Goal: Information Seeking & Learning: Learn about a topic

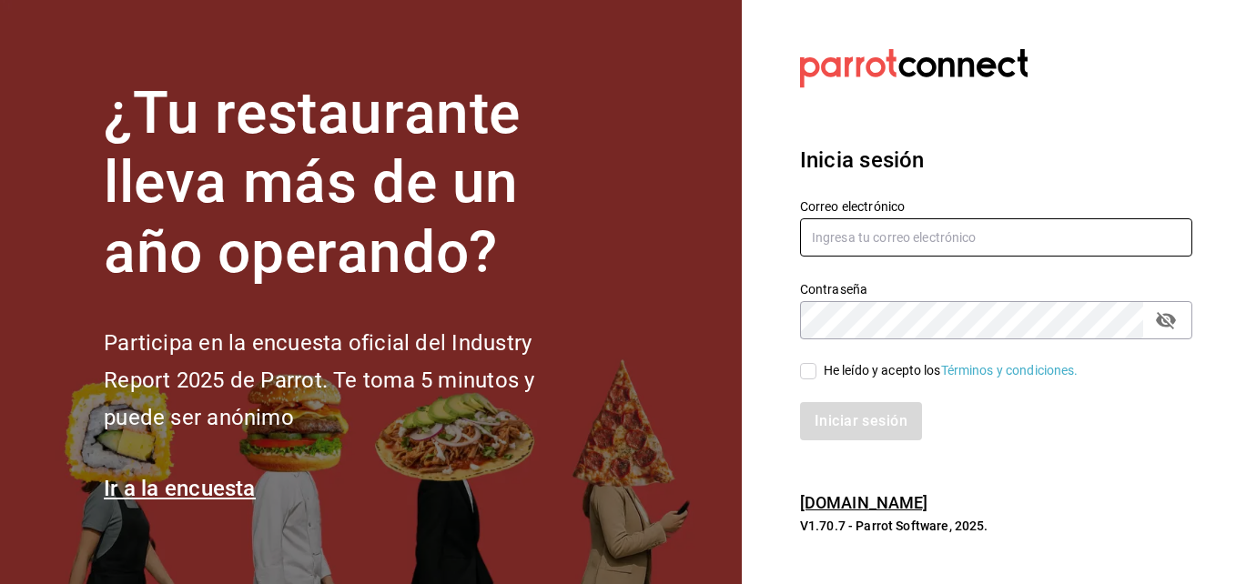
type input "[PERSON_NAME][EMAIL_ADDRESS][PERSON_NAME][DOMAIN_NAME]"
click at [1045, 351] on div "He leído y acepto los Términos y condiciones." at bounding box center [985, 360] width 414 height 42
click at [814, 371] on input "He leído y acepto los Términos y condiciones." at bounding box center [808, 371] width 16 height 16
checkbox input "true"
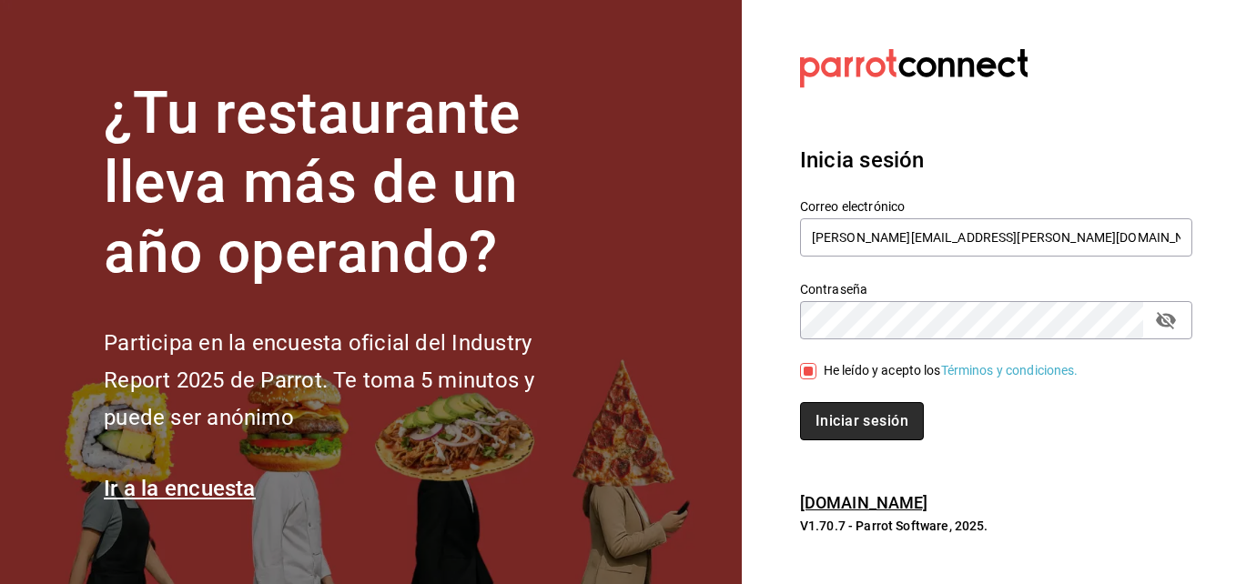
click at [822, 420] on button "Iniciar sesión" at bounding box center [862, 421] width 124 height 38
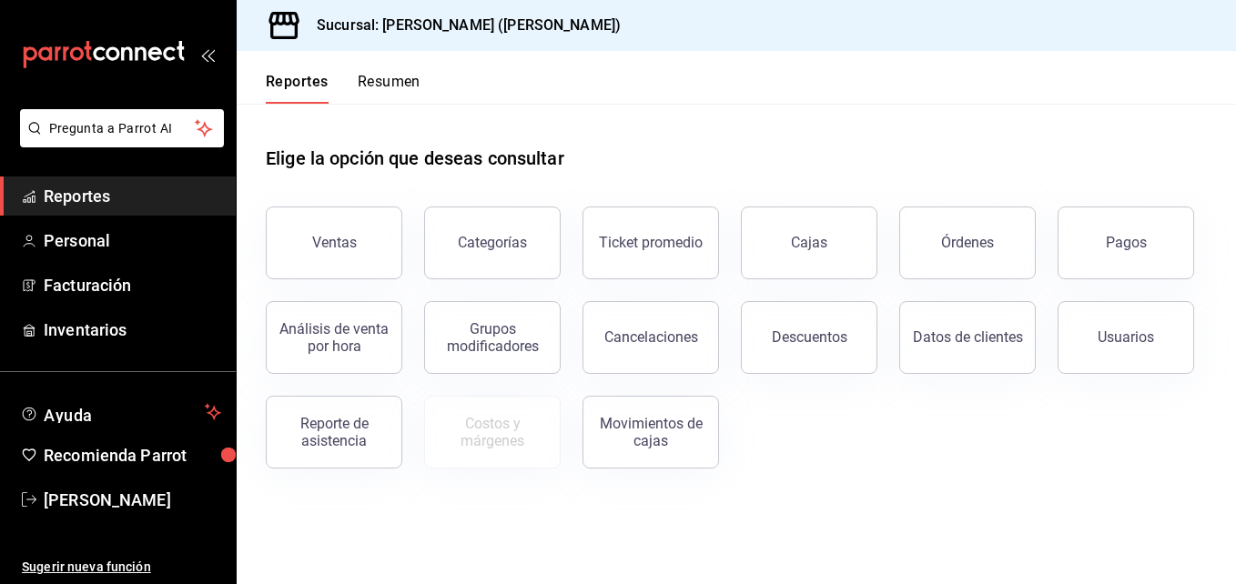
click at [139, 192] on span "Reportes" at bounding box center [132, 196] width 177 height 25
click at [327, 234] on button "Ventas" at bounding box center [334, 243] width 136 height 73
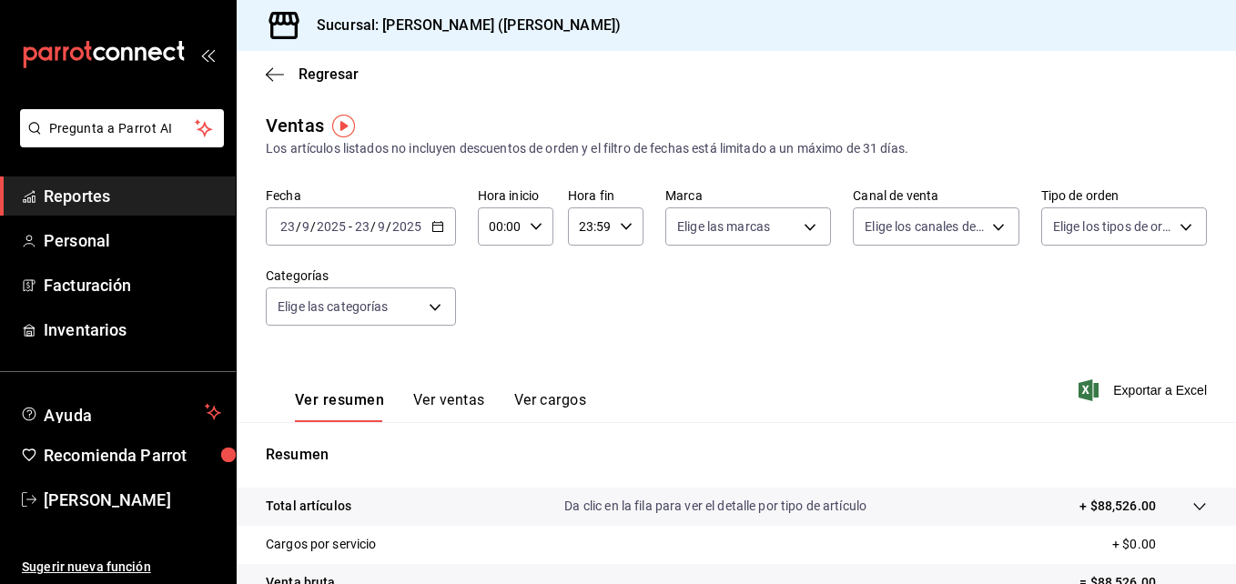
click at [432, 232] on \(Stroke\) "button" at bounding box center [437, 227] width 11 height 10
click at [664, 360] on div "Ver resumen Ver ventas Ver cargos Exportar a Excel" at bounding box center [736, 385] width 999 height 75
click at [436, 220] on icon "button" at bounding box center [437, 226] width 13 height 13
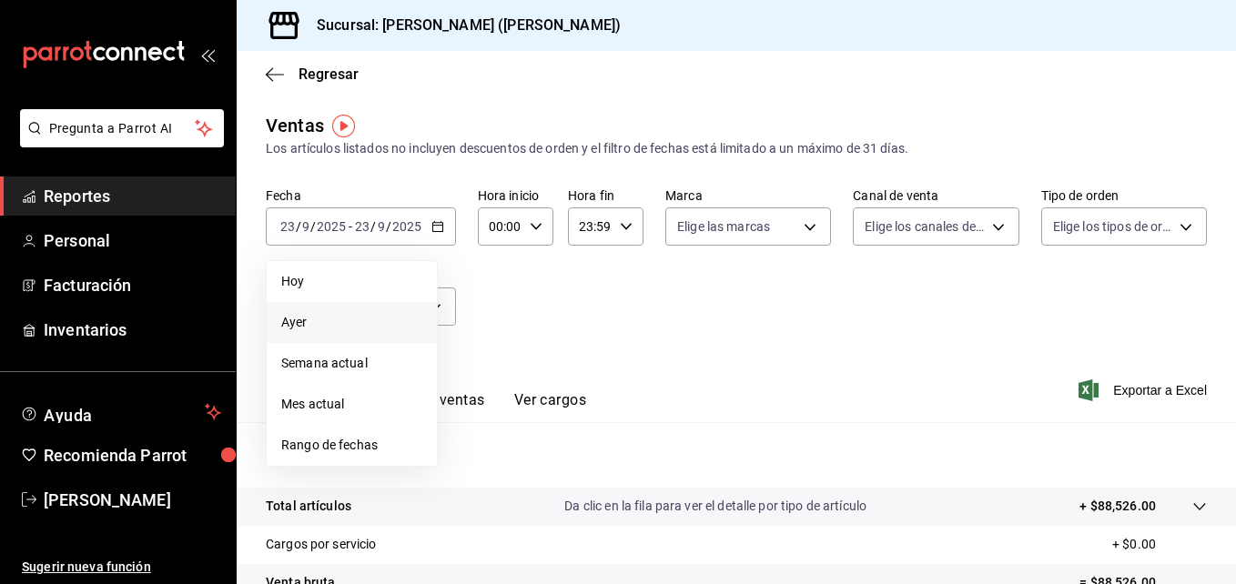
click at [329, 329] on span "Ayer" at bounding box center [351, 322] width 141 height 19
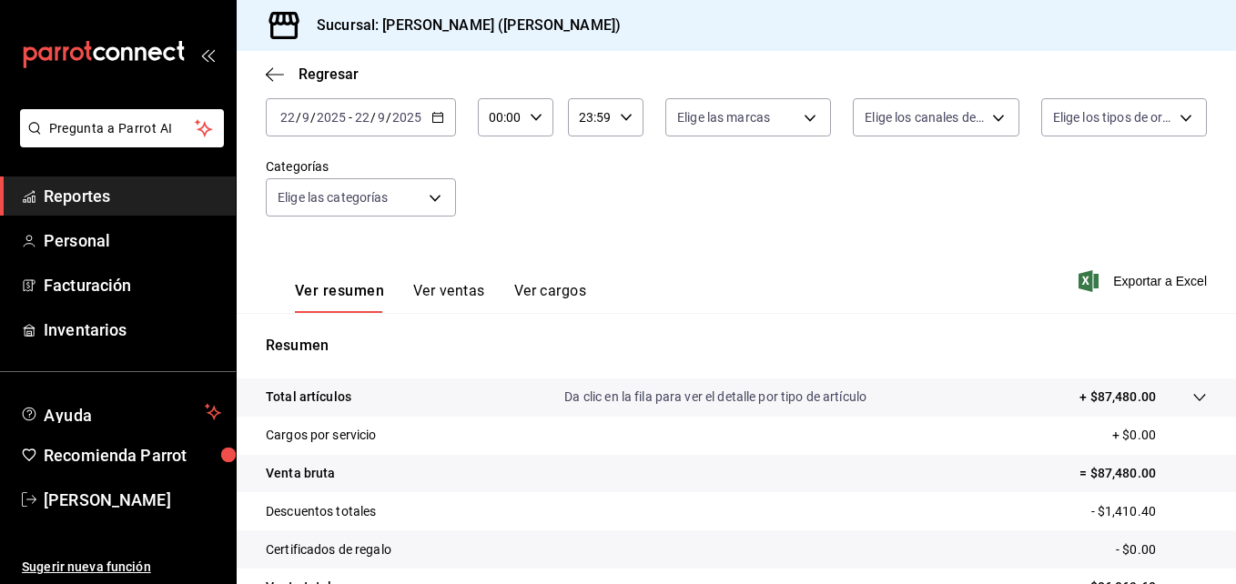
scroll to position [146, 0]
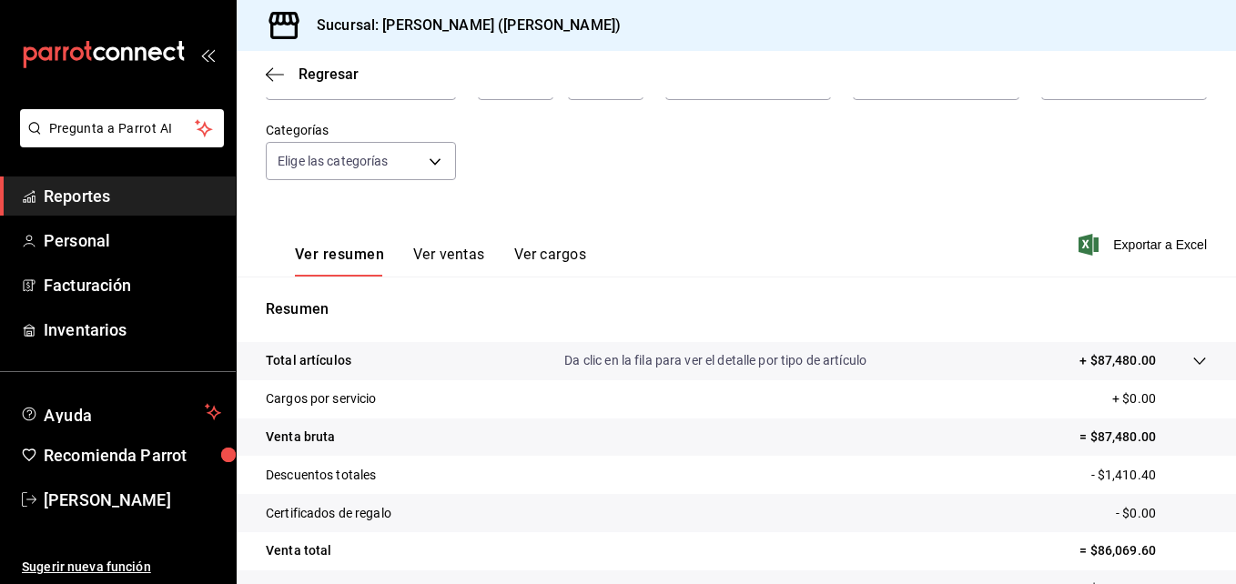
click at [460, 256] on button "Ver ventas" at bounding box center [449, 261] width 72 height 31
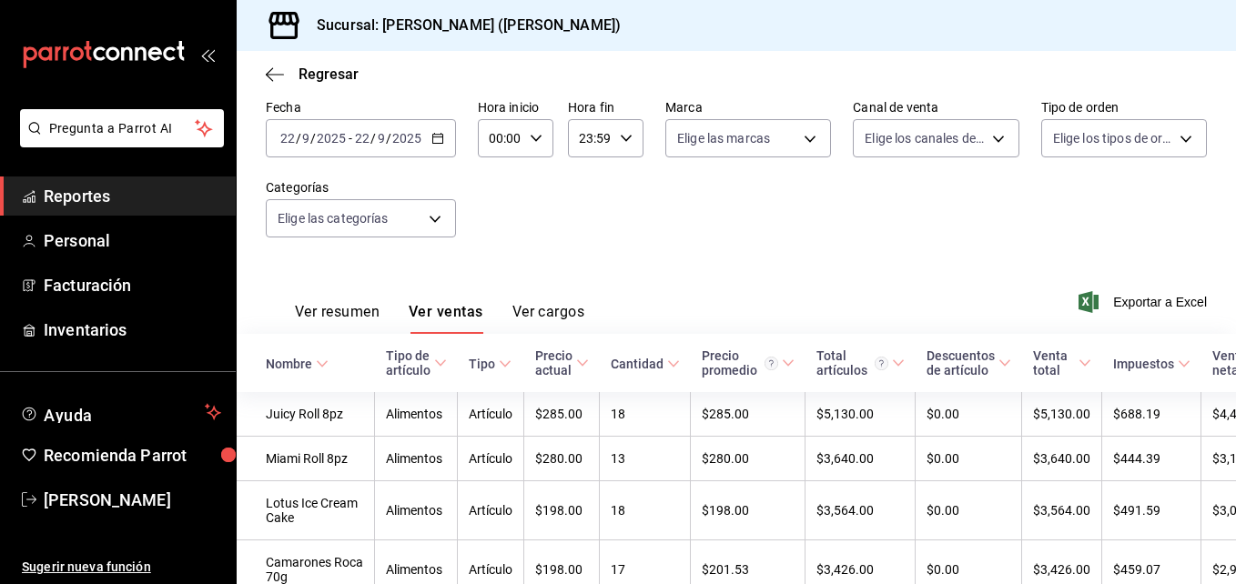
scroll to position [146, 0]
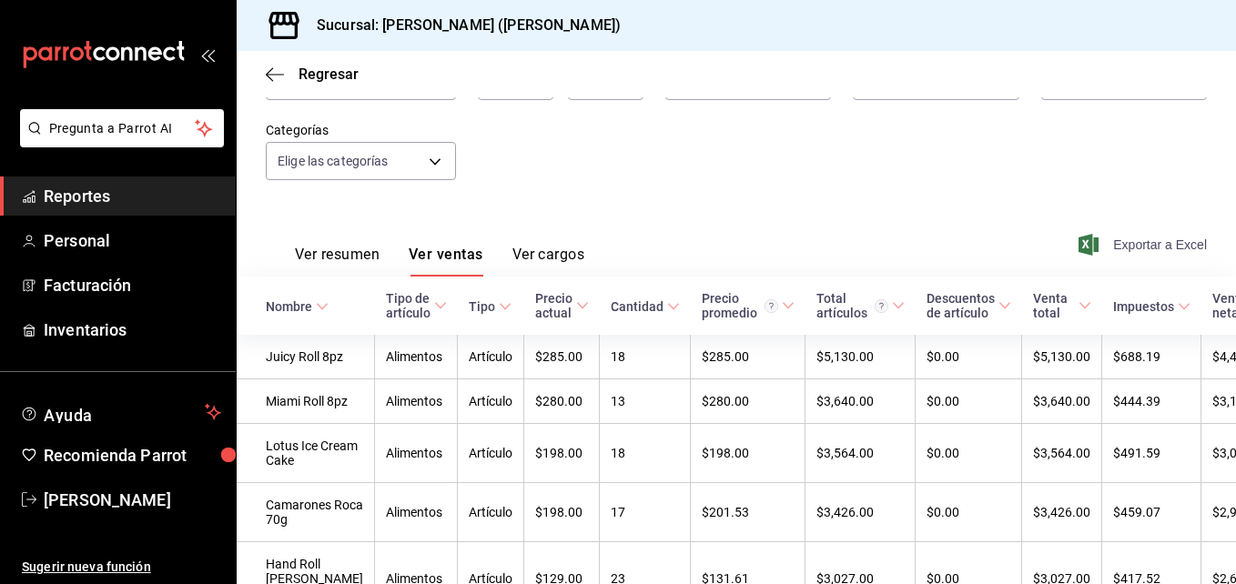
click at [1137, 244] on span "Exportar a Excel" at bounding box center [1144, 245] width 125 height 22
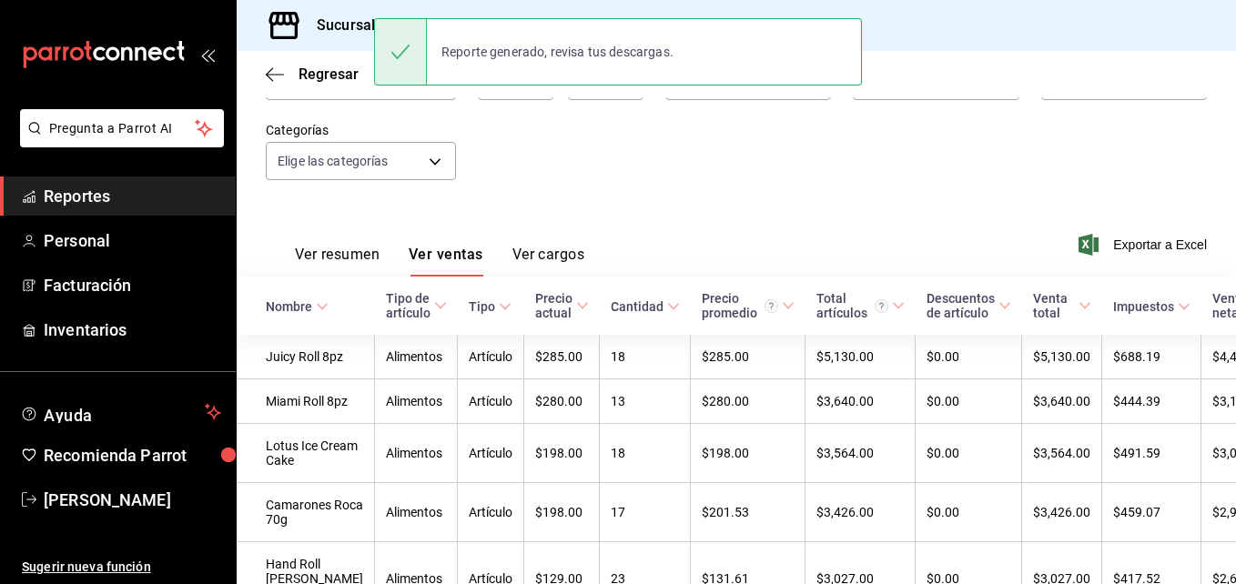
click at [551, 249] on button "Ver cargos" at bounding box center [548, 261] width 73 height 31
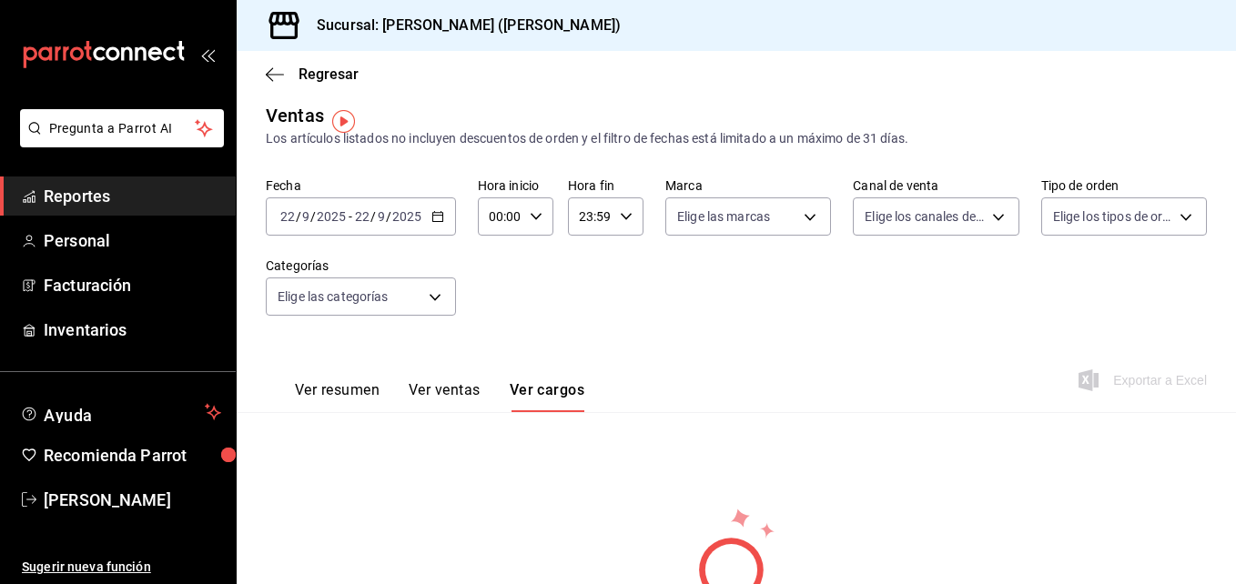
scroll to position [1, 0]
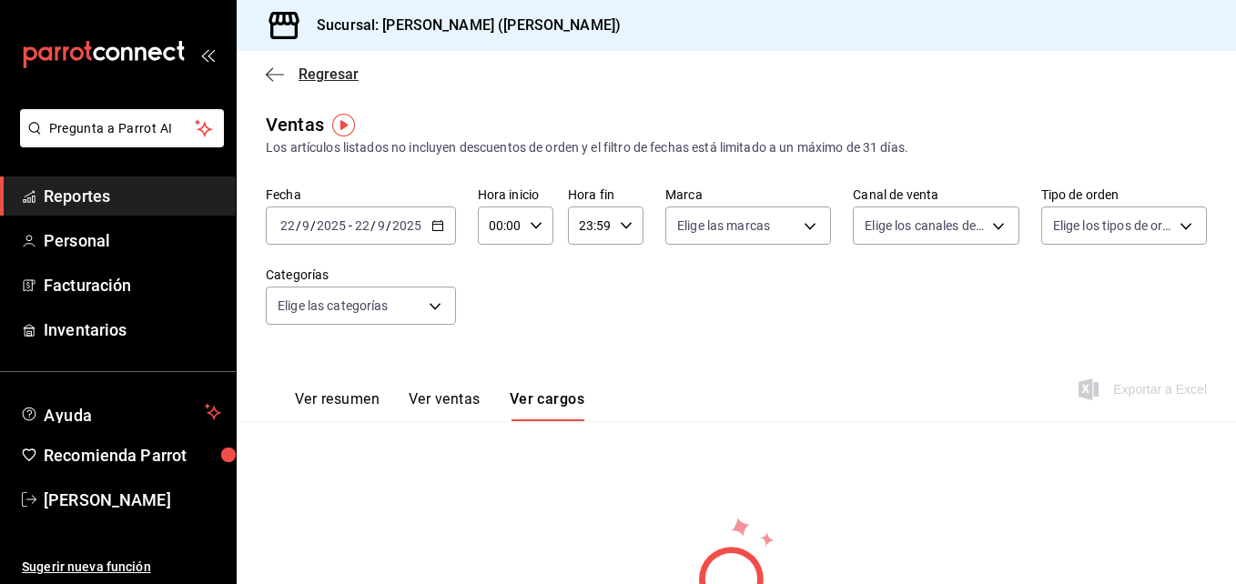
click at [284, 74] on span "Regresar" at bounding box center [312, 74] width 93 height 17
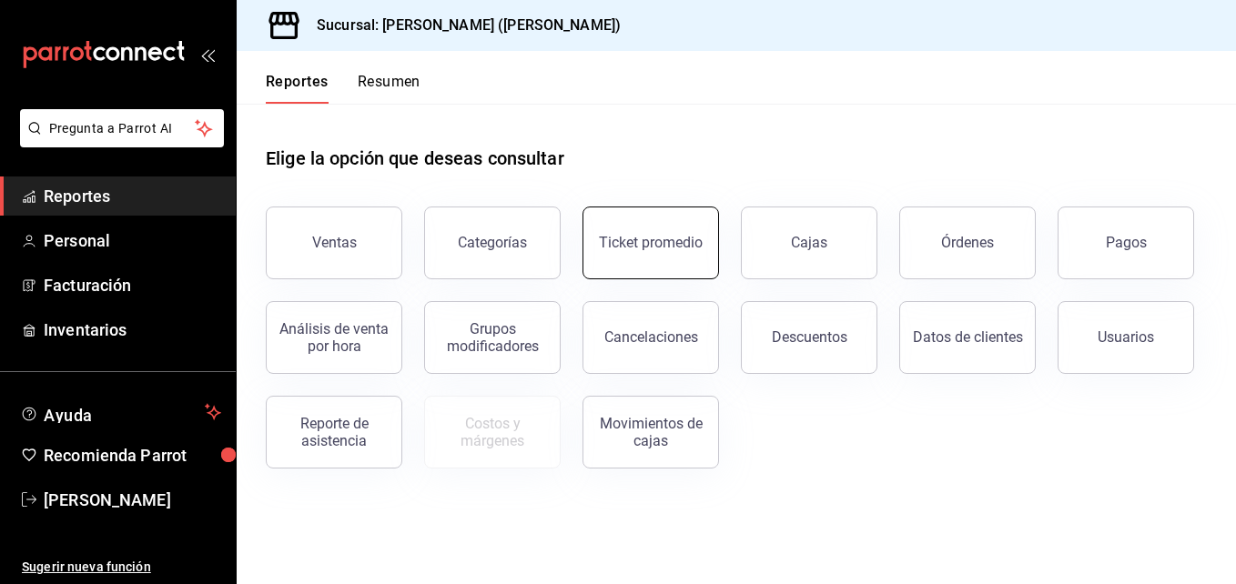
click at [621, 258] on button "Ticket promedio" at bounding box center [650, 243] width 136 height 73
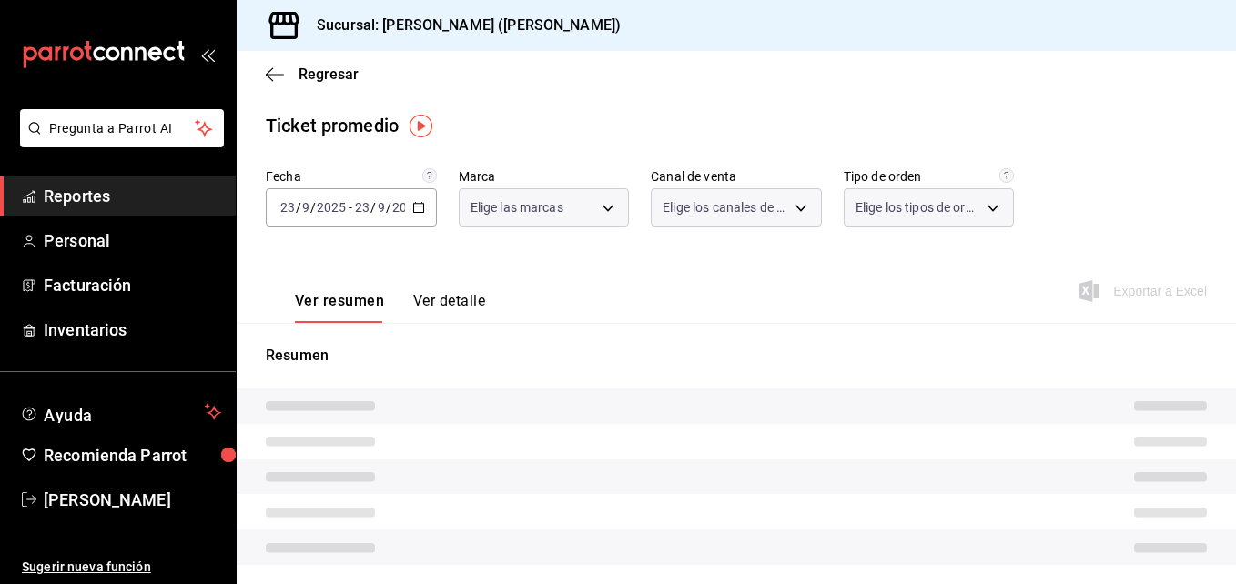
type input "3e284276-a834-4a39-bc59-2edda2d06158"
type input "PARROT,UBER_EATS,RAPPI,DIDI_FOOD,ONLINE"
type input "e22fa5c9-a89e-41b0-8860-3ae797de52dc,d5ed7011-f835-4d0c-a8fc-5f0f01446209,0cbc4…"
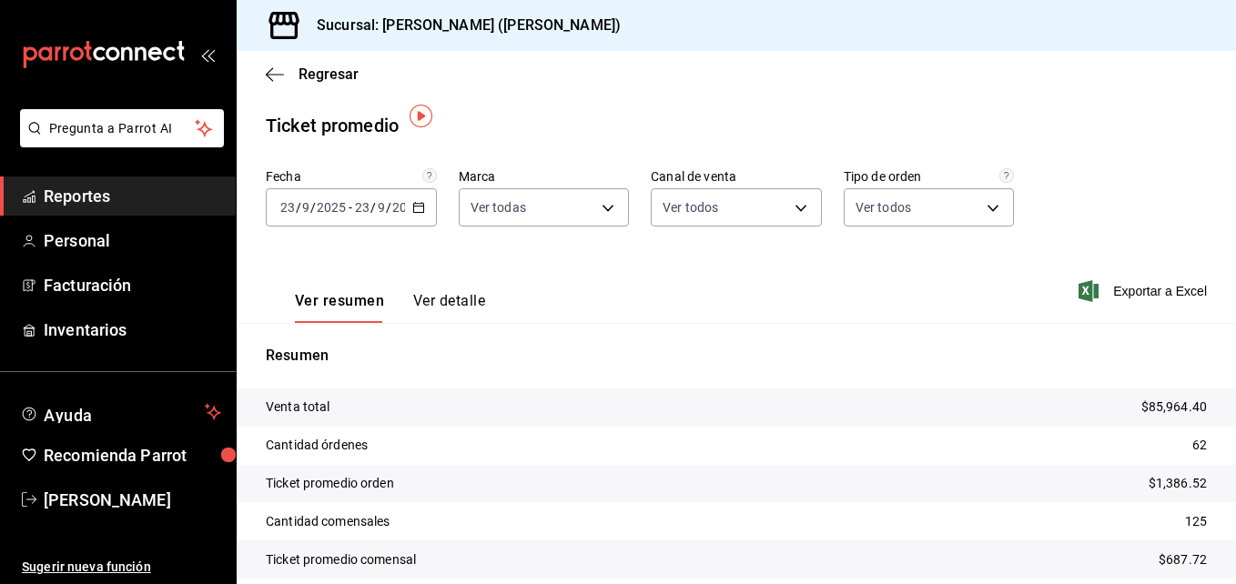
scroll to position [36, 0]
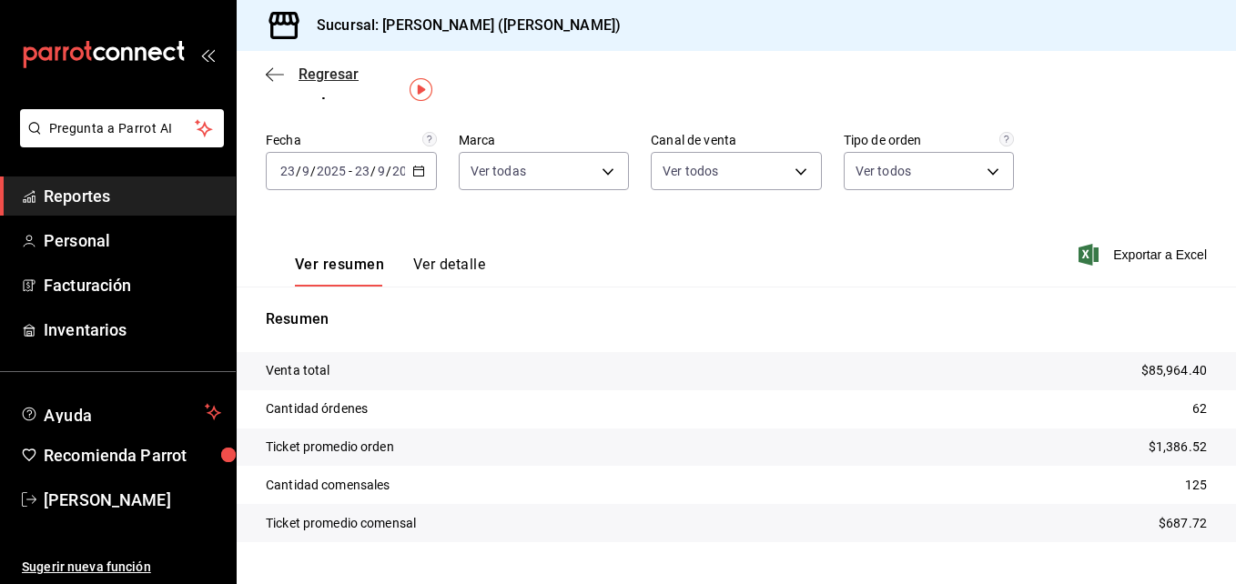
click at [320, 77] on span "Regresar" at bounding box center [328, 74] width 60 height 17
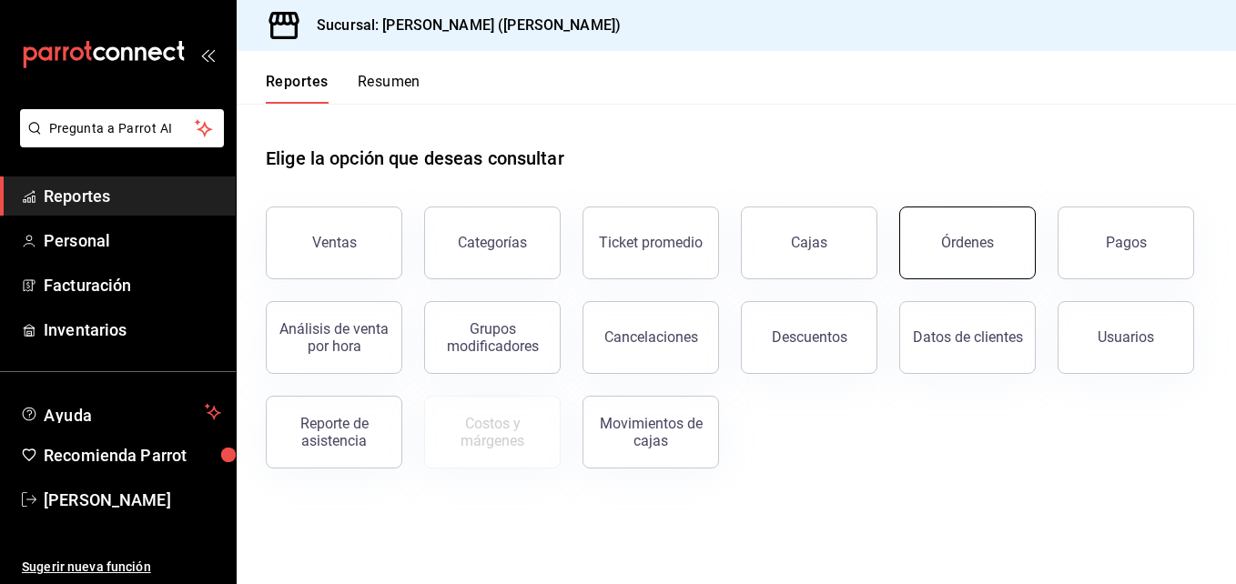
click at [995, 248] on button "Órdenes" at bounding box center [967, 243] width 136 height 73
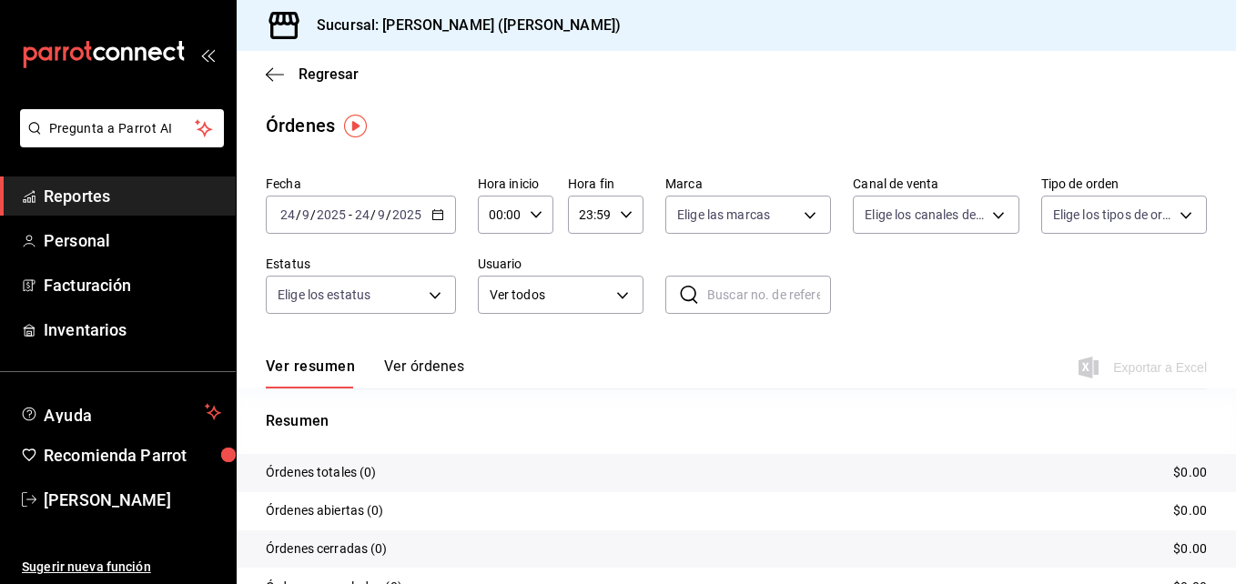
click at [434, 210] on \(Stroke\) "button" at bounding box center [434, 209] width 1 height 1
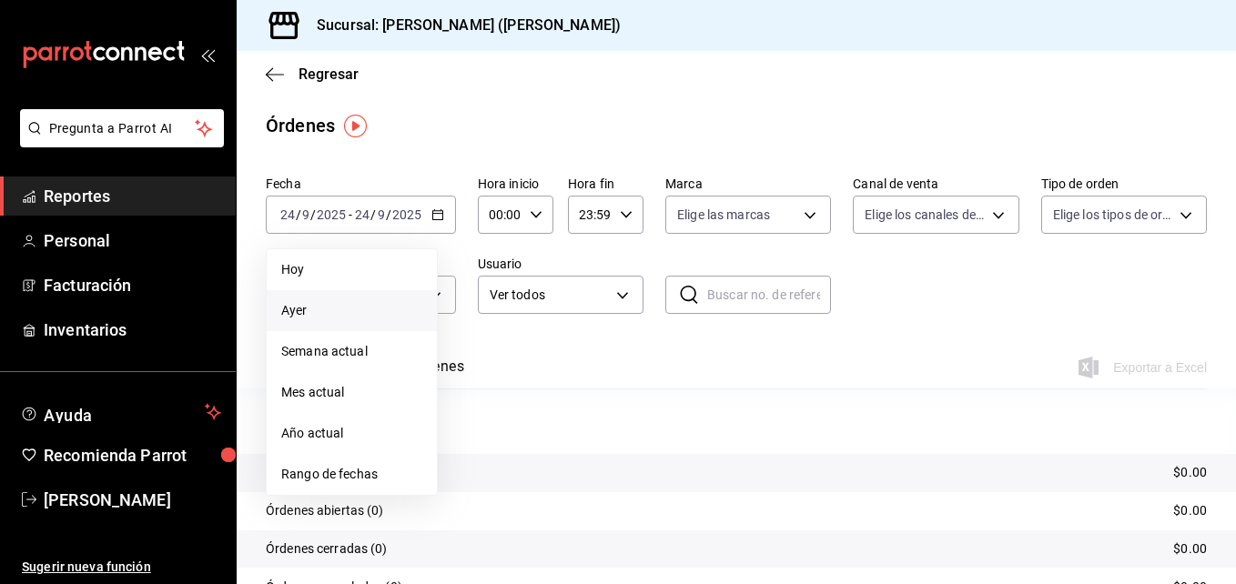
click at [359, 306] on span "Ayer" at bounding box center [351, 310] width 141 height 19
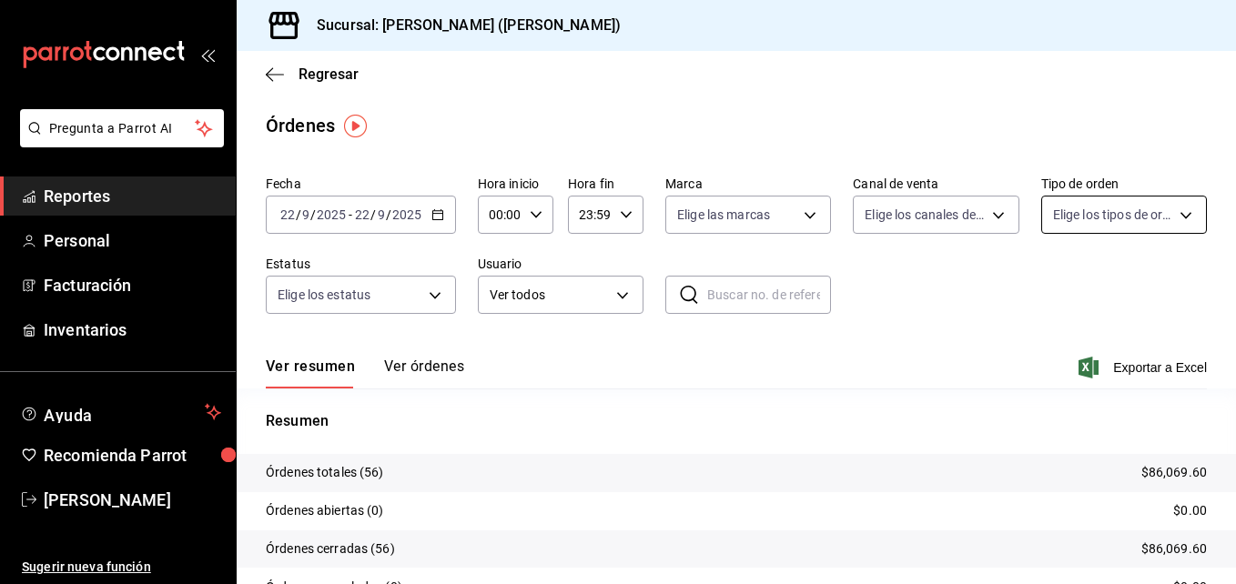
click at [1109, 203] on body "Pregunta a Parrot AI Reportes Personal Facturación Inventarios Ayuda Recomienda…" at bounding box center [618, 292] width 1236 height 584
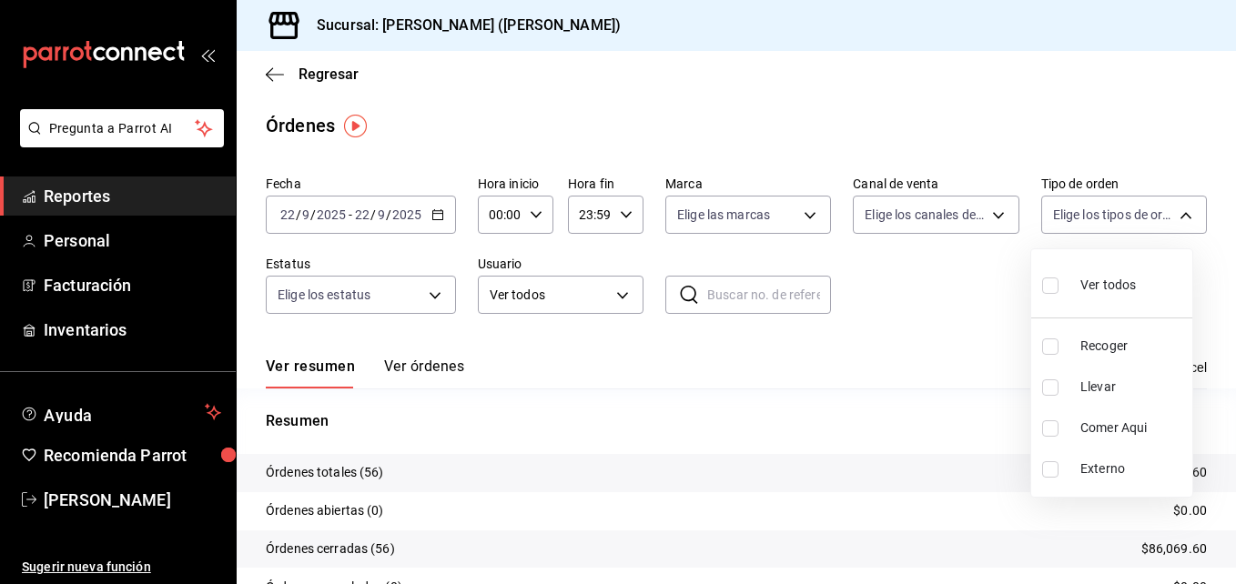
drag, startPoint x: 1108, startPoint y: 351, endPoint x: 1097, endPoint y: 398, distance: 47.9
click at [1097, 398] on ul "Ver todos Recoger Llevar Comer Aqui Externo" at bounding box center [1111, 373] width 161 height 248
click at [1056, 392] on input "checkbox" at bounding box center [1050, 387] width 16 height 16
checkbox input "true"
click at [1066, 341] on li "Recoger" at bounding box center [1111, 346] width 161 height 41
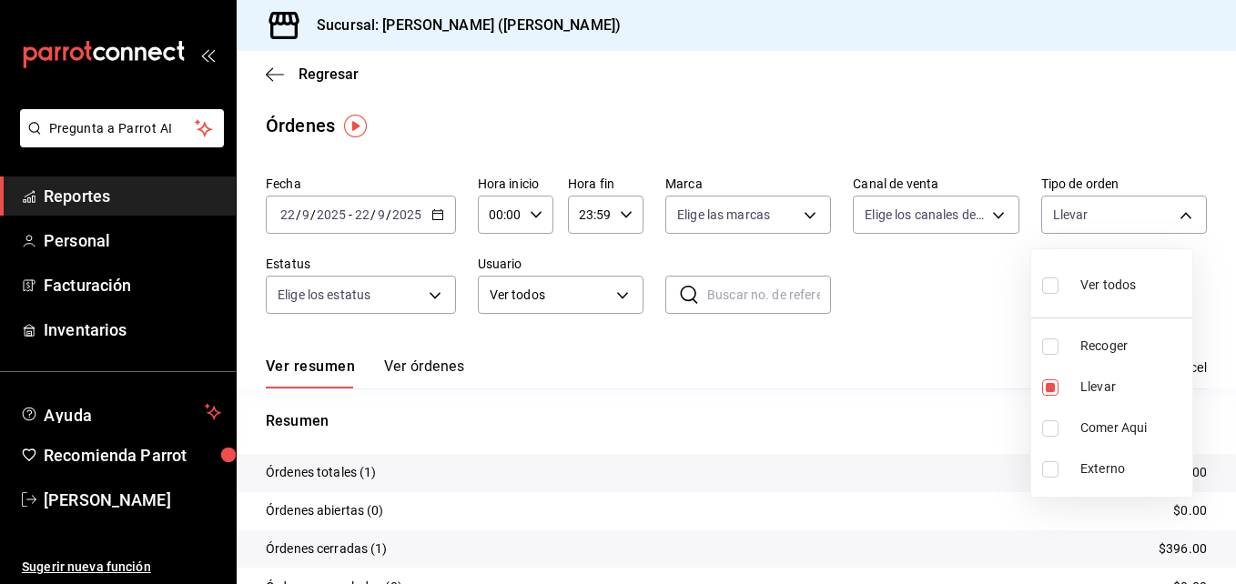
type input "d5ed7011-f835-4d0c-a8fc-5f0f01446209,e22fa5c9-a89e-41b0-8860-3ae797de52dc"
checkbox input "true"
click at [905, 427] on div at bounding box center [618, 292] width 1236 height 584
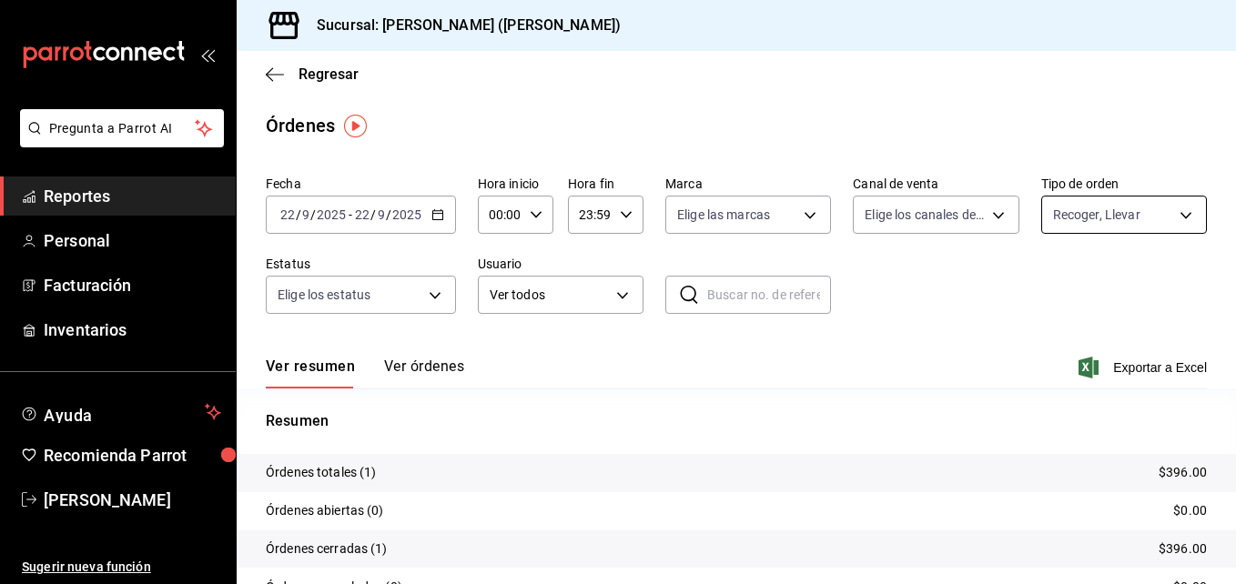
click at [1134, 217] on body "Pregunta a Parrot AI Reportes Personal Facturación Inventarios Ayuda Recomienda…" at bounding box center [618, 292] width 1236 height 584
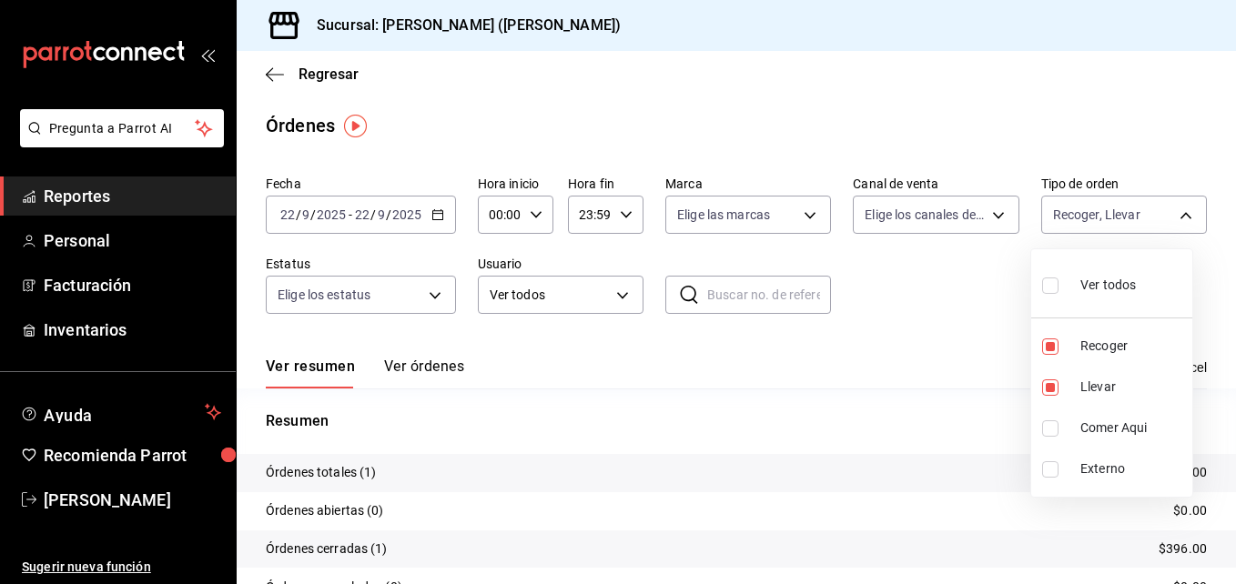
click at [1048, 290] on input "checkbox" at bounding box center [1050, 286] width 16 height 16
checkbox input "true"
type input "e22fa5c9-a89e-41b0-8860-3ae797de52dc,d5ed7011-f835-4d0c-a8fc-5f0f01446209,0cbc4…"
checkbox input "true"
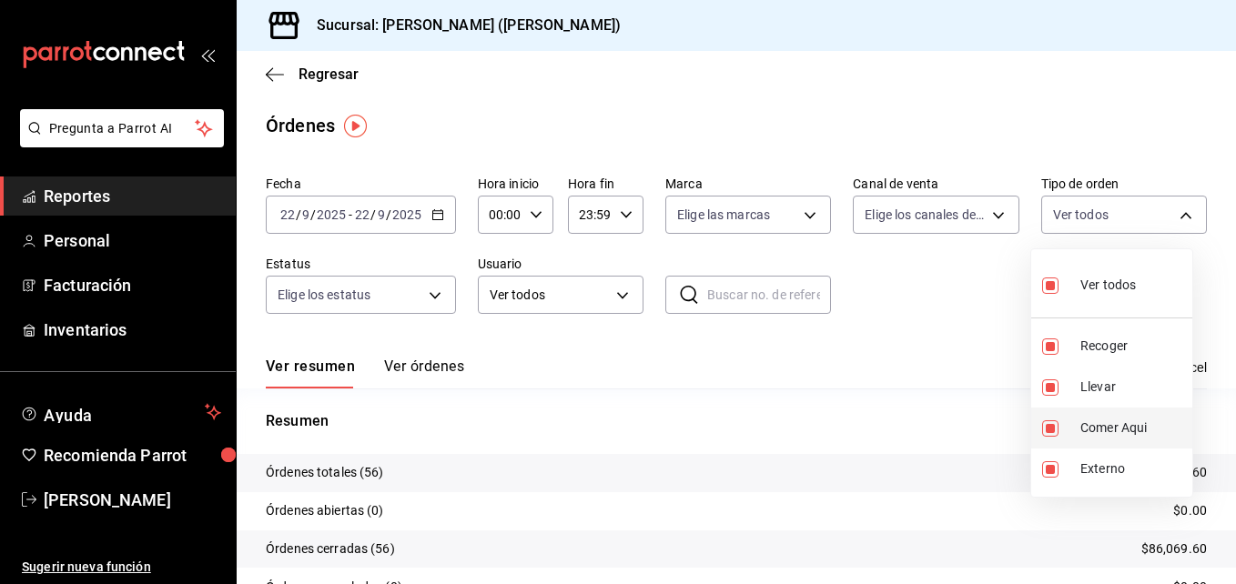
click at [1057, 440] on li "Comer Aqui" at bounding box center [1111, 428] width 161 height 41
type input "e22fa5c9-a89e-41b0-8860-3ae797de52dc,d5ed7011-f835-4d0c-a8fc-5f0f01446209,EXTER…"
checkbox input "false"
click at [1055, 473] on input "checkbox" at bounding box center [1050, 469] width 16 height 16
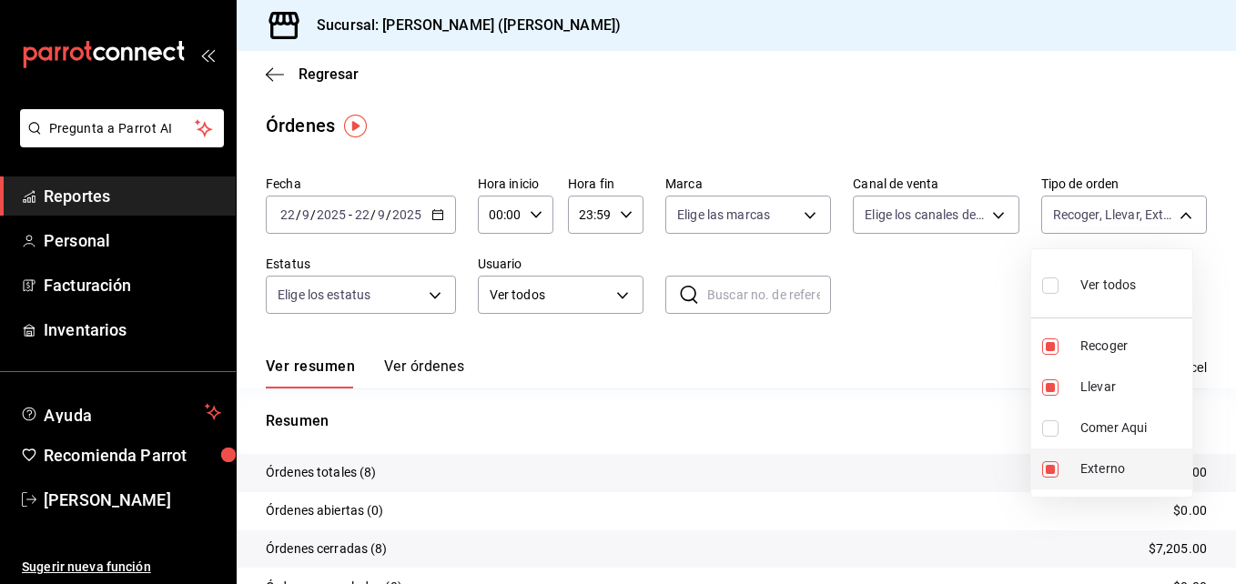
checkbox input "false"
type input "e22fa5c9-a89e-41b0-8860-3ae797de52dc,d5ed7011-f835-4d0c-a8fc-5f0f01446209"
click at [1045, 388] on input "checkbox" at bounding box center [1050, 387] width 16 height 16
checkbox input "false"
type input "e22fa5c9-a89e-41b0-8860-3ae797de52dc"
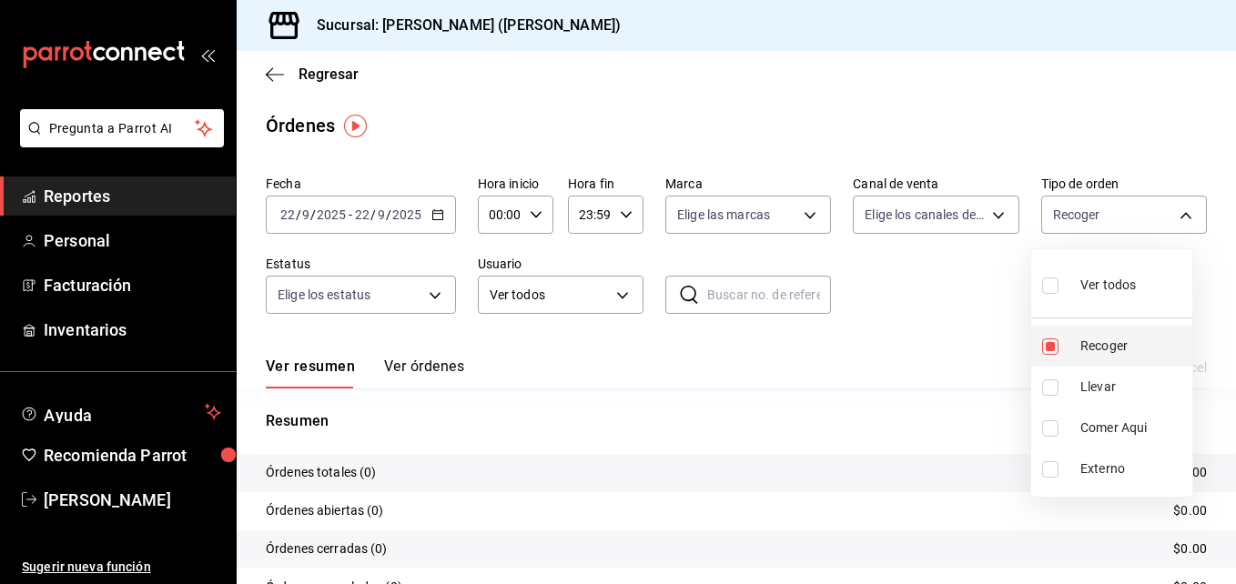
click at [1050, 348] on input "checkbox" at bounding box center [1050, 347] width 16 height 16
checkbox input "false"
click at [1104, 220] on div at bounding box center [618, 292] width 1236 height 584
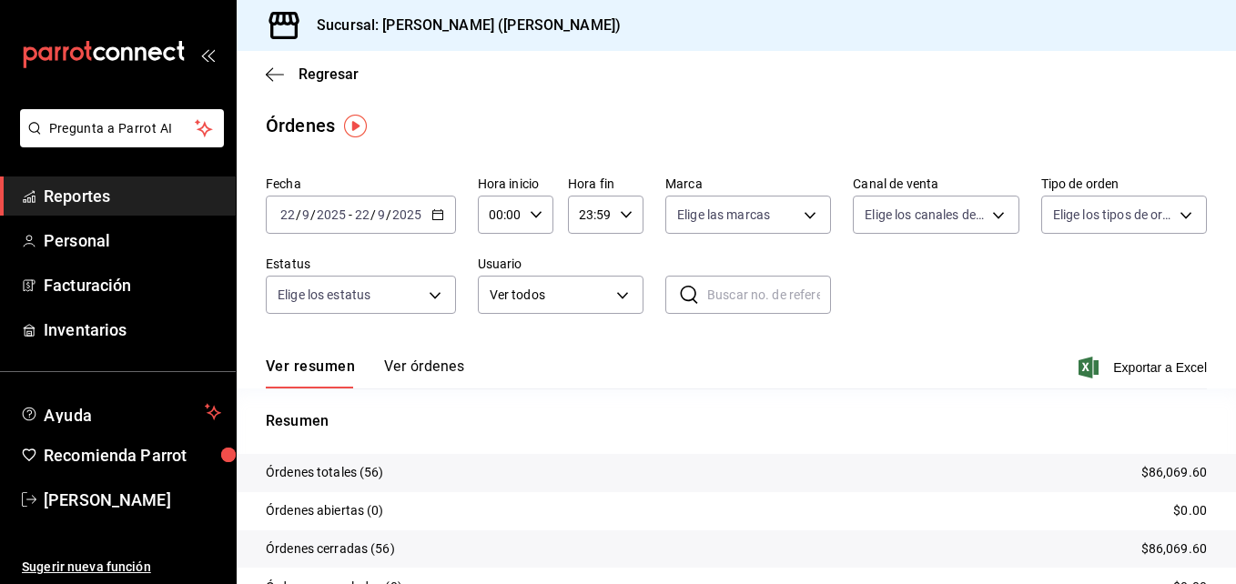
click at [1104, 220] on body "Pregunta a Parrot AI Reportes Personal Facturación Inventarios Ayuda Recomienda…" at bounding box center [618, 292] width 1236 height 584
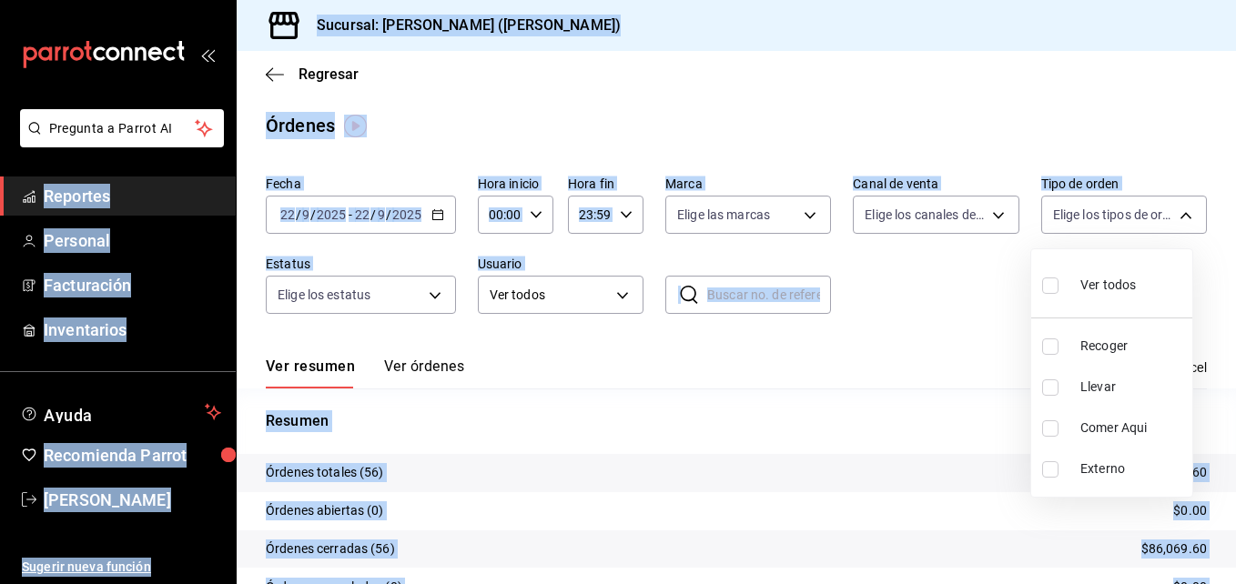
click at [1104, 220] on div at bounding box center [618, 292] width 1236 height 584
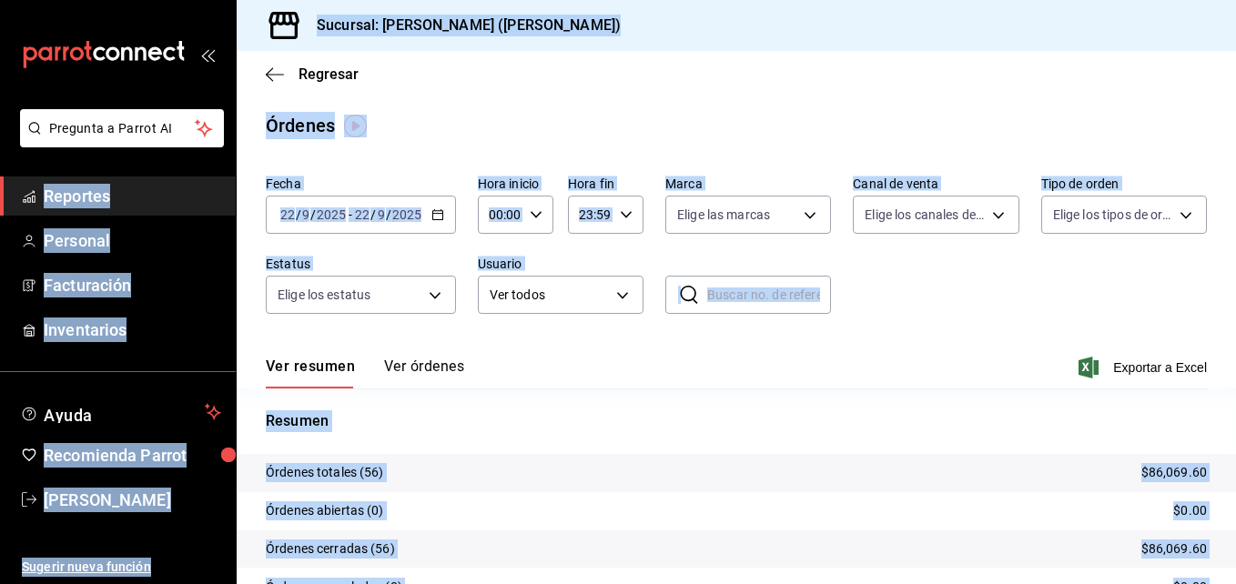
click at [1077, 228] on body "Pregunta a Parrot AI Reportes Personal Facturación Inventarios Ayuda Recomienda…" at bounding box center [618, 292] width 1236 height 584
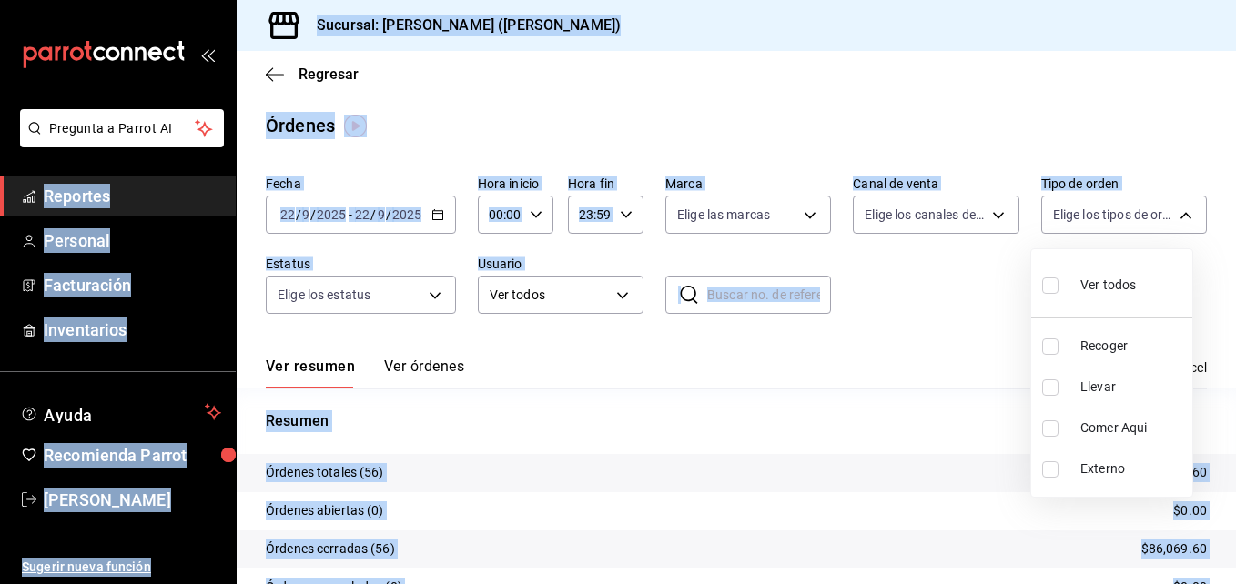
click at [1065, 384] on label at bounding box center [1054, 387] width 24 height 16
click at [1058, 384] on input "checkbox" at bounding box center [1050, 387] width 16 height 16
checkbox input "false"
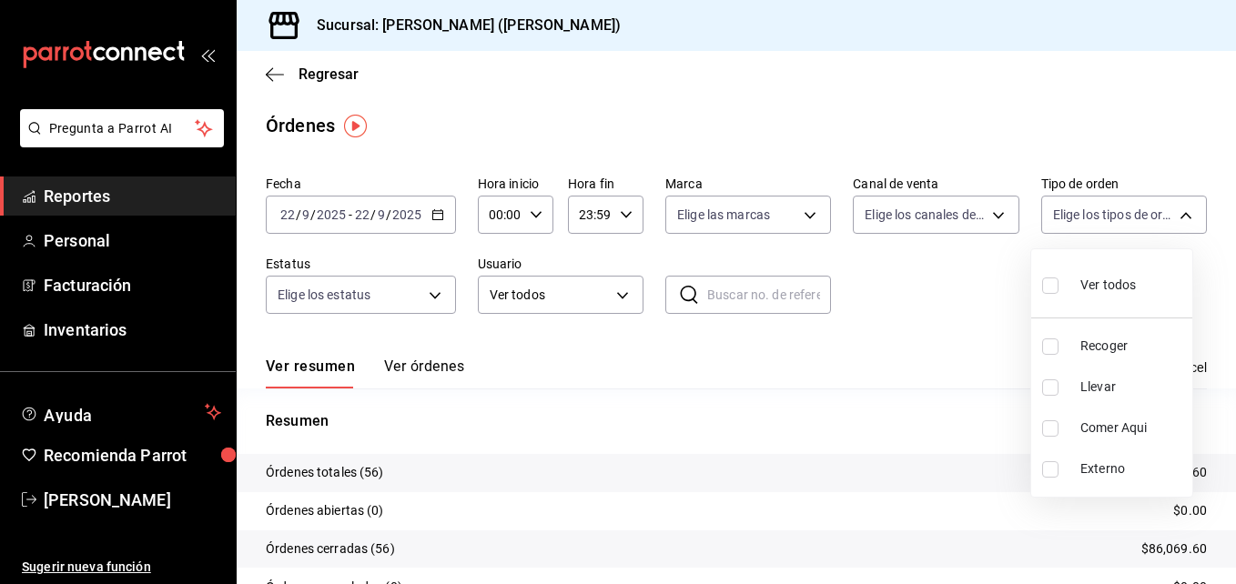
click at [1065, 384] on label at bounding box center [1054, 387] width 24 height 16
click at [1058, 384] on input "checkbox" at bounding box center [1050, 387] width 16 height 16
checkbox input "false"
click at [1058, 385] on label at bounding box center [1054, 387] width 24 height 16
click at [1058, 385] on input "checkbox" at bounding box center [1050, 387] width 16 height 16
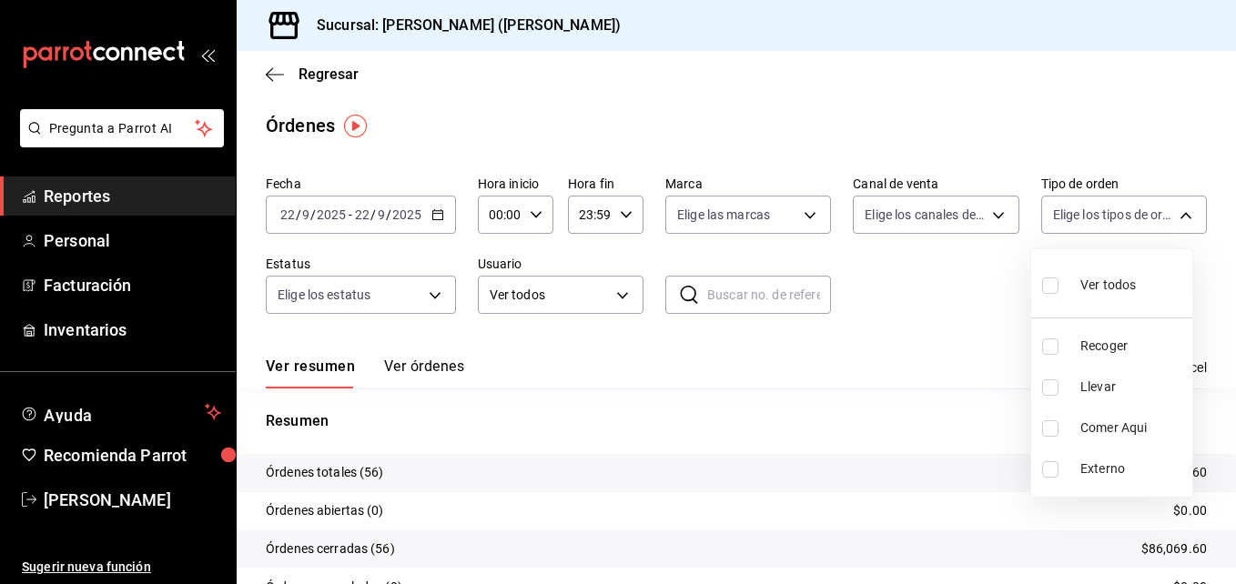
checkbox input "false"
click at [1049, 389] on input "checkbox" at bounding box center [1050, 387] width 16 height 16
checkbox input "true"
type input "d5ed7011-f835-4d0c-a8fc-5f0f01446209"
click at [1049, 389] on input "checkbox" at bounding box center [1050, 387] width 16 height 16
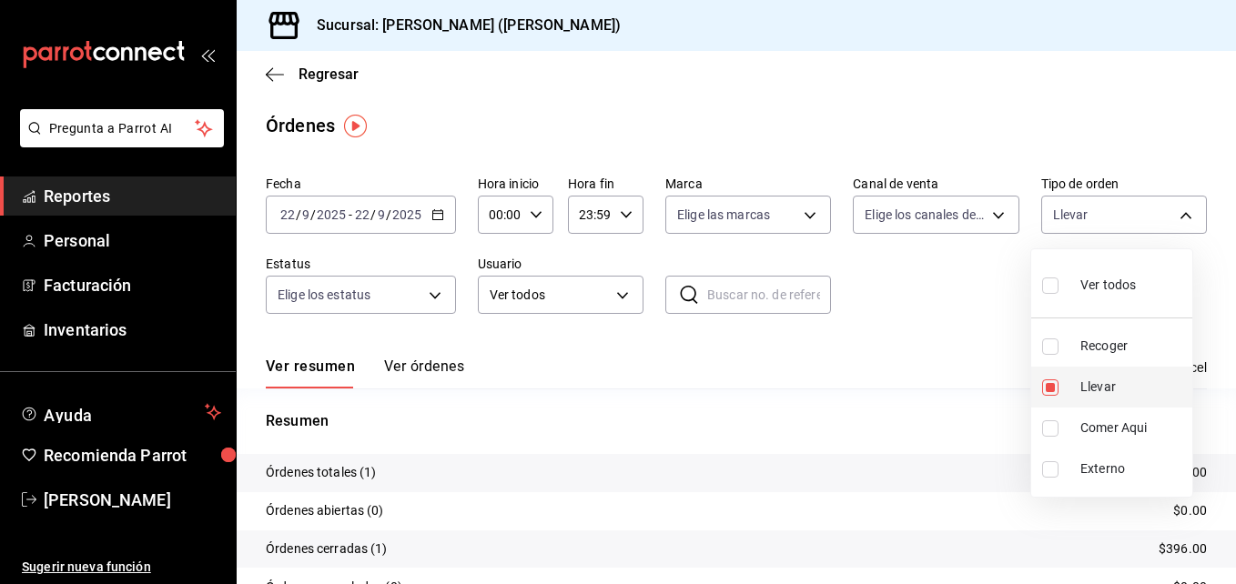
checkbox input "false"
click at [1058, 354] on label at bounding box center [1054, 347] width 24 height 16
click at [1058, 354] on input "checkbox" at bounding box center [1050, 347] width 16 height 16
checkbox input "false"
click at [1054, 351] on input "checkbox" at bounding box center [1050, 347] width 16 height 16
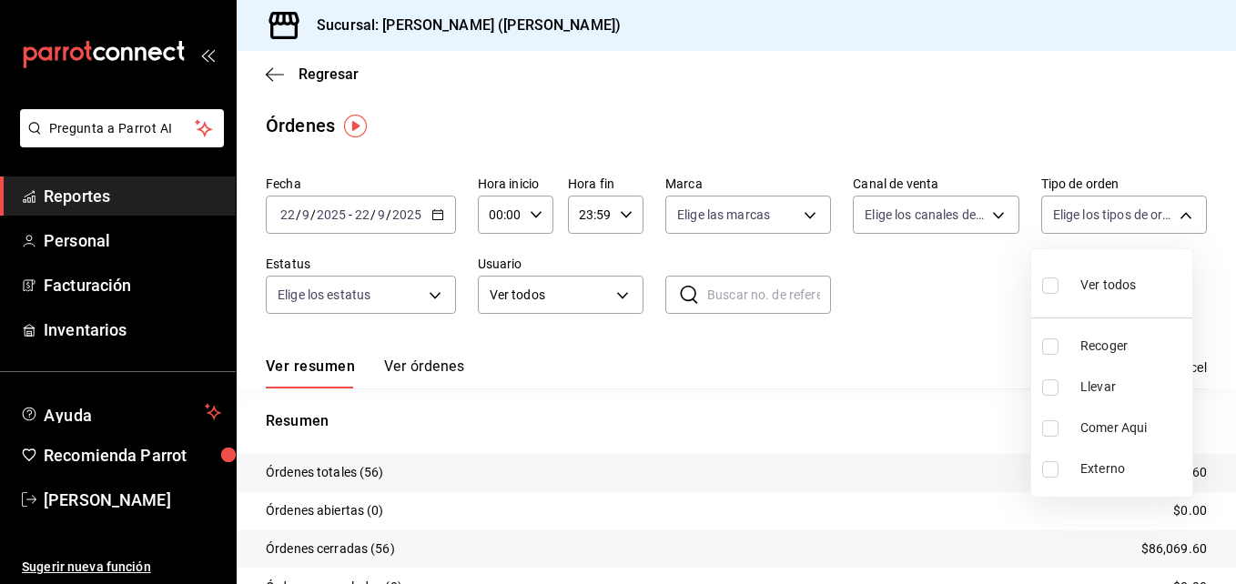
checkbox input "true"
type input "e22fa5c9-a89e-41b0-8860-3ae797de52dc"
click at [1052, 351] on input "checkbox" at bounding box center [1050, 347] width 16 height 16
checkbox input "false"
click at [534, 217] on div at bounding box center [618, 292] width 1236 height 584
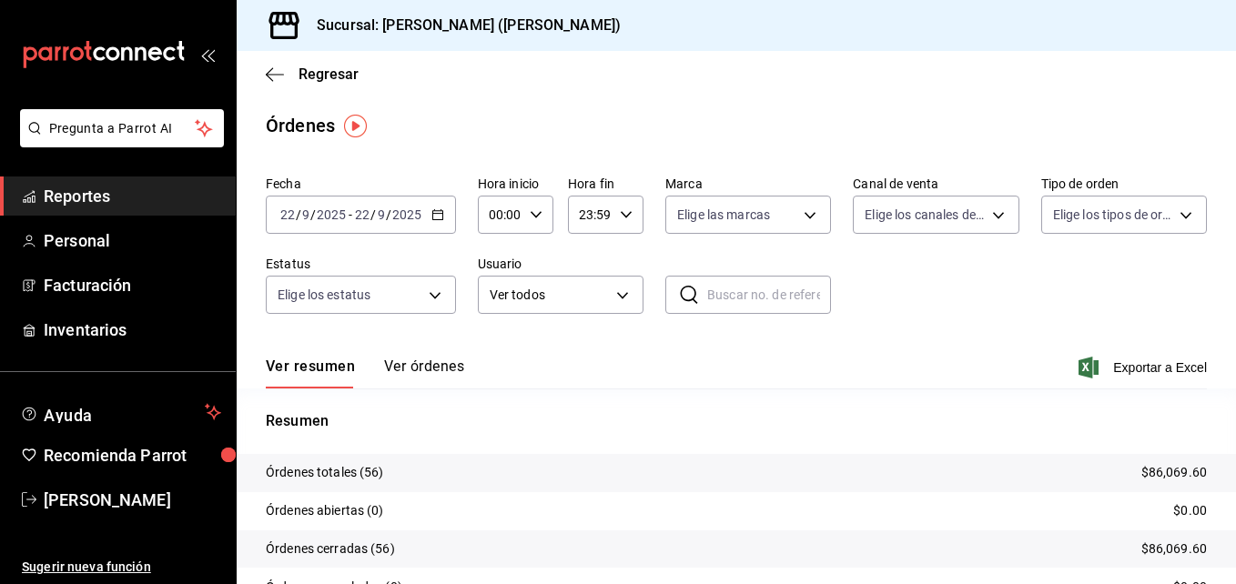
click at [532, 217] on icon "button" at bounding box center [536, 214] width 13 height 13
click at [500, 316] on button "01" at bounding box center [495, 305] width 30 height 36
type input "01:00"
click at [500, 316] on button "05" at bounding box center [495, 334] width 30 height 36
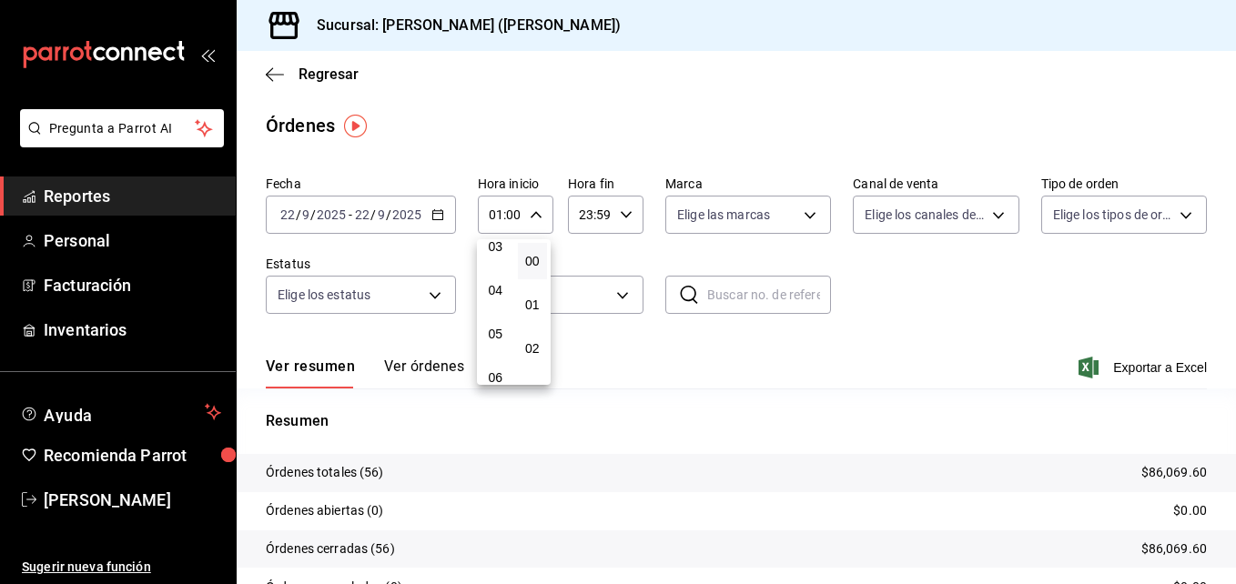
type input "05:00"
click at [817, 419] on div at bounding box center [618, 292] width 1236 height 584
click at [1132, 216] on body "Pregunta a Parrot AI Reportes Personal Facturación Inventarios Ayuda Recomienda…" at bounding box center [618, 292] width 1236 height 584
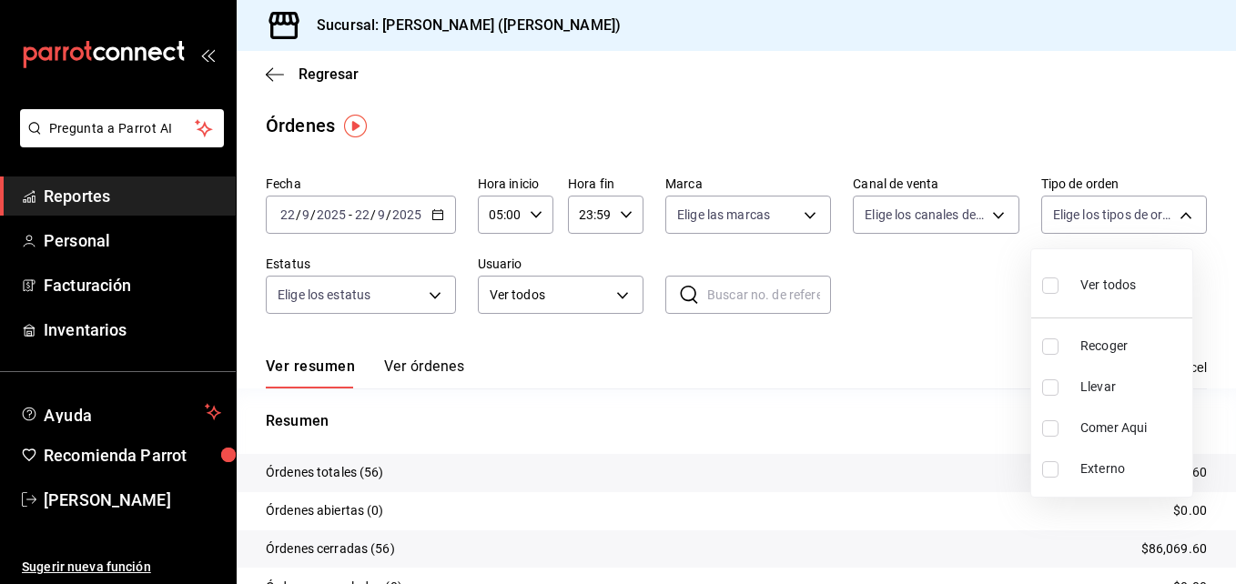
click at [1077, 376] on li "Llevar" at bounding box center [1111, 387] width 161 height 41
type input "d5ed7011-f835-4d0c-a8fc-5f0f01446209"
checkbox input "true"
click at [1077, 349] on li "Recoger" at bounding box center [1111, 346] width 161 height 41
type input "d5ed7011-f835-4d0c-a8fc-5f0f01446209,e22fa5c9-a89e-41b0-8860-3ae797de52dc"
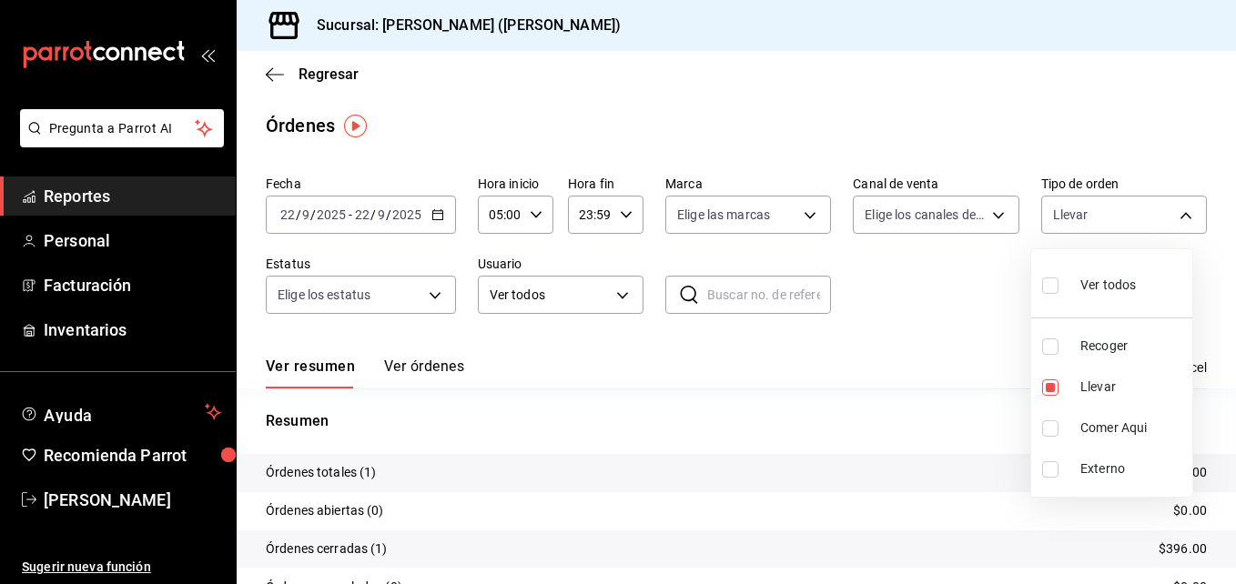
checkbox input "true"
click at [421, 480] on div at bounding box center [618, 292] width 1236 height 584
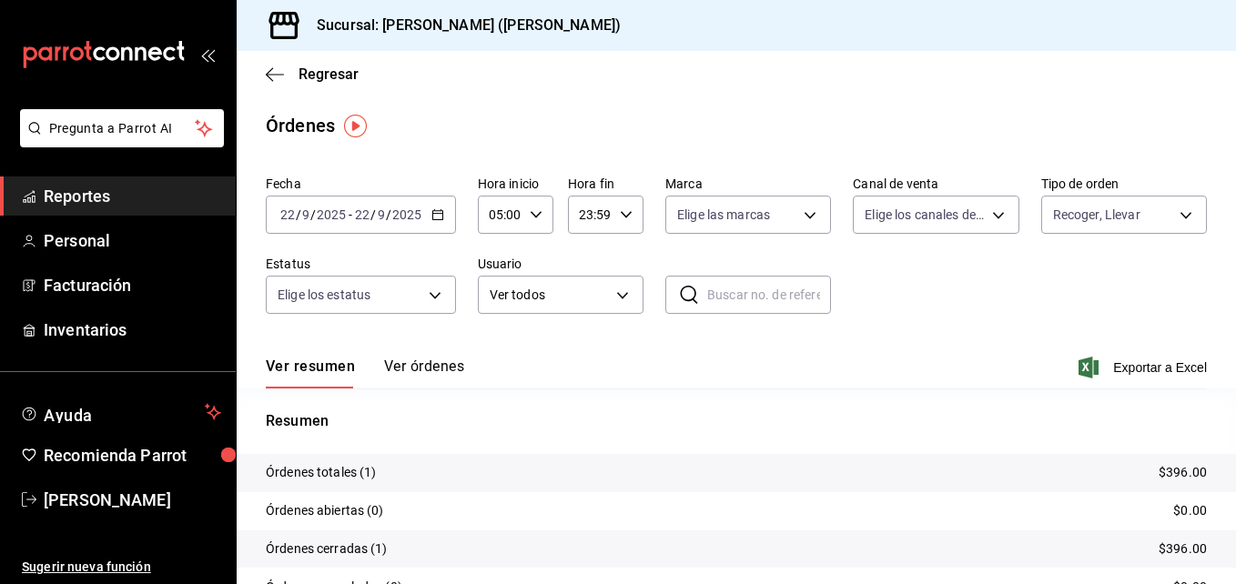
click at [431, 351] on div "Ver resumen Ver órdenes Exportar a Excel" at bounding box center [736, 362] width 941 height 53
click at [438, 362] on button "Ver órdenes" at bounding box center [424, 373] width 80 height 31
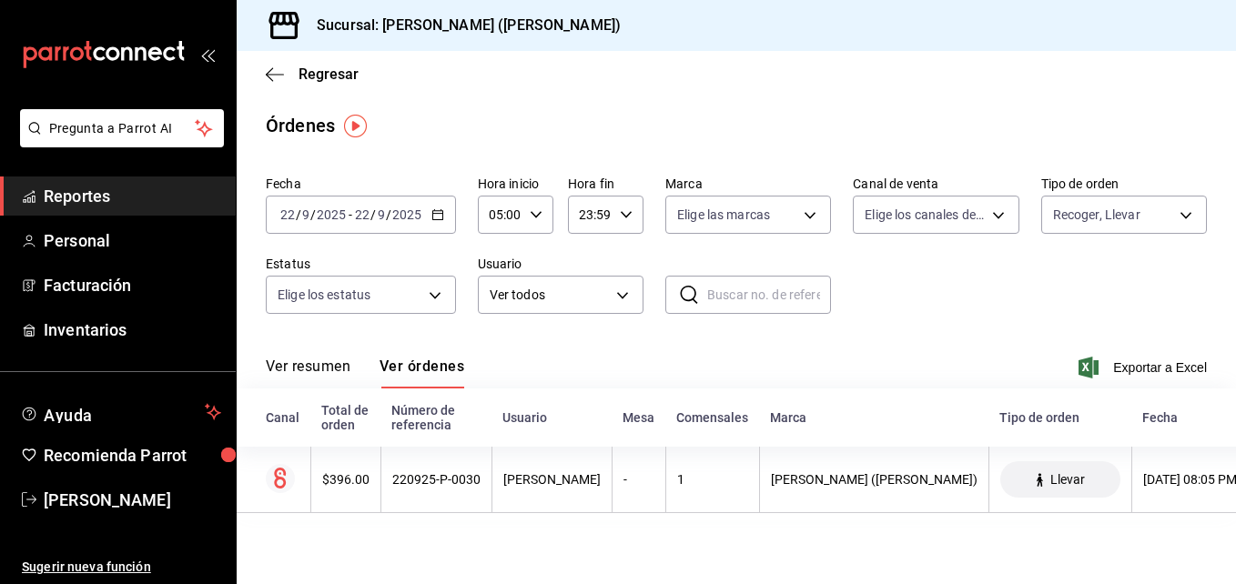
click at [432, 217] on \(Stroke\) "button" at bounding box center [437, 215] width 11 height 10
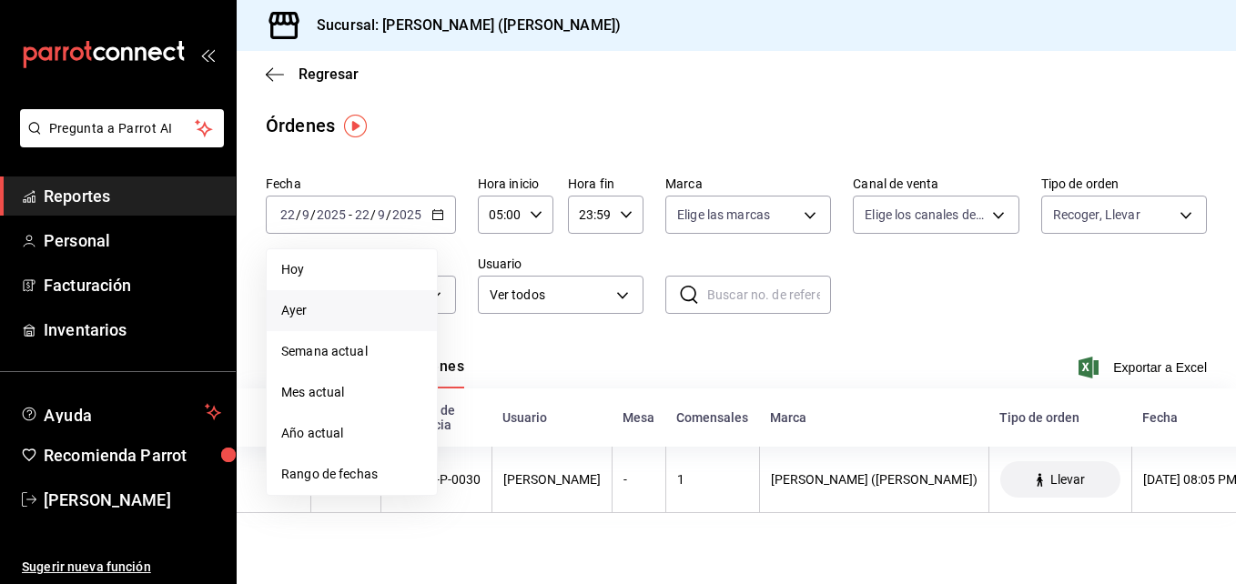
click at [329, 308] on span "Ayer" at bounding box center [351, 310] width 141 height 19
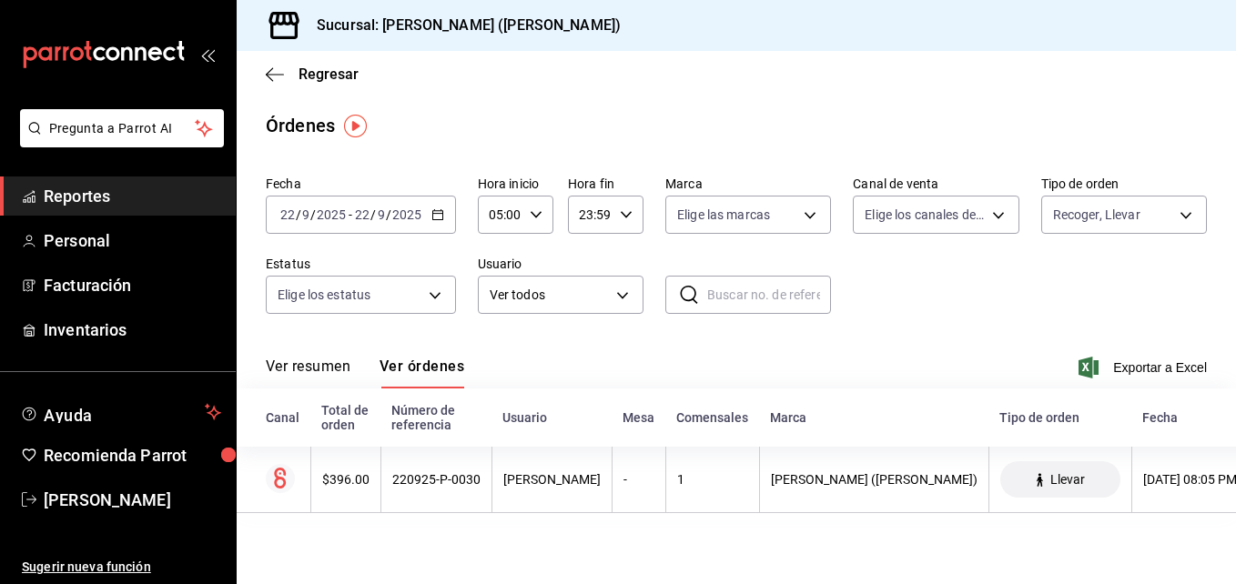
click at [437, 217] on icon "button" at bounding box center [437, 214] width 13 height 13
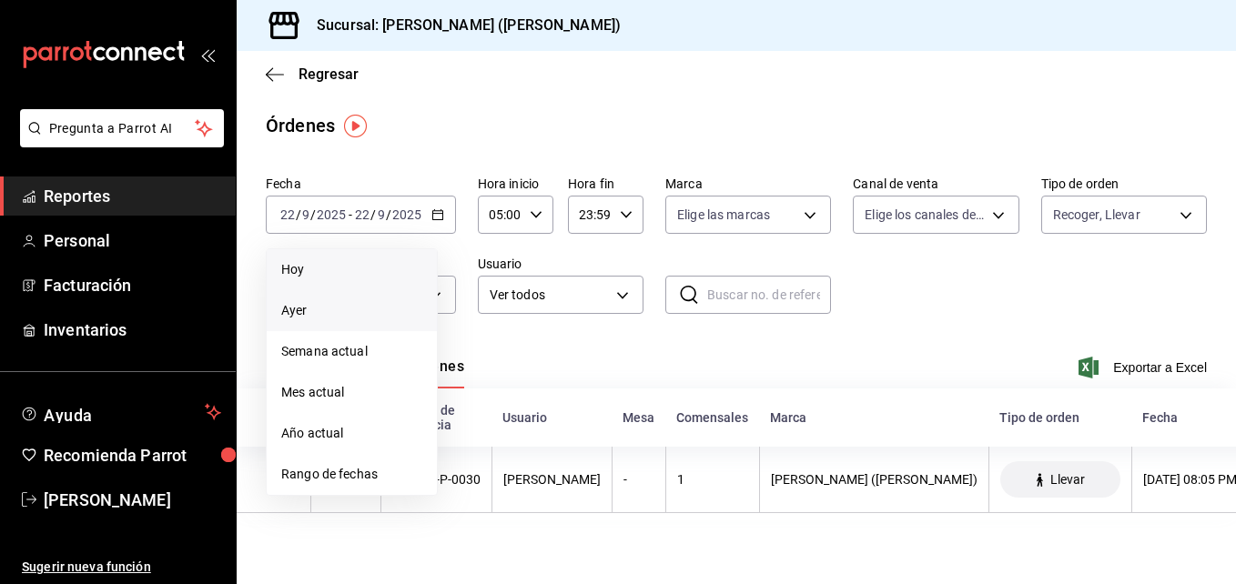
click at [359, 279] on li "Hoy" at bounding box center [352, 269] width 170 height 41
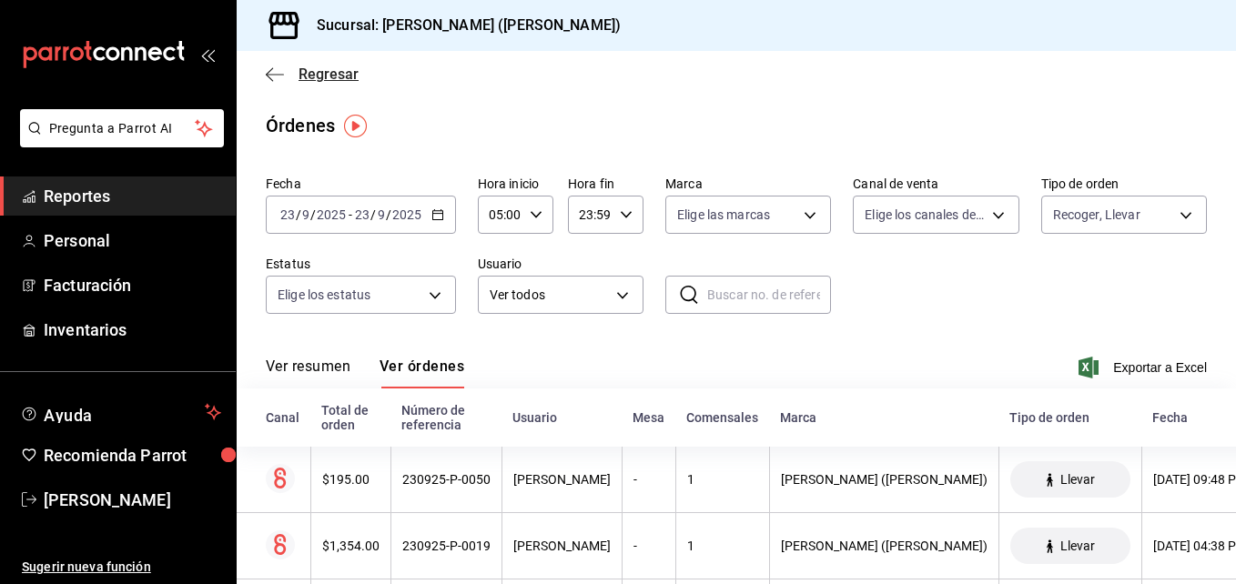
click at [272, 79] on icon "button" at bounding box center [269, 74] width 7 height 14
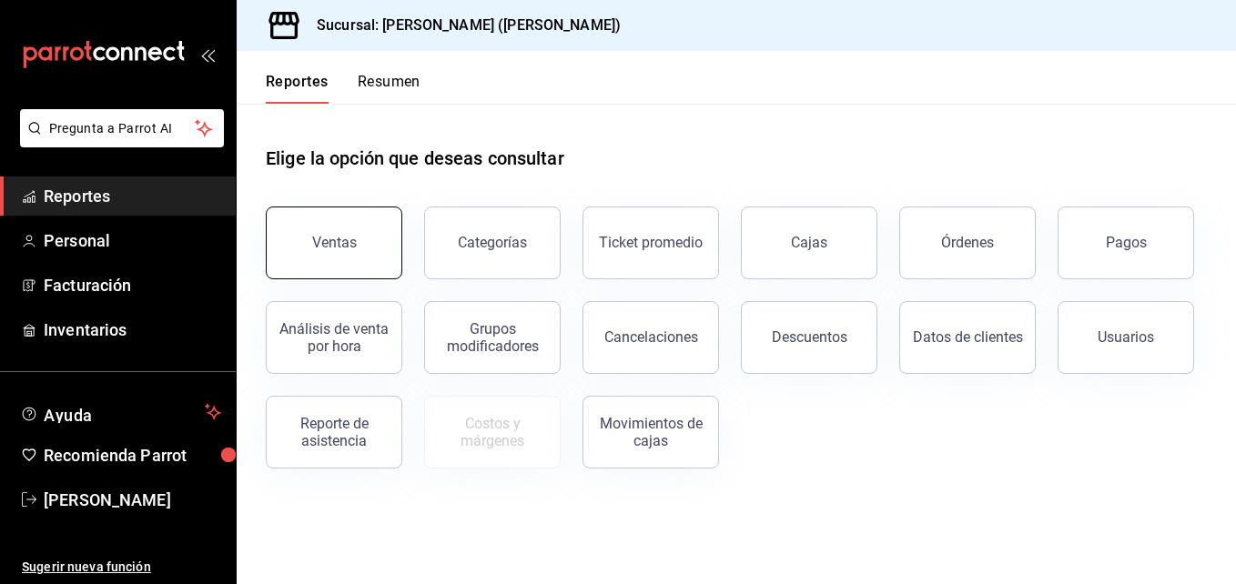
click at [391, 251] on button "Ventas" at bounding box center [334, 243] width 136 height 73
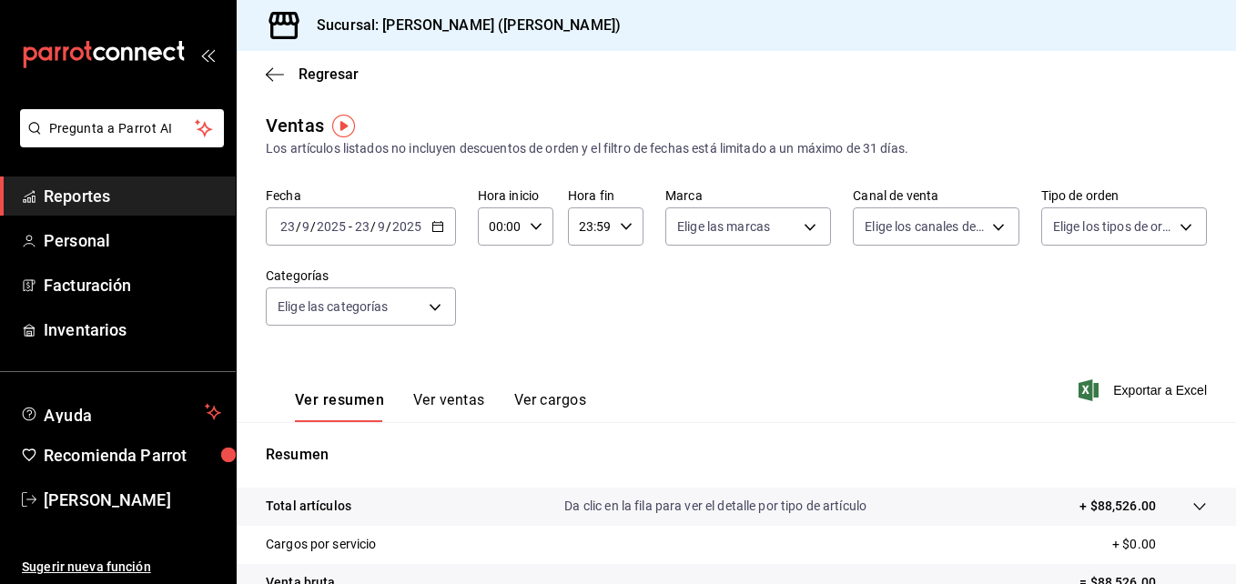
click at [443, 215] on div "[DATE] [DATE] - [DATE] [DATE]" at bounding box center [361, 226] width 190 height 38
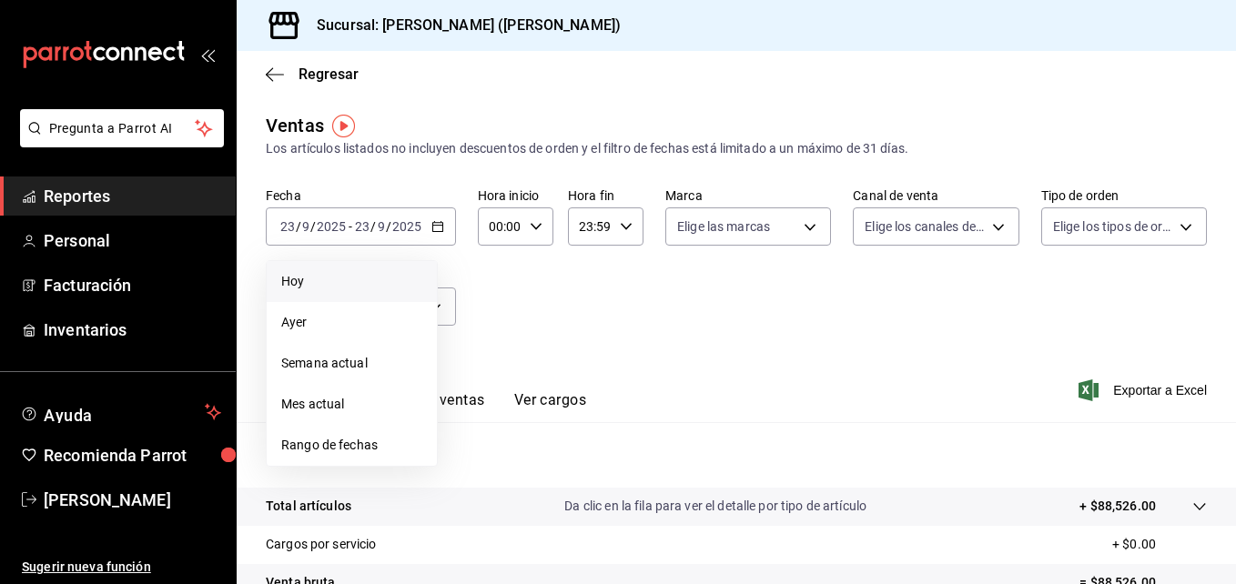
click at [351, 291] on li "Hoy" at bounding box center [352, 281] width 170 height 41
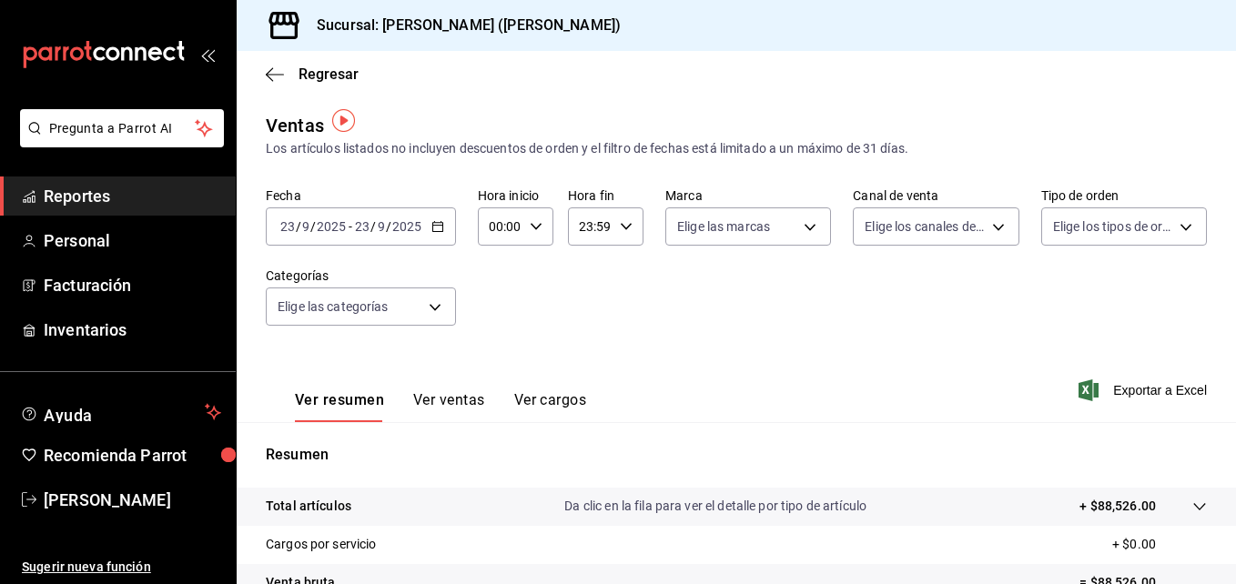
scroll to position [36, 0]
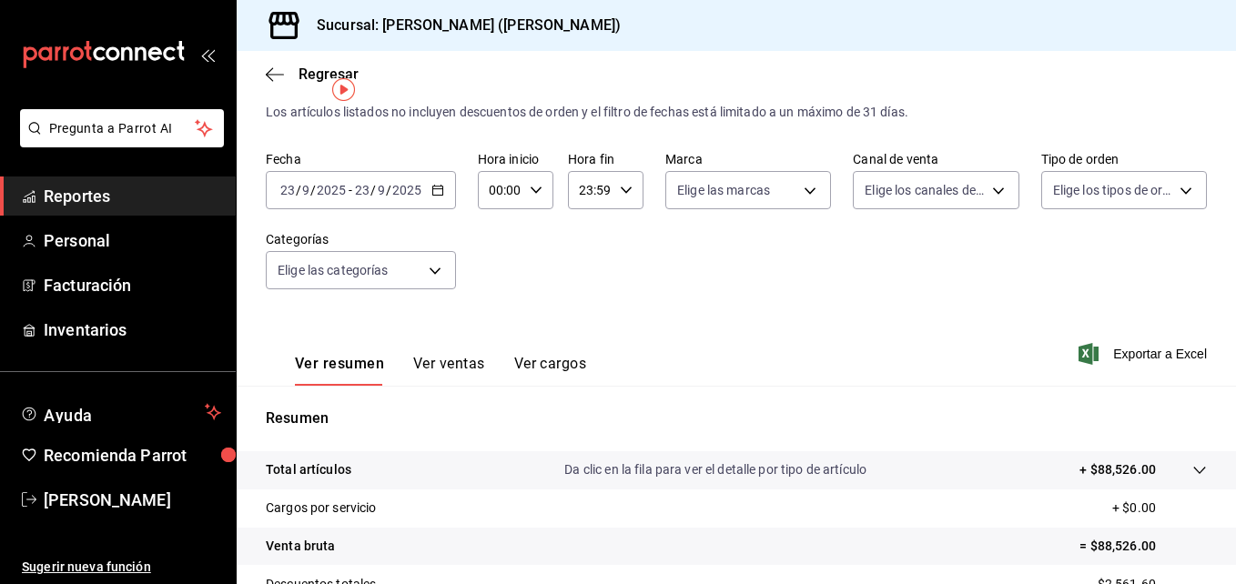
click at [445, 195] on div "[DATE] [DATE] - [DATE] [DATE]" at bounding box center [361, 190] width 190 height 38
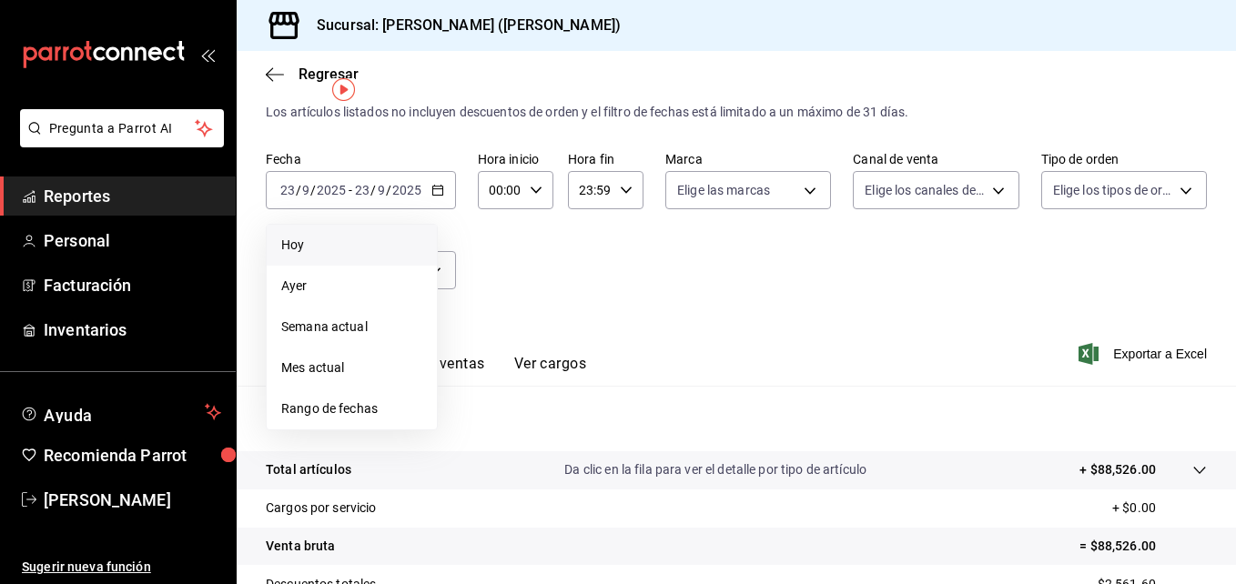
click at [366, 246] on span "Hoy" at bounding box center [351, 245] width 141 height 19
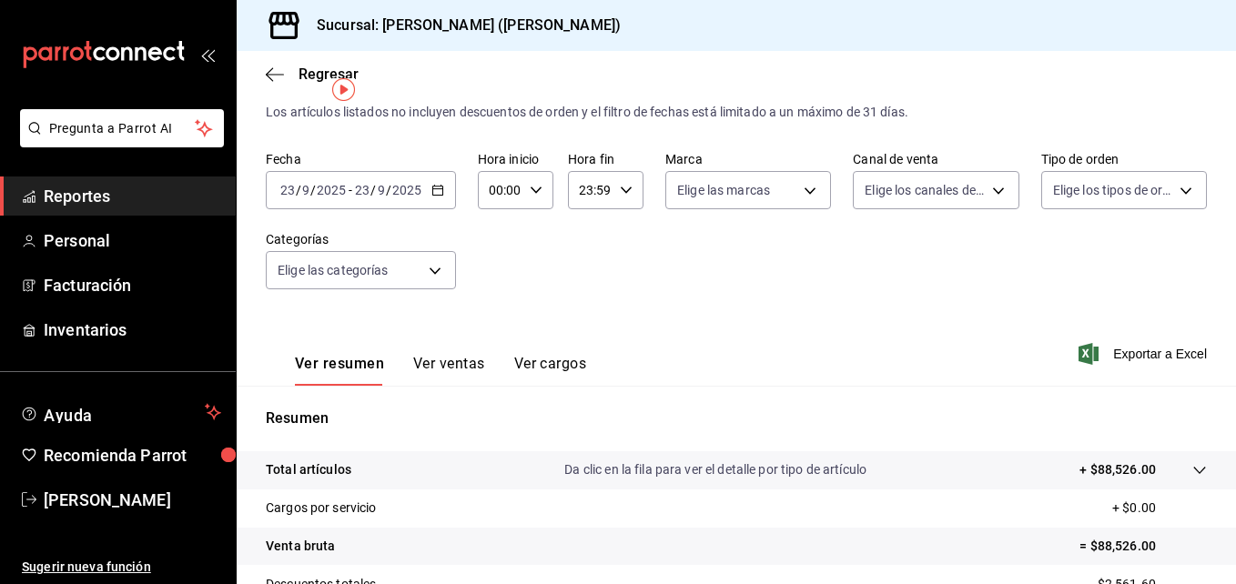
click at [437, 197] on div "[DATE] [DATE] - [DATE] [DATE]" at bounding box center [361, 190] width 190 height 38
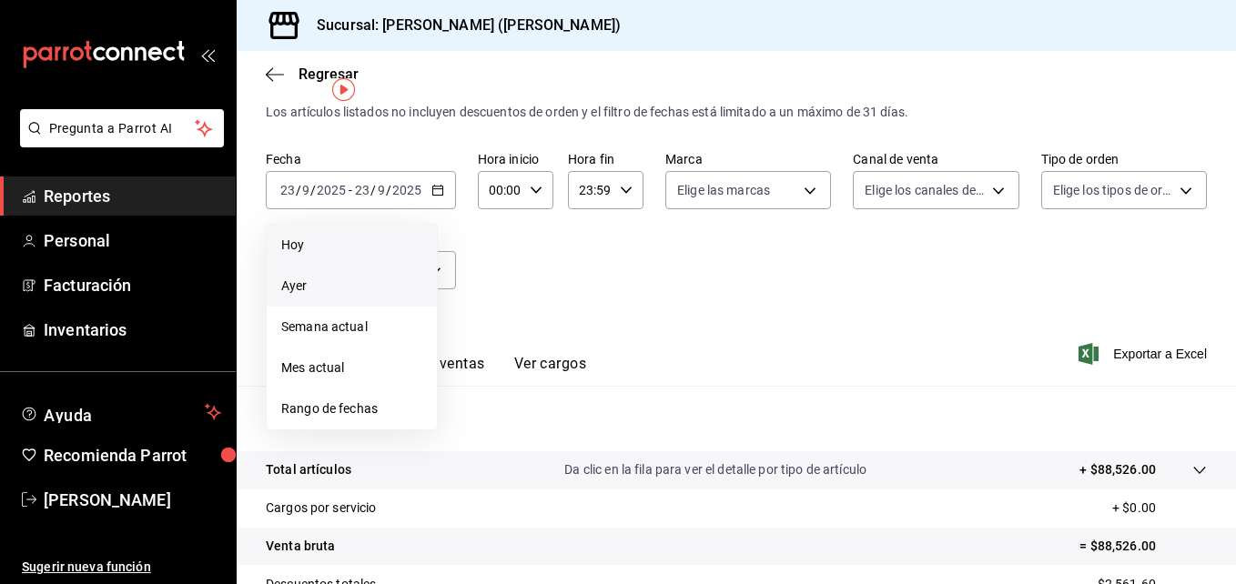
click at [359, 280] on span "Ayer" at bounding box center [351, 286] width 141 height 19
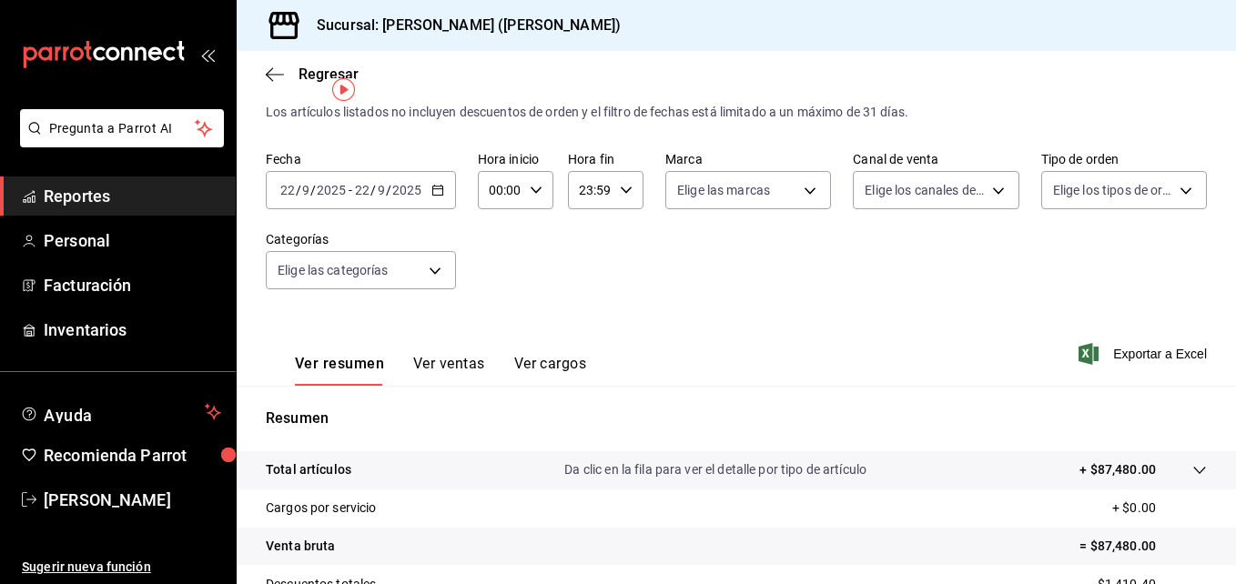
click at [438, 195] on \(Stroke\) "button" at bounding box center [437, 191] width 11 height 10
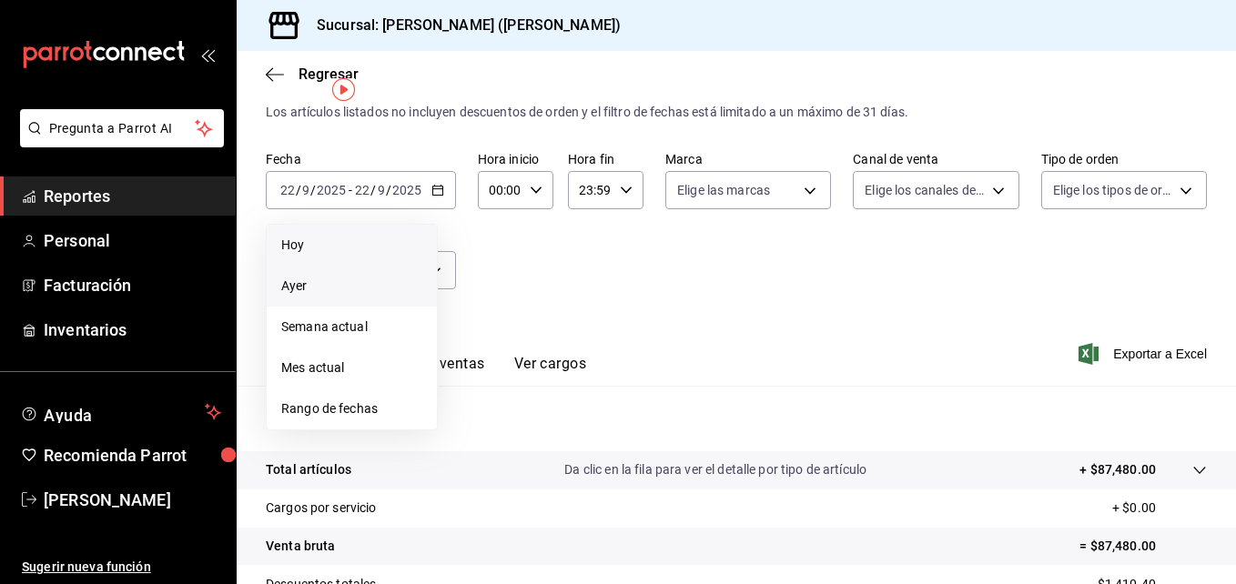
click at [360, 242] on span "Hoy" at bounding box center [351, 245] width 141 height 19
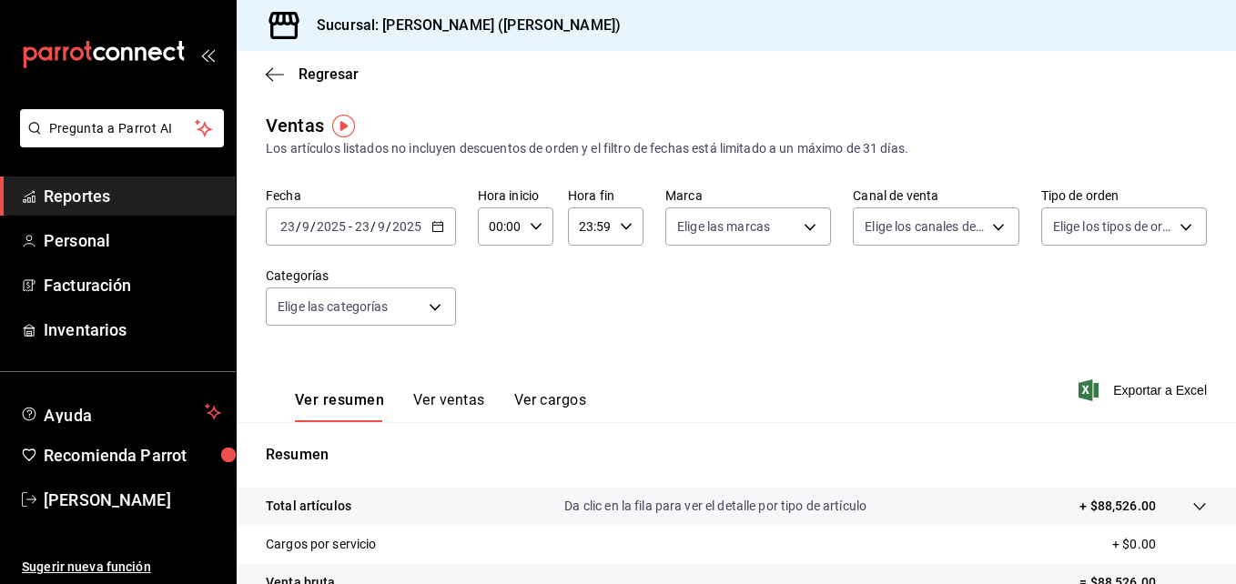
click at [1169, 25] on div "Sucursal: [PERSON_NAME] ([PERSON_NAME])" at bounding box center [736, 25] width 999 height 51
click at [435, 226] on \(Stroke\) "button" at bounding box center [437, 225] width 10 height 1
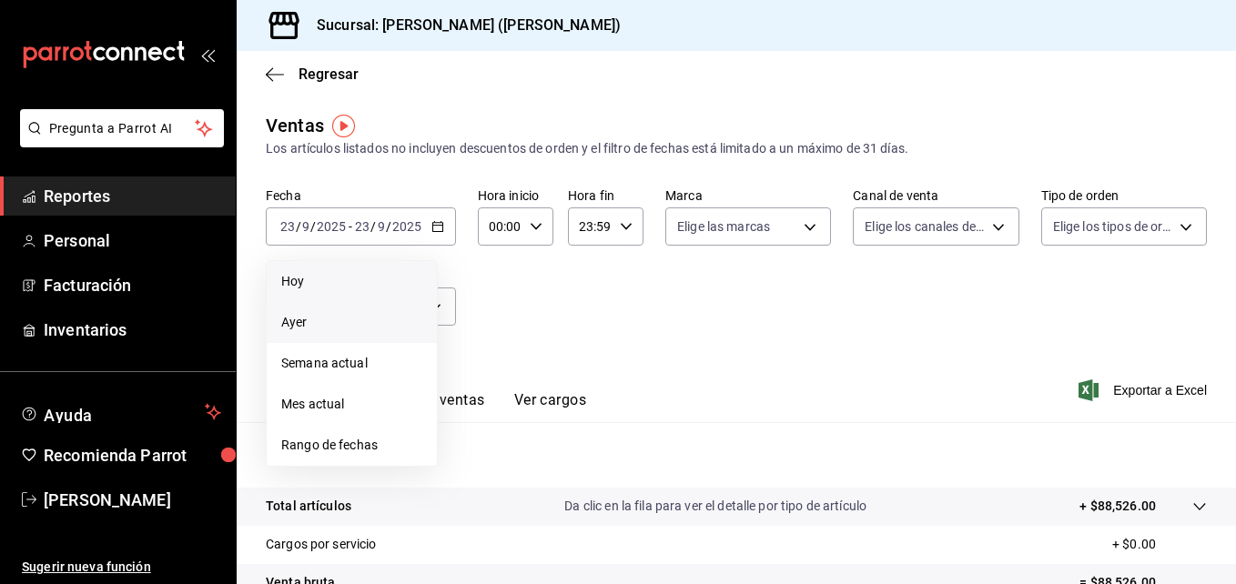
click at [320, 321] on span "Ayer" at bounding box center [351, 322] width 141 height 19
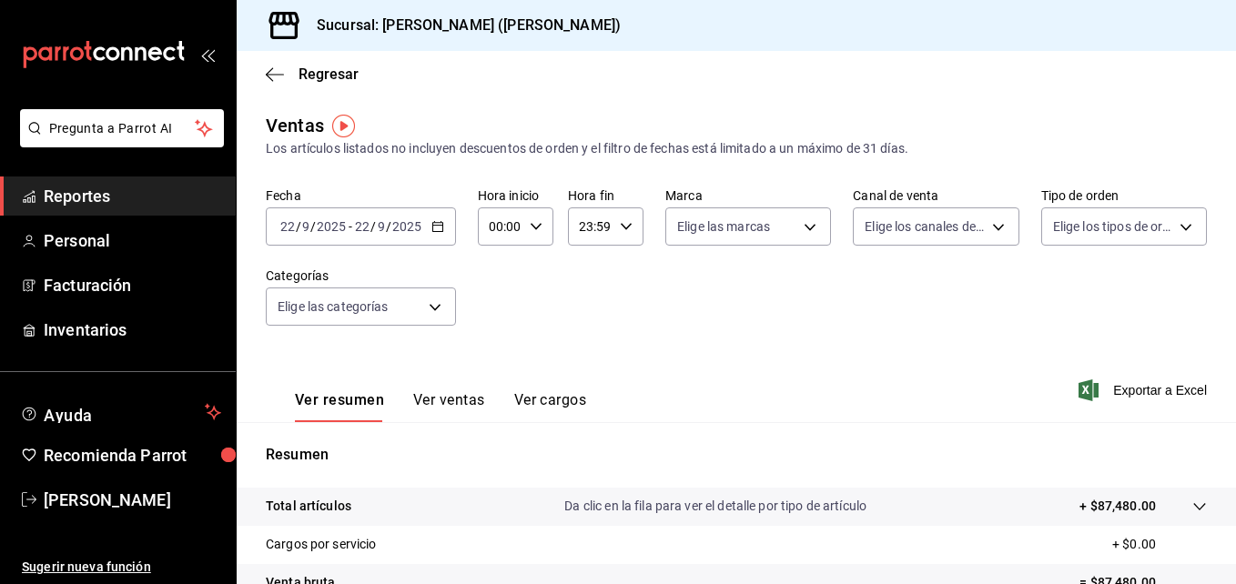
click at [437, 224] on icon "button" at bounding box center [437, 226] width 13 height 13
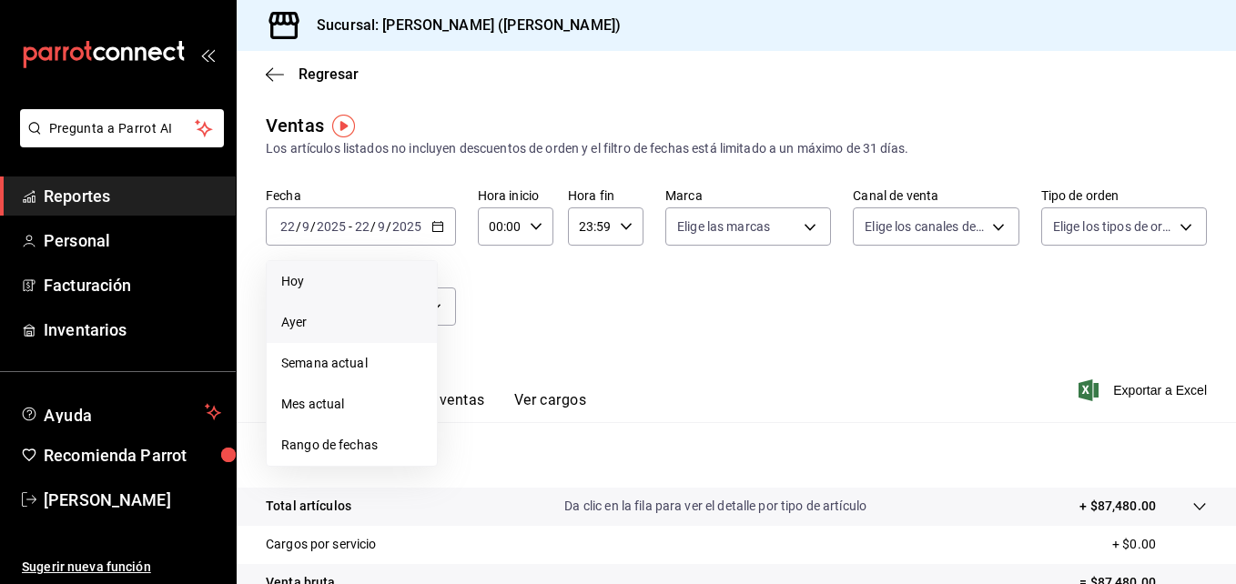
click at [334, 290] on span "Hoy" at bounding box center [351, 281] width 141 height 19
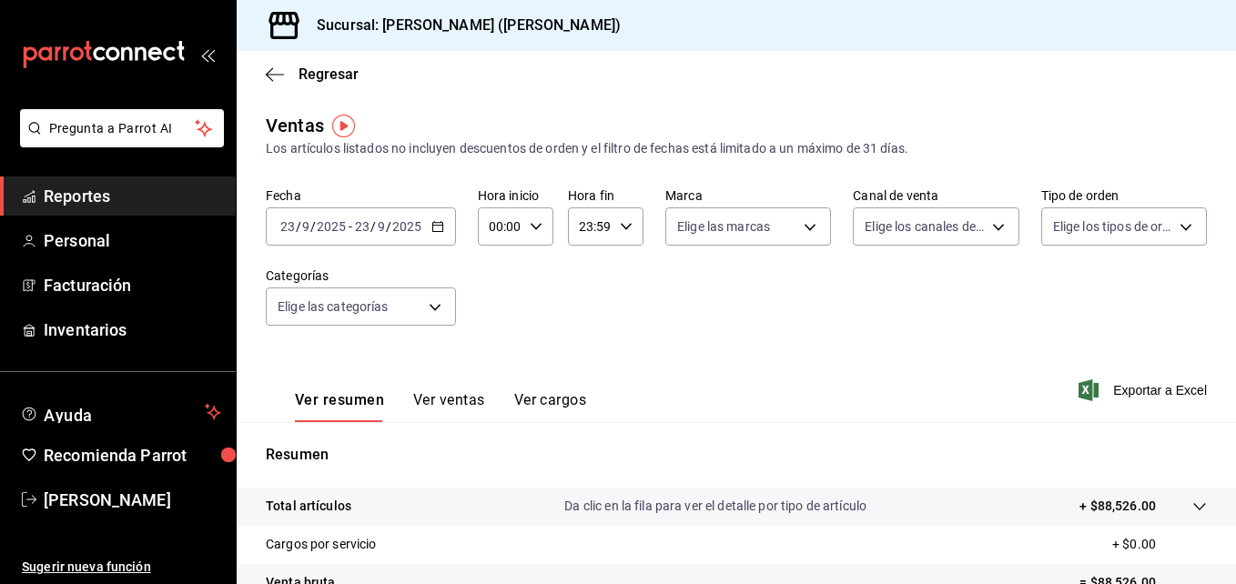
click at [521, 225] on div "00:00 Hora inicio" at bounding box center [516, 226] width 76 height 38
click at [495, 363] on span "02" at bounding box center [495, 360] width 8 height 15
type input "02:00"
click at [506, 337] on button "05" at bounding box center [495, 346] width 30 height 36
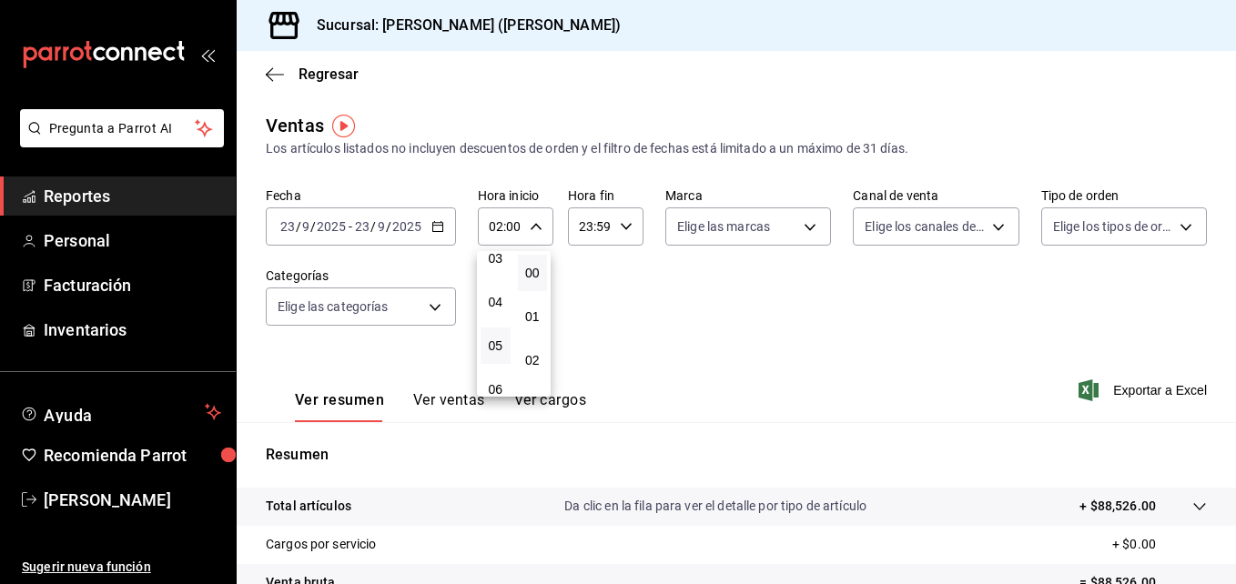
type input "05:00"
click at [1225, 578] on div at bounding box center [618, 292] width 1236 height 584
click at [1225, 578] on div "00 01 02 03 04 05 06 07 08 09 10 11 12 13 14 15 16 17 18 19 20 21 22 23 00 01 0…" at bounding box center [618, 294] width 1236 height 579
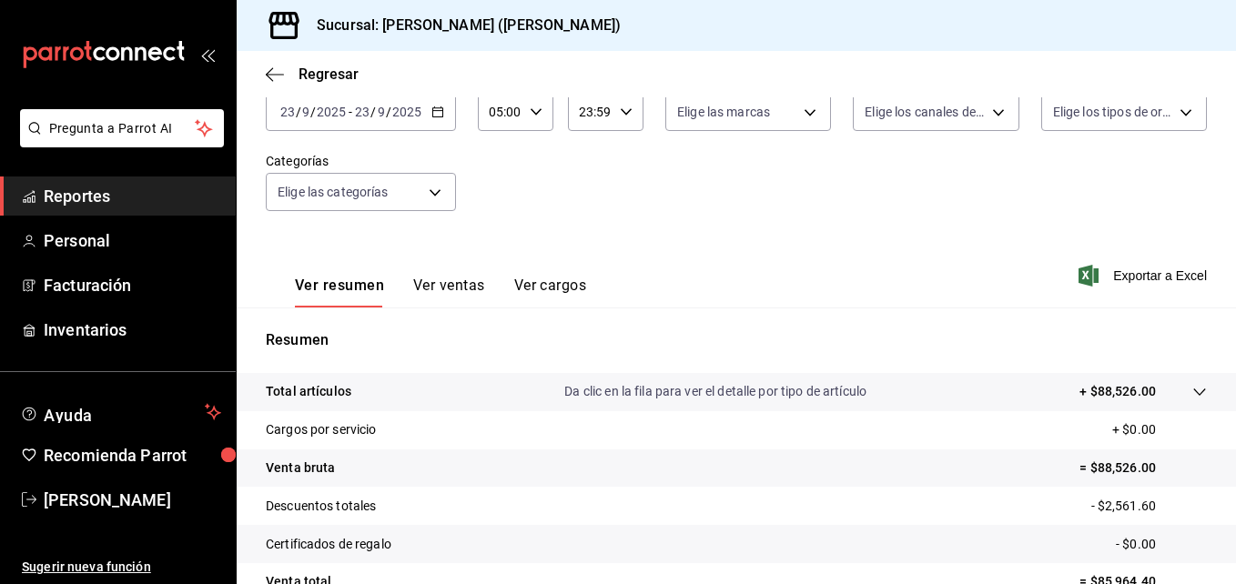
scroll to position [110, 0]
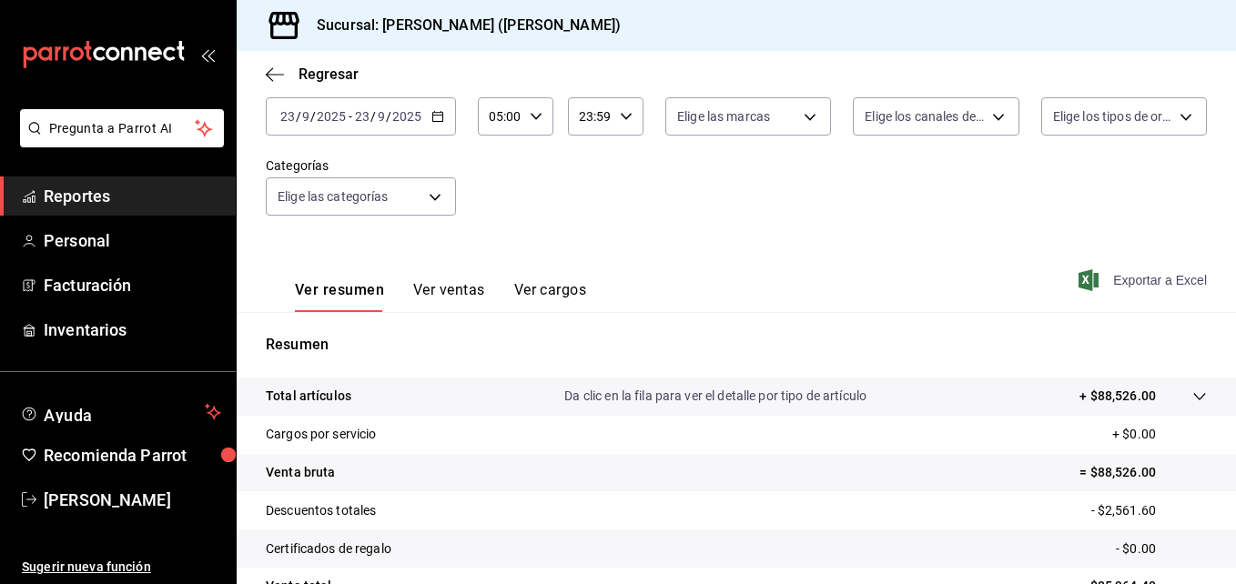
click at [1144, 271] on span "Exportar a Excel" at bounding box center [1144, 280] width 125 height 22
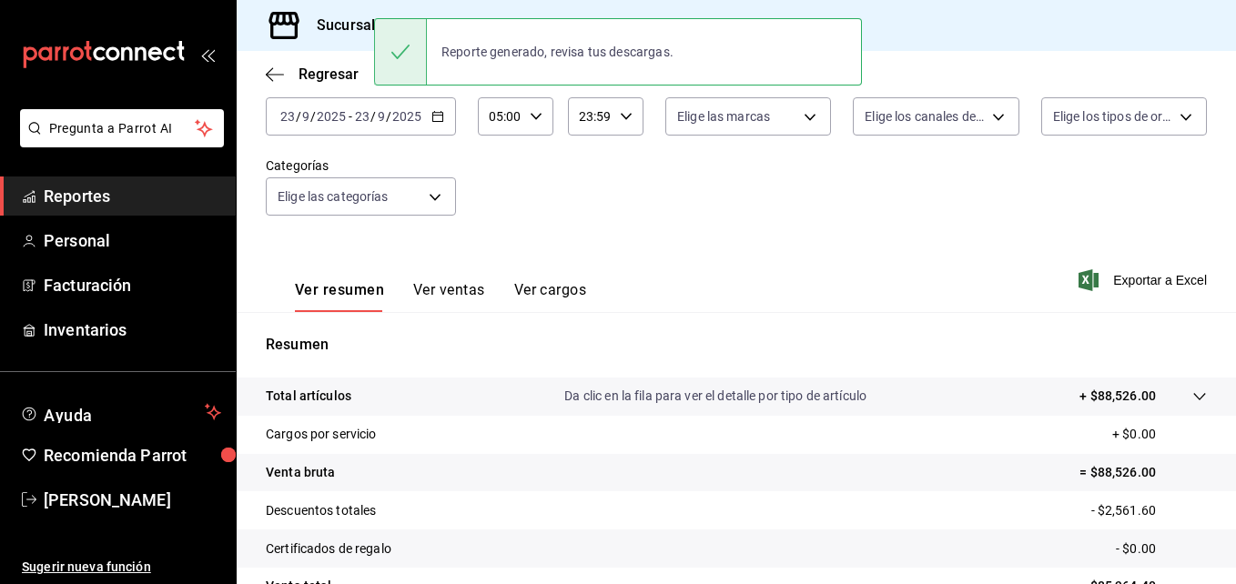
click at [266, 86] on div "Regresar" at bounding box center [736, 74] width 999 height 46
click at [272, 74] on icon "button" at bounding box center [275, 74] width 18 height 1
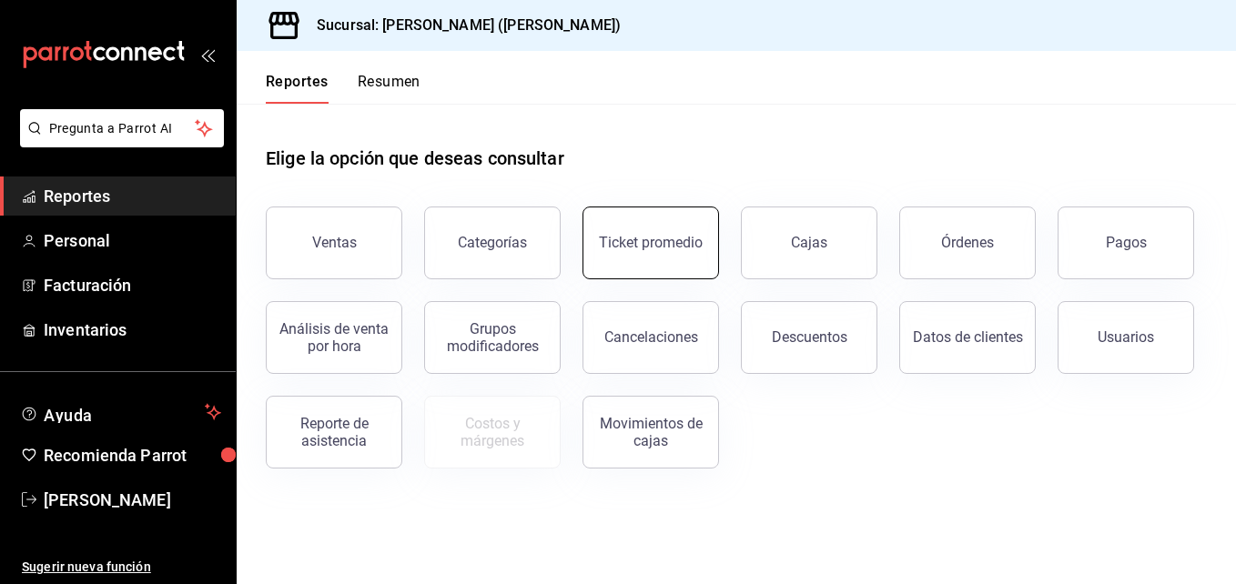
click at [662, 256] on button "Ticket promedio" at bounding box center [650, 243] width 136 height 73
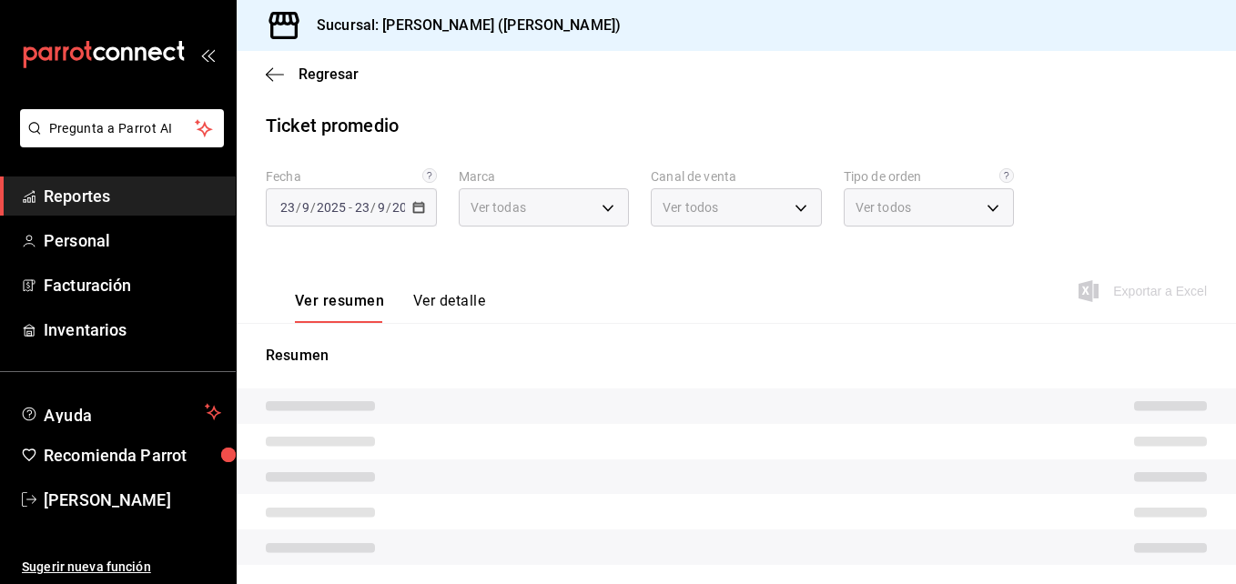
type input "3e284276-a834-4a39-bc59-2edda2d06158"
type input "PARROT,UBER_EATS,RAPPI,DIDI_FOOD,ONLINE"
type input "e22fa5c9-a89e-41b0-8860-3ae797de52dc,d5ed7011-f835-4d0c-a8fc-5f0f01446209,0cbc4…"
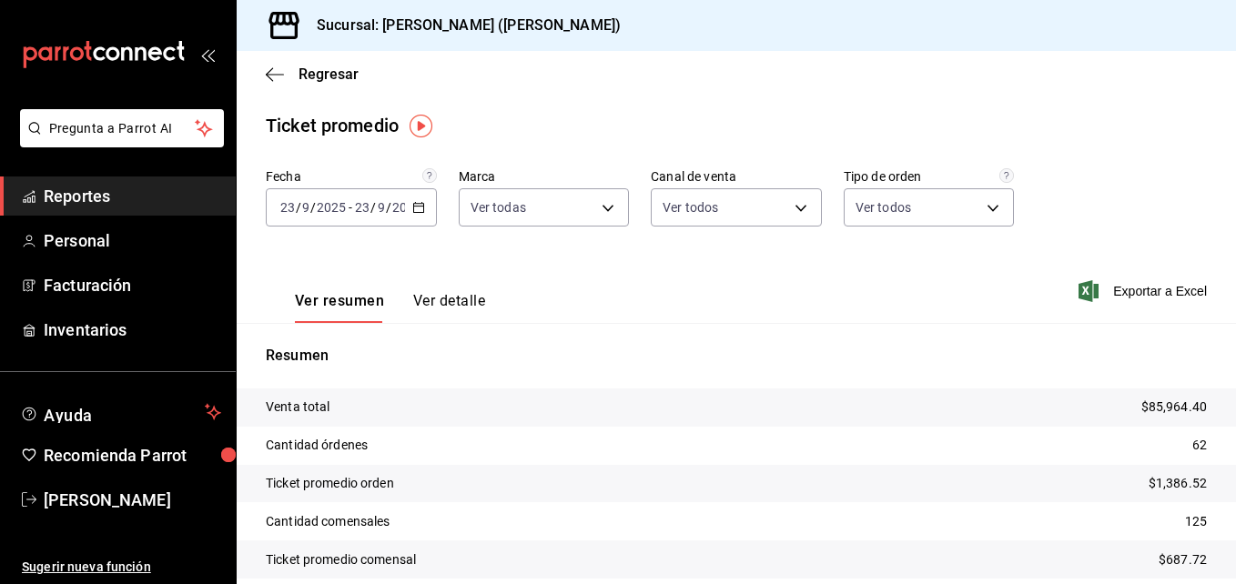
click at [410, 197] on div "[DATE] [DATE] - [DATE] [DATE]" at bounding box center [351, 207] width 171 height 38
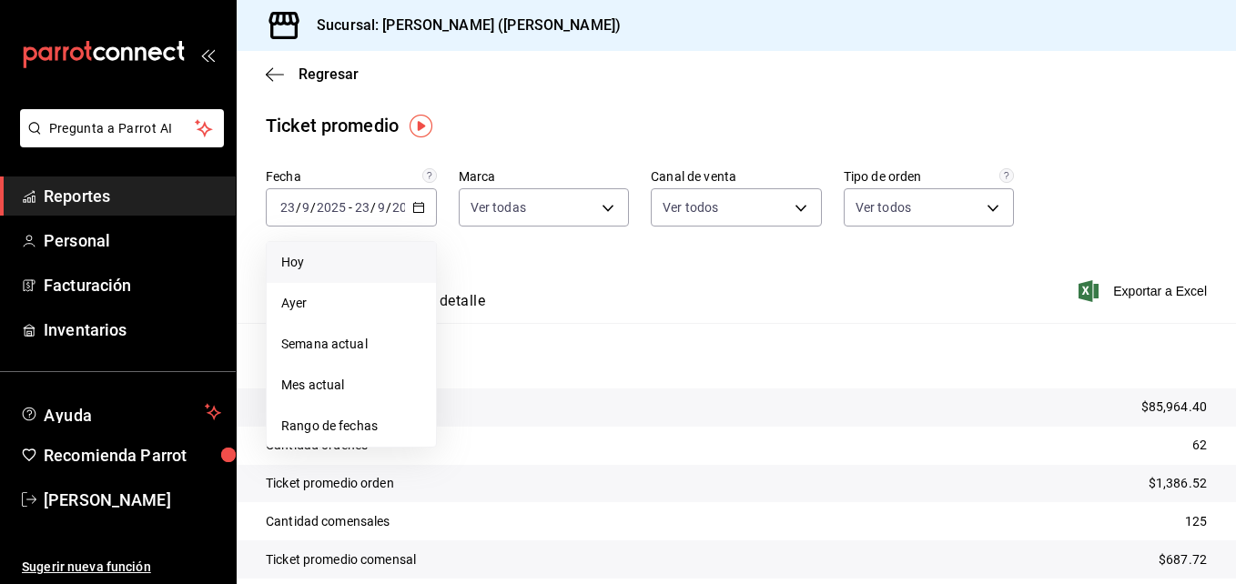
click at [341, 269] on span "Hoy" at bounding box center [351, 262] width 140 height 19
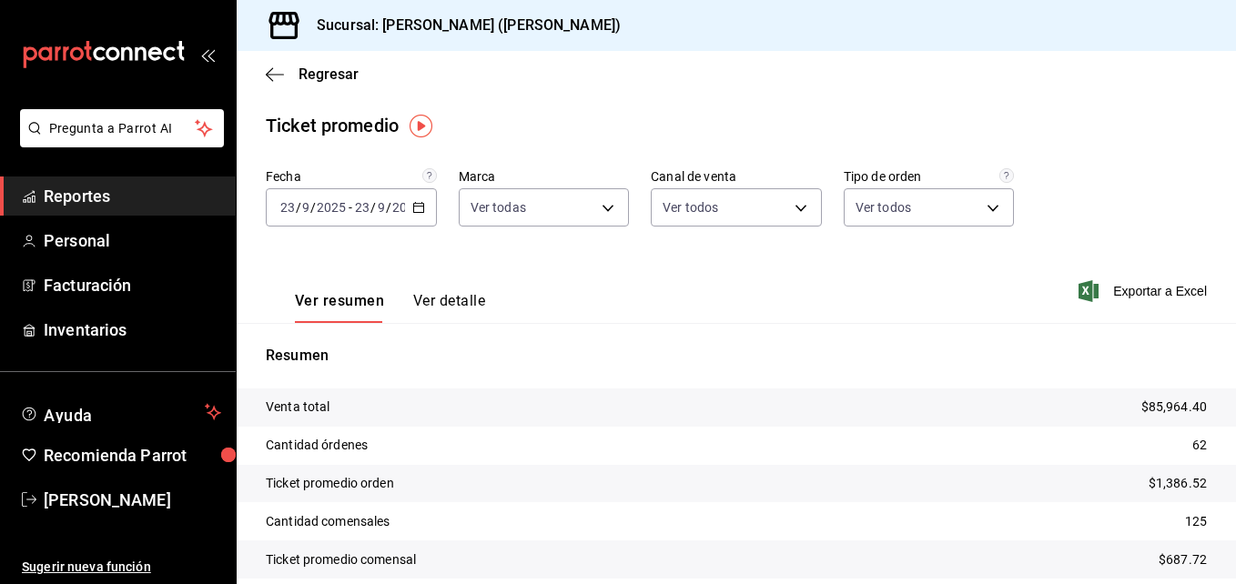
click at [419, 215] on div "[DATE] [DATE] - [DATE] [DATE]" at bounding box center [351, 207] width 171 height 38
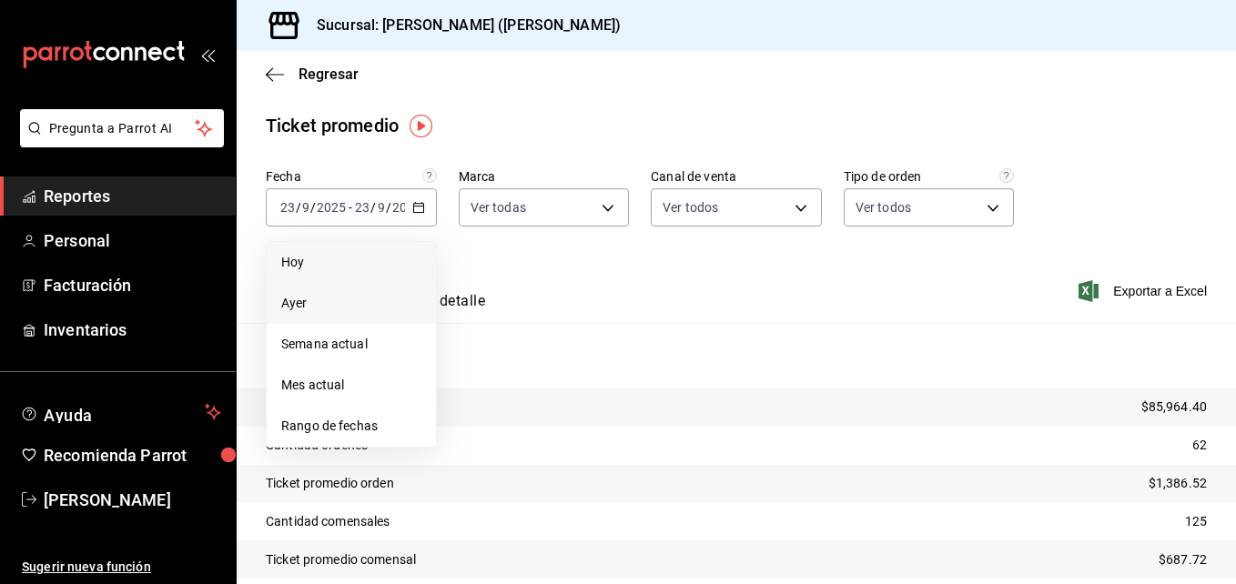
click at [338, 299] on span "Ayer" at bounding box center [351, 303] width 140 height 19
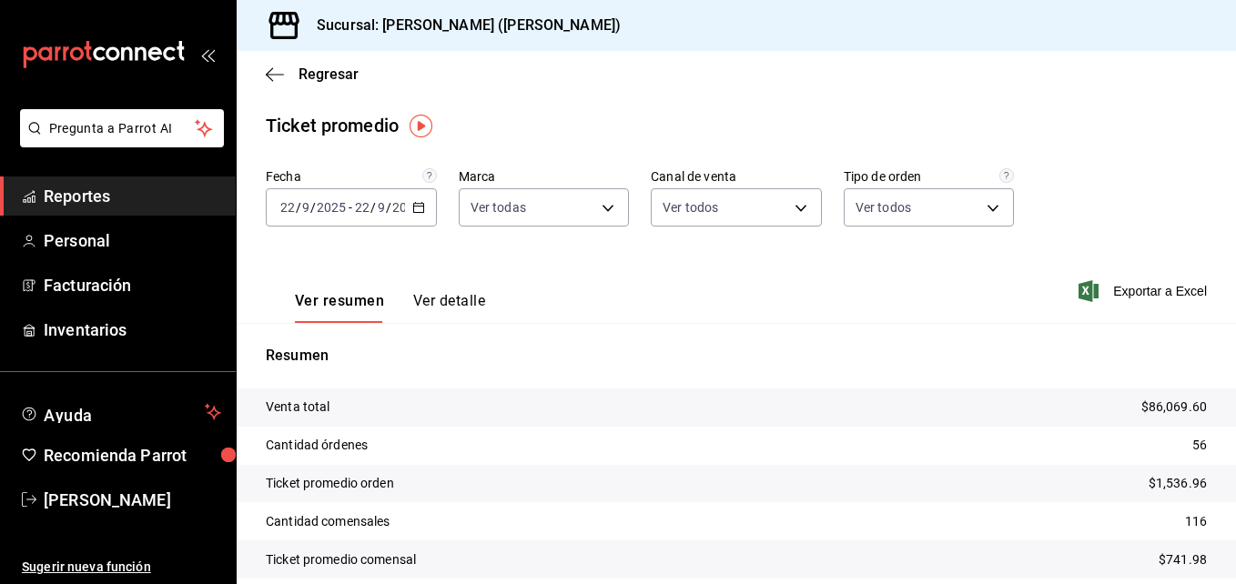
click at [413, 204] on \(Stroke\) "button" at bounding box center [418, 208] width 11 height 10
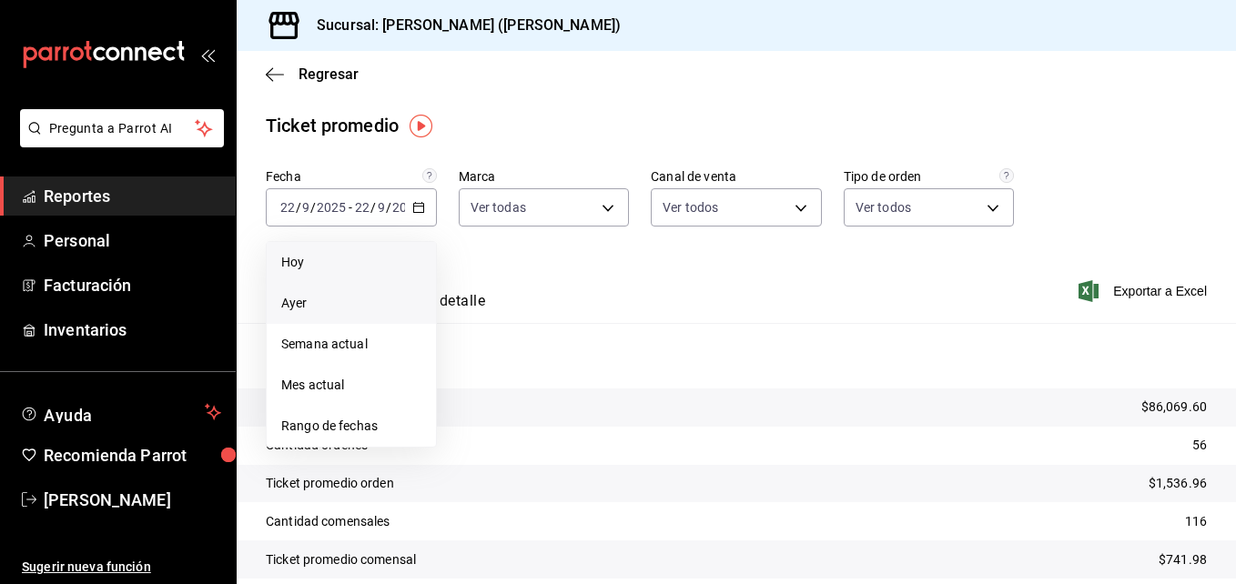
click at [299, 271] on span "Hoy" at bounding box center [351, 262] width 140 height 19
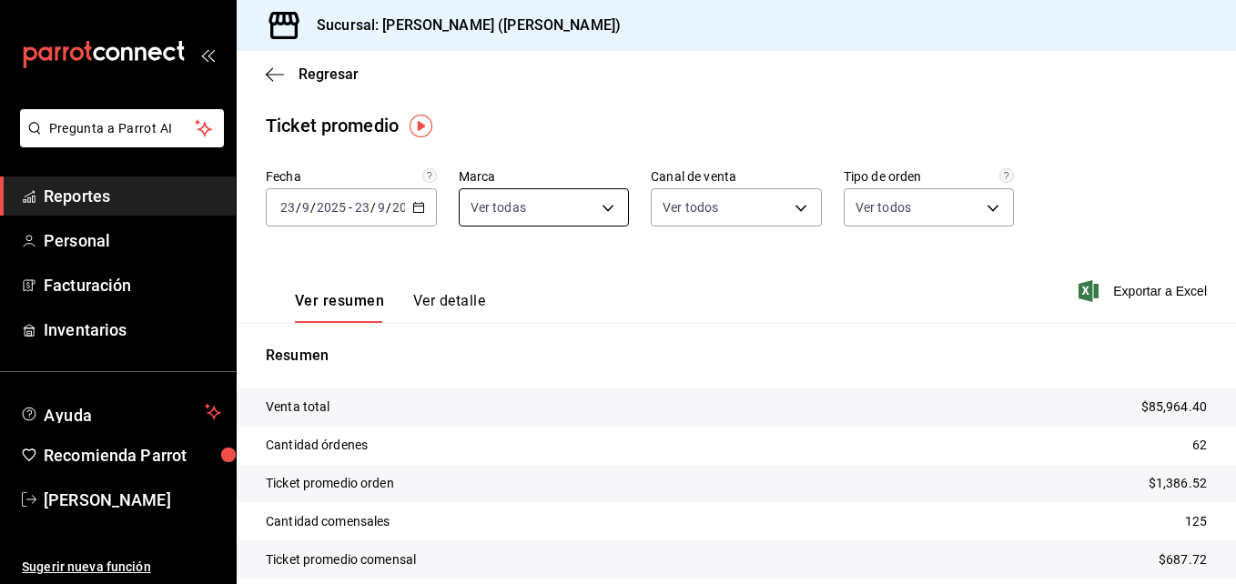
click at [608, 209] on body "Pregunta a Parrot AI Reportes Personal Facturación Inventarios Ayuda Recomienda…" at bounding box center [618, 292] width 1236 height 584
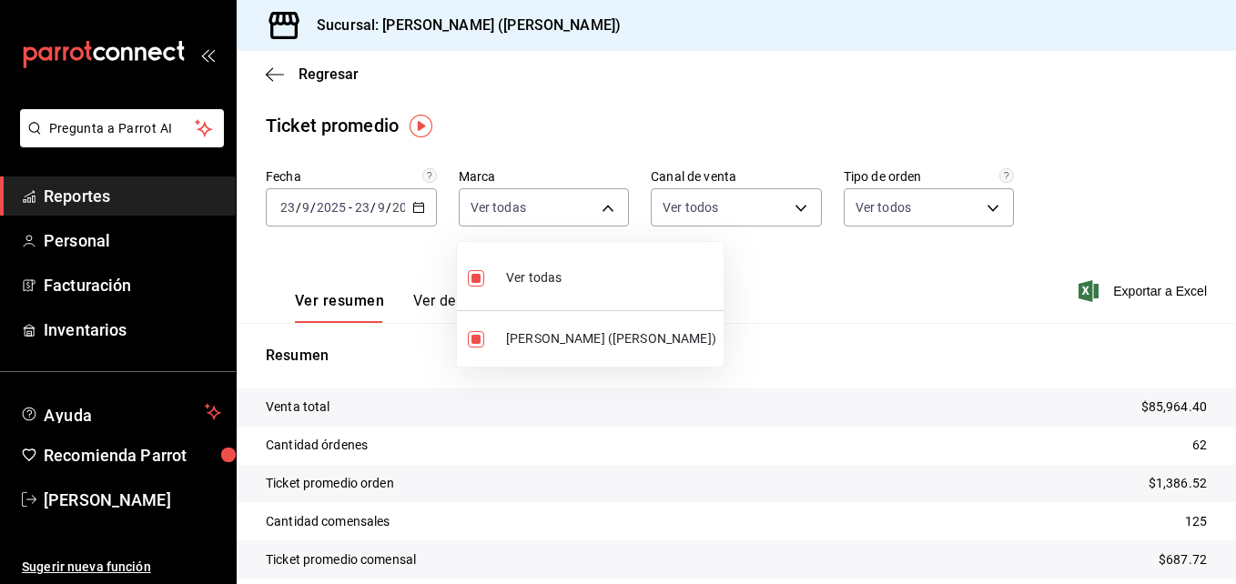
click at [772, 395] on div at bounding box center [618, 292] width 1236 height 584
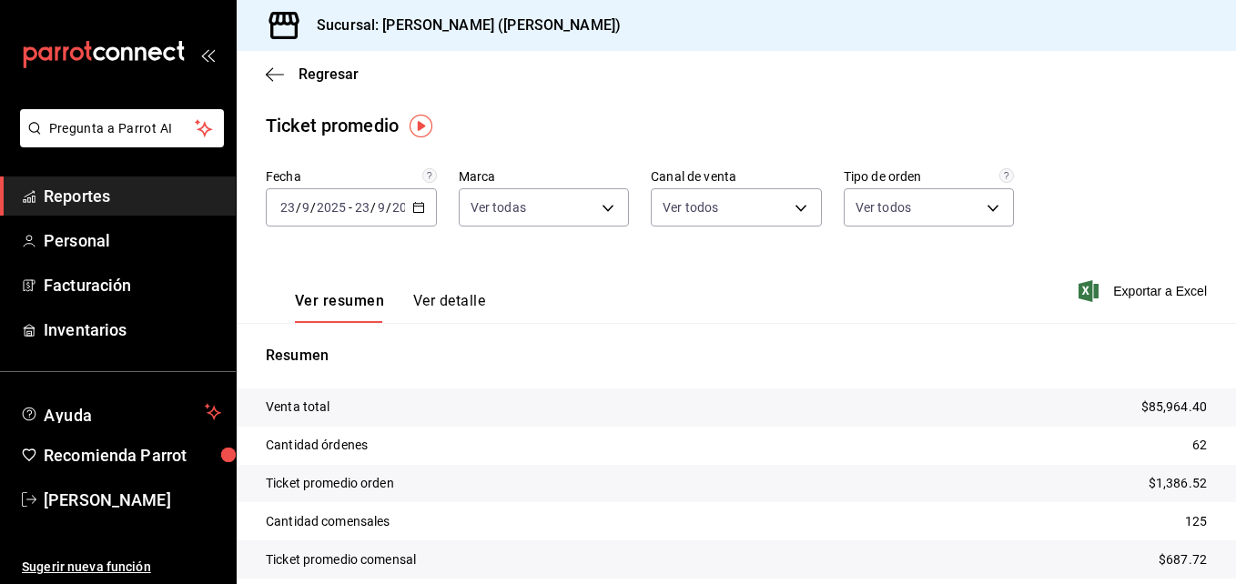
click at [416, 209] on icon "button" at bounding box center [418, 207] width 13 height 13
click at [349, 208] on span "-" at bounding box center [351, 207] width 4 height 15
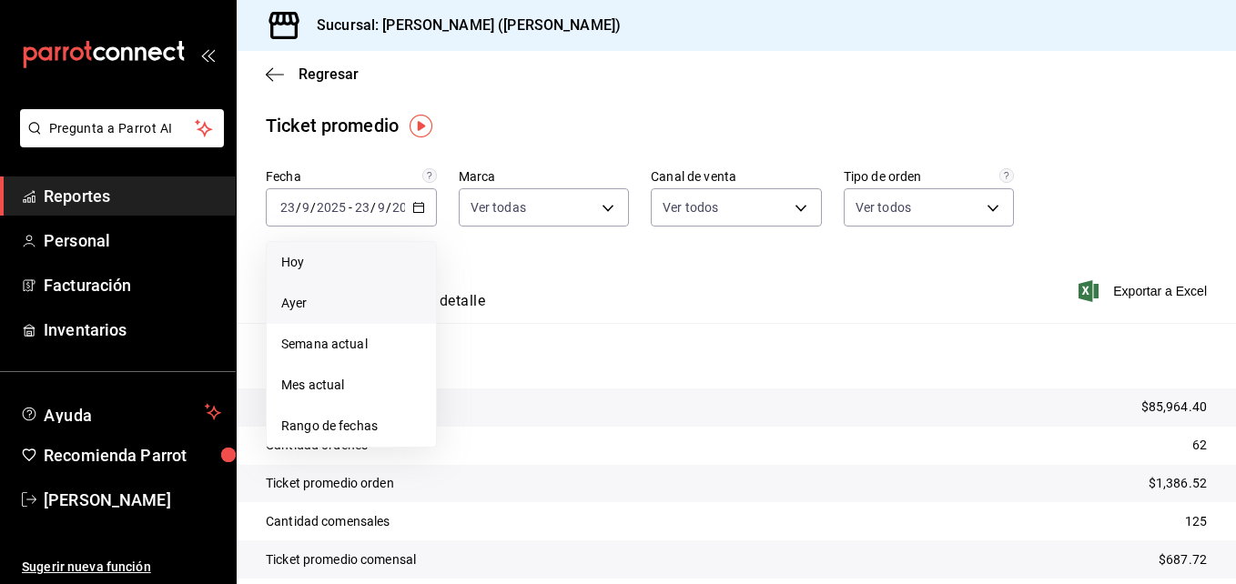
click at [321, 294] on span "Ayer" at bounding box center [351, 303] width 140 height 19
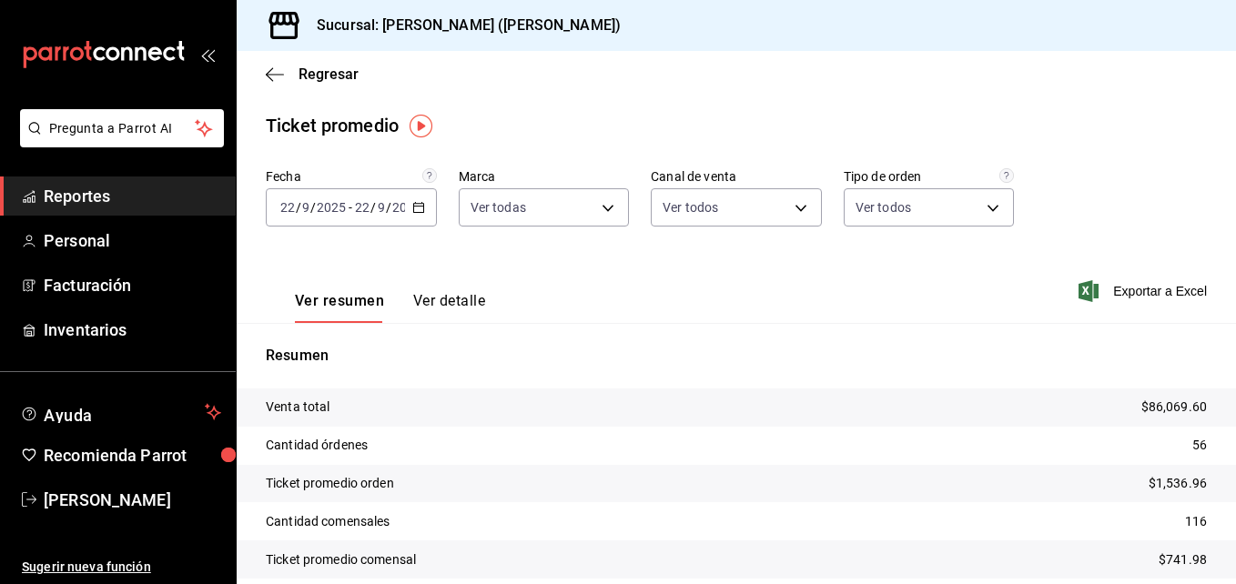
click at [415, 208] on icon "button" at bounding box center [418, 207] width 13 height 13
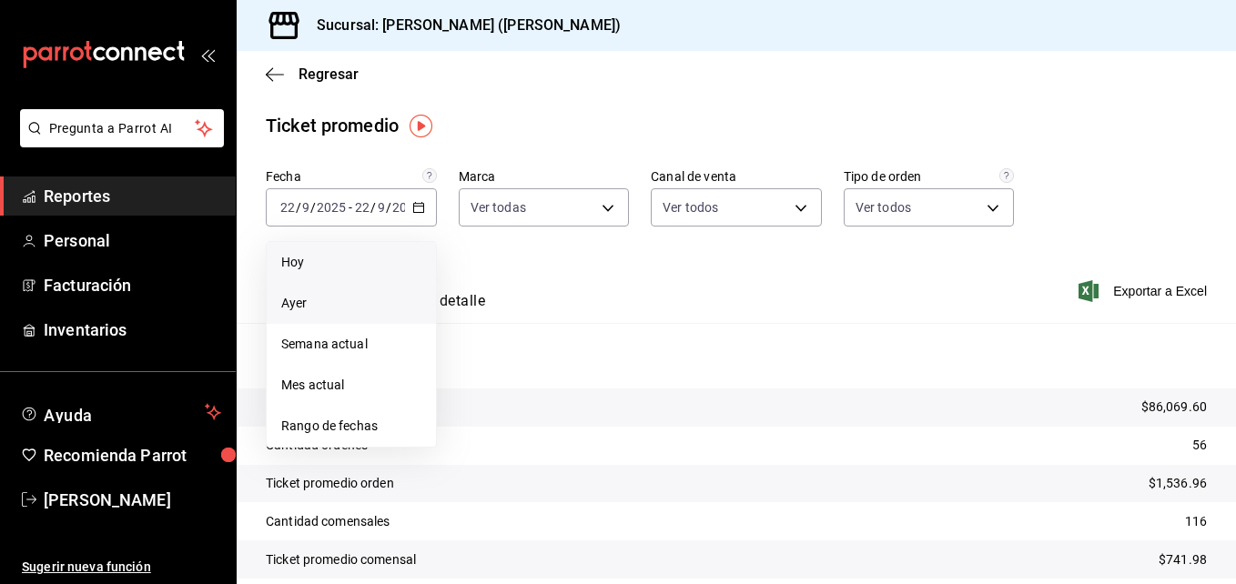
click at [314, 262] on span "Hoy" at bounding box center [351, 262] width 140 height 19
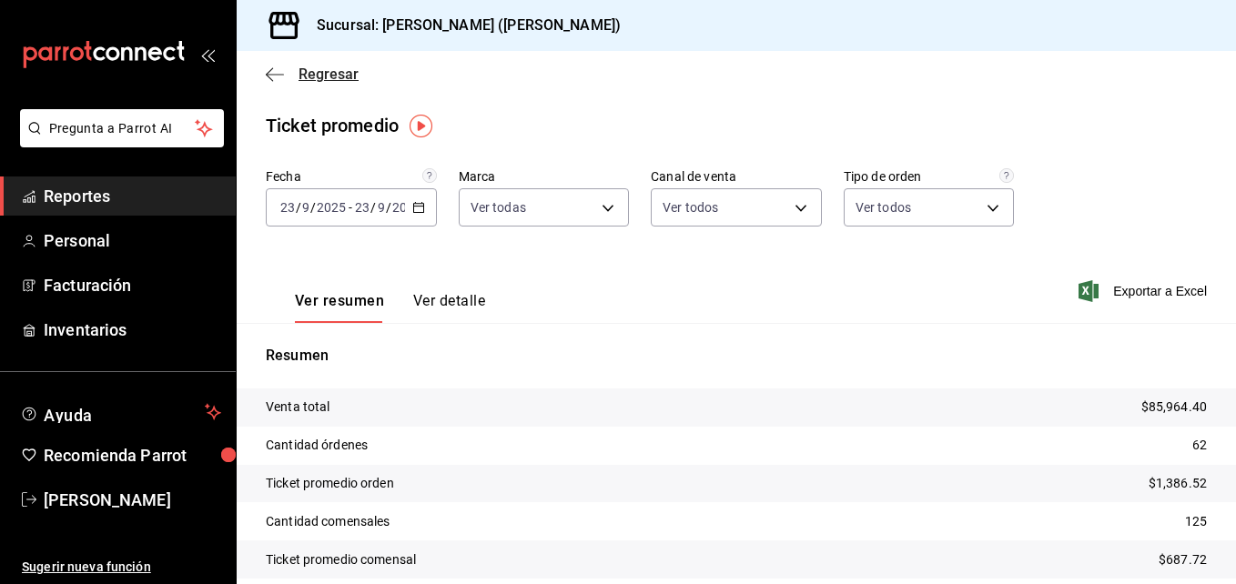
click at [271, 79] on icon "button" at bounding box center [269, 74] width 7 height 14
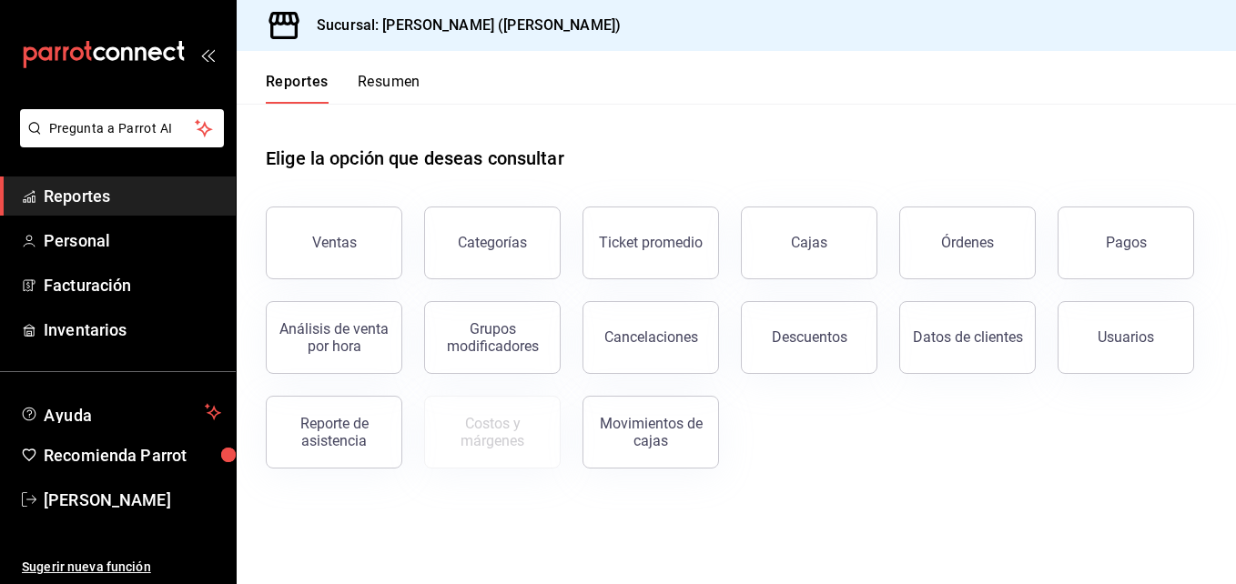
click at [908, 275] on div "Órdenes" at bounding box center [956, 232] width 158 height 95
click at [928, 261] on button "Órdenes" at bounding box center [967, 243] width 136 height 73
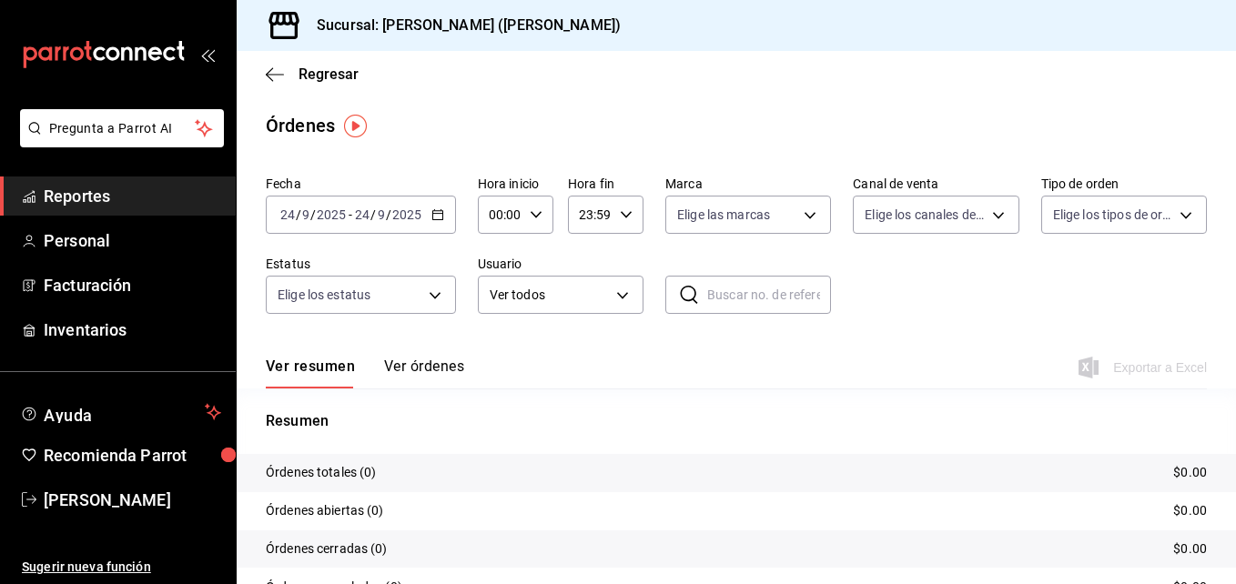
click at [440, 214] on \(Stroke\) "button" at bounding box center [437, 213] width 10 height 1
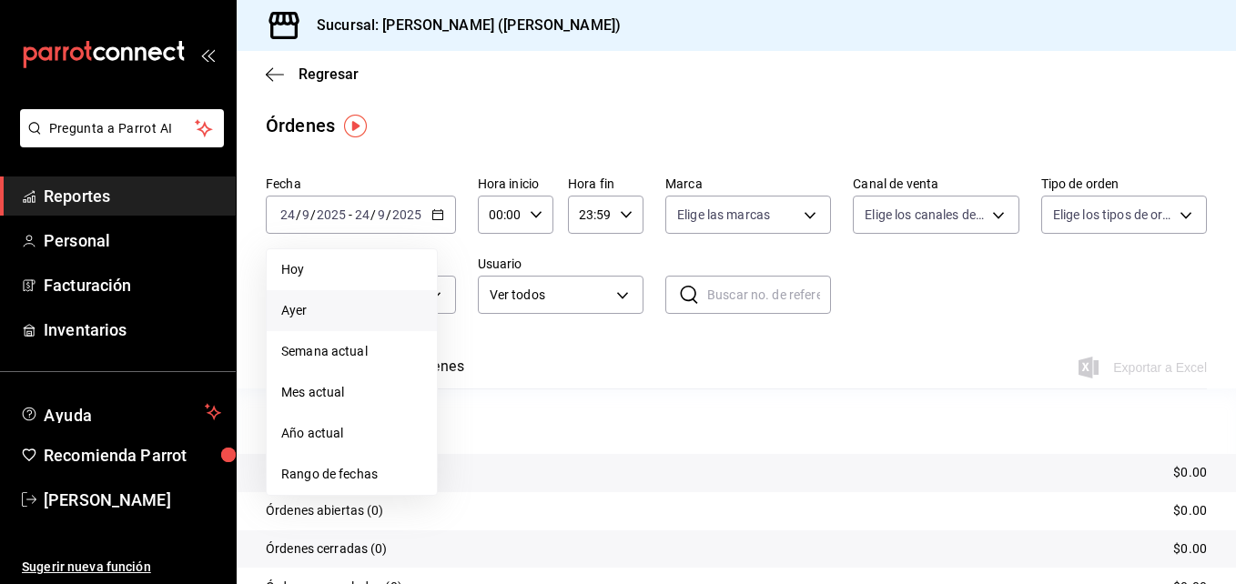
click at [339, 313] on span "Ayer" at bounding box center [351, 310] width 141 height 19
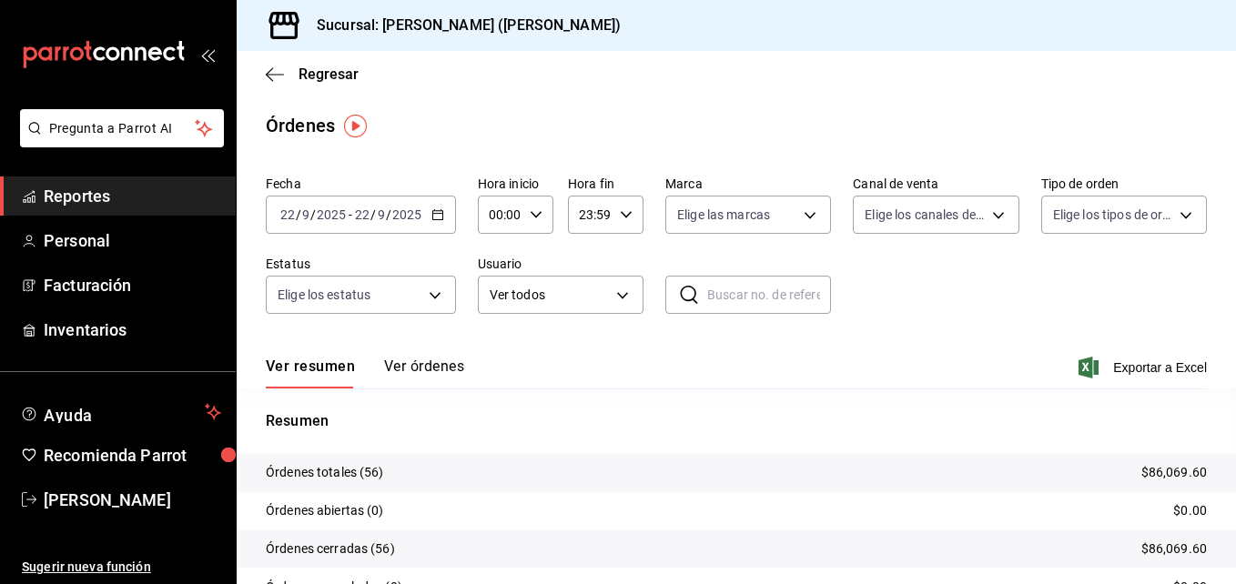
click at [438, 214] on \(Stroke\) "button" at bounding box center [437, 213] width 10 height 1
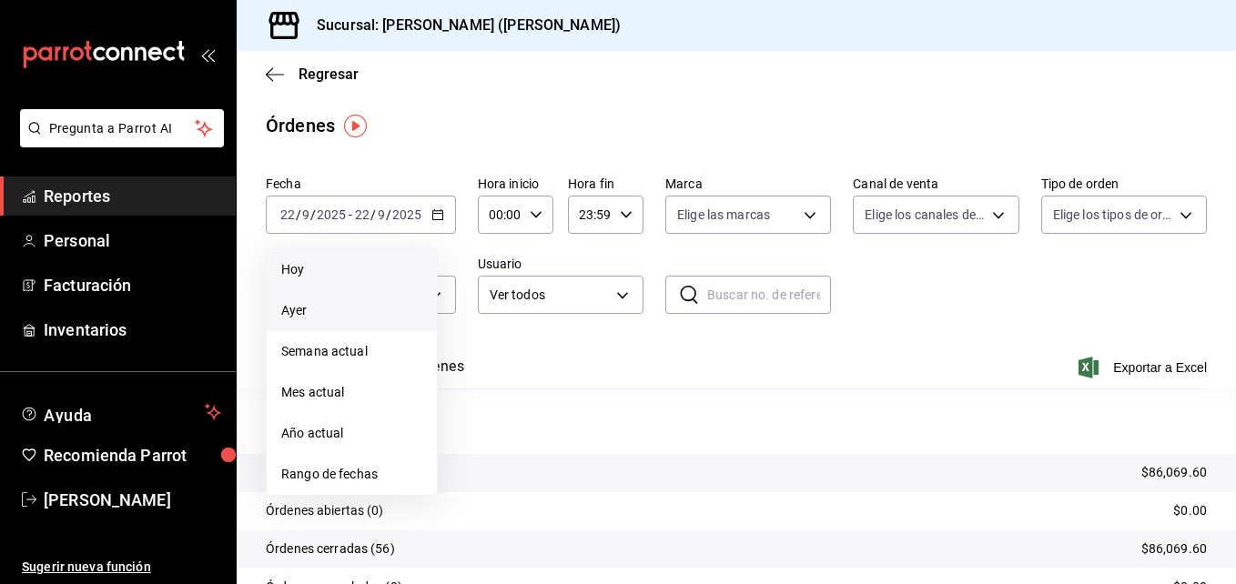
click at [356, 269] on span "Hoy" at bounding box center [351, 269] width 141 height 19
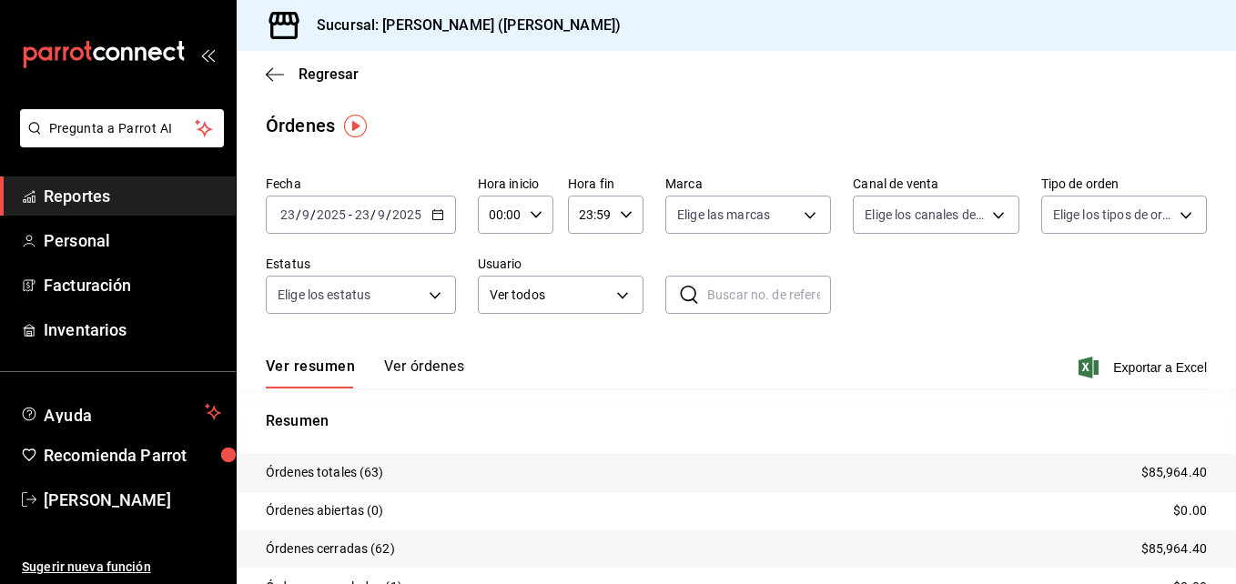
click at [537, 217] on icon "button" at bounding box center [536, 214] width 13 height 13
click at [486, 305] on button "01" at bounding box center [495, 305] width 30 height 36
click at [486, 305] on button "05" at bounding box center [495, 297] width 30 height 36
type input "05:00"
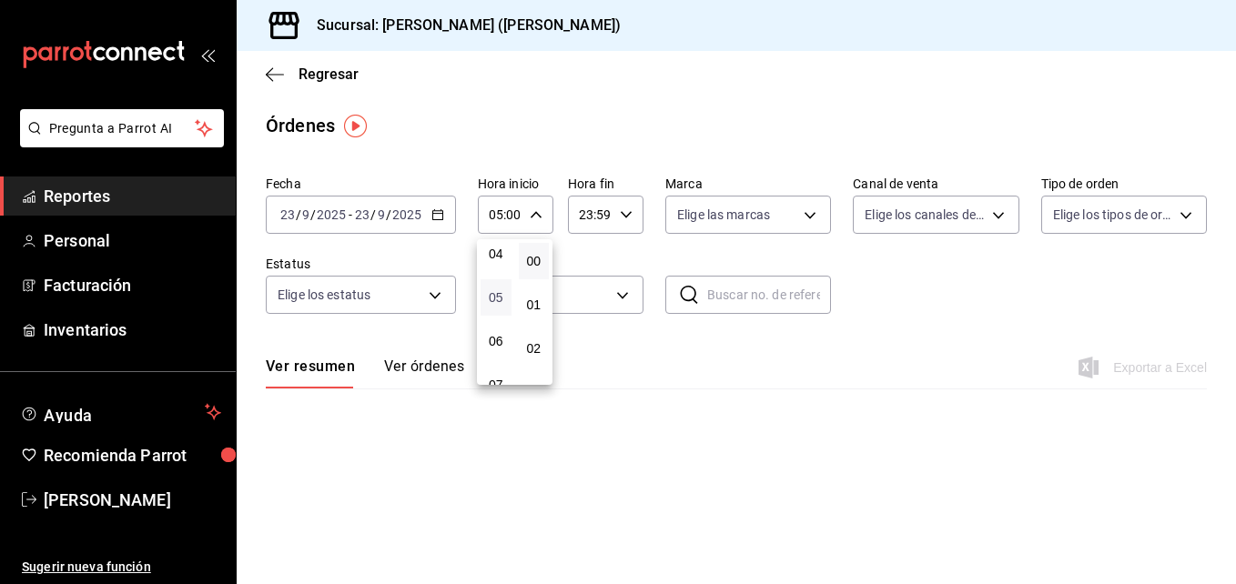
click at [500, 297] on span "05" at bounding box center [495, 297] width 9 height 15
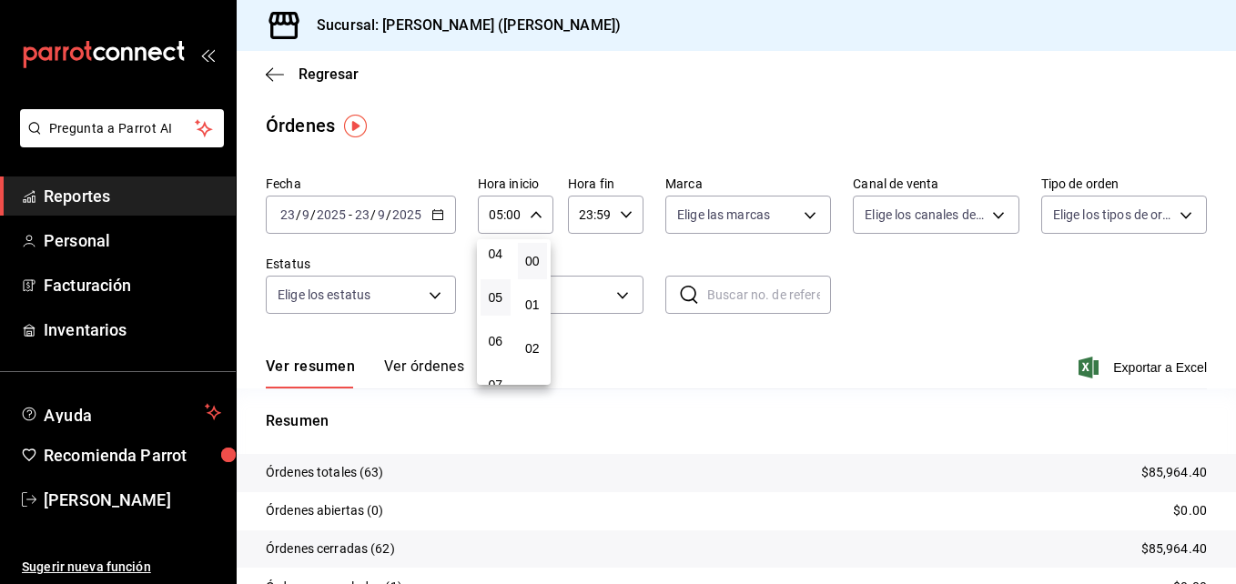
click at [502, 288] on button "05" at bounding box center [495, 297] width 30 height 36
click at [666, 421] on div at bounding box center [618, 292] width 1236 height 584
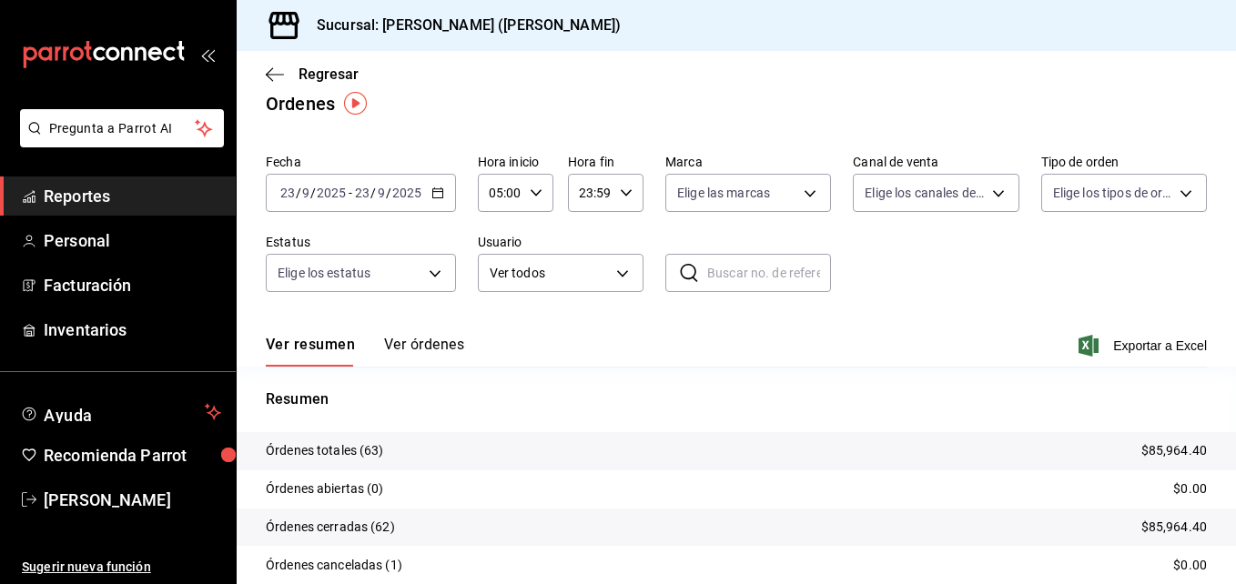
scroll to position [23, 0]
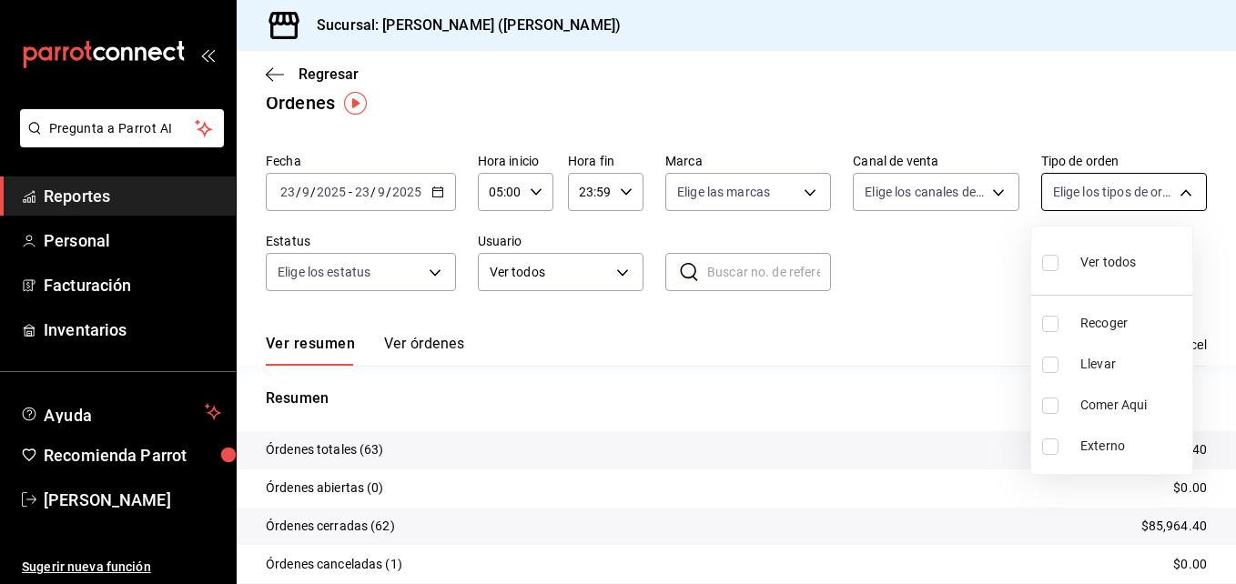
click at [1103, 193] on body "Pregunta a Parrot AI Reportes Personal Facturación Inventarios Ayuda Recomienda…" at bounding box center [618, 292] width 1236 height 584
click at [1068, 362] on li "Llevar" at bounding box center [1111, 364] width 161 height 41
type input "d5ed7011-f835-4d0c-a8fc-5f0f01446209"
checkbox input "true"
click at [271, 75] on div at bounding box center [618, 292] width 1236 height 584
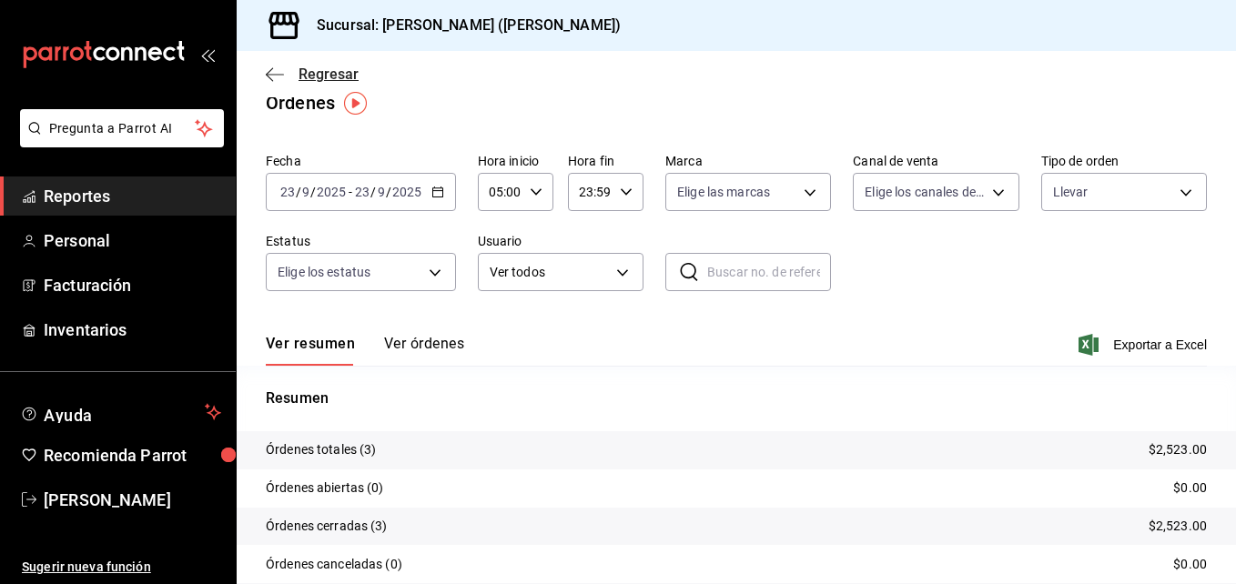
click at [290, 67] on span "Regresar" at bounding box center [312, 74] width 93 height 17
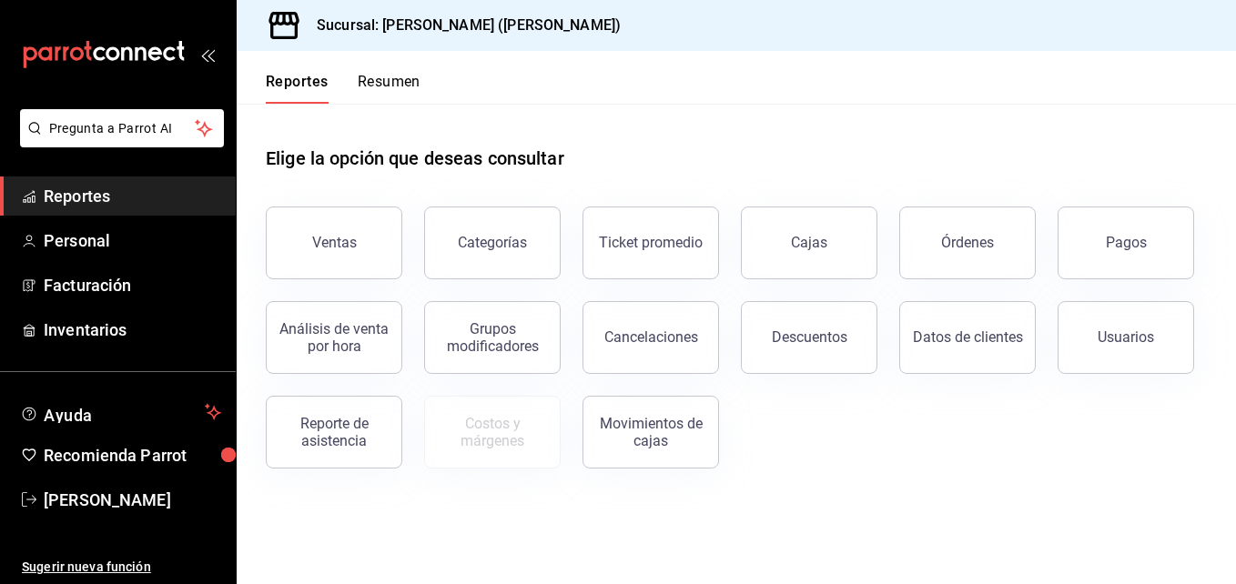
drag, startPoint x: 668, startPoint y: 337, endPoint x: 990, endPoint y: 526, distance: 373.6
click at [990, 526] on main "Elige la opción que deseas consultar Ventas Categorías Ticket promedio Cajas Ór…" at bounding box center [736, 344] width 999 height 480
click at [823, 343] on div "Descuentos" at bounding box center [810, 337] width 76 height 17
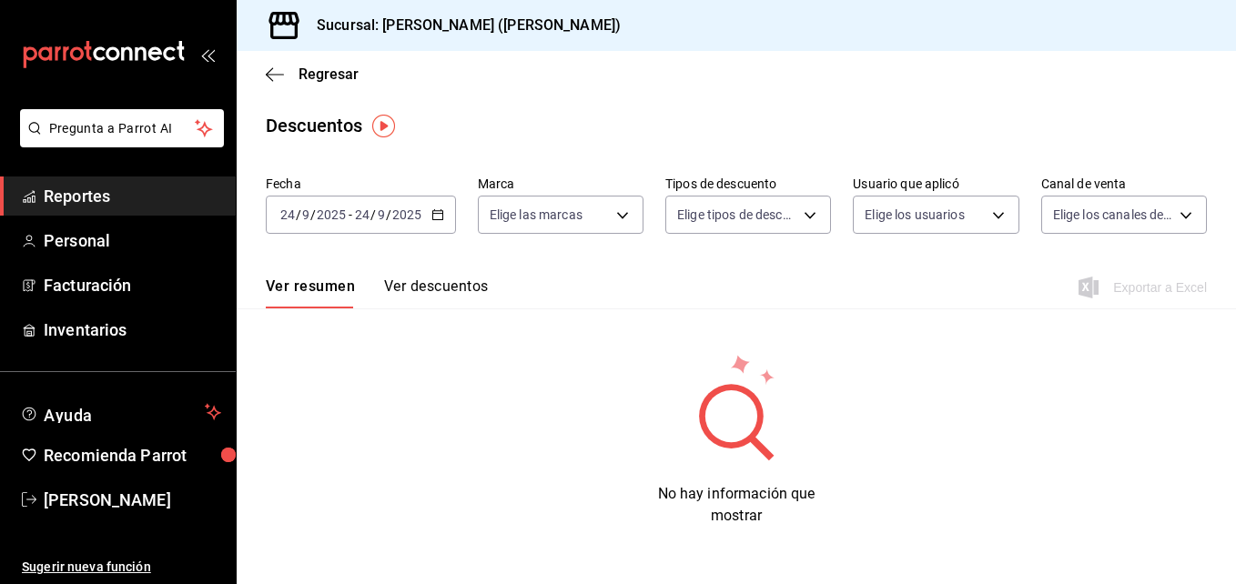
click at [438, 221] on div "[DATE] [DATE] - [DATE] [DATE]" at bounding box center [361, 215] width 190 height 38
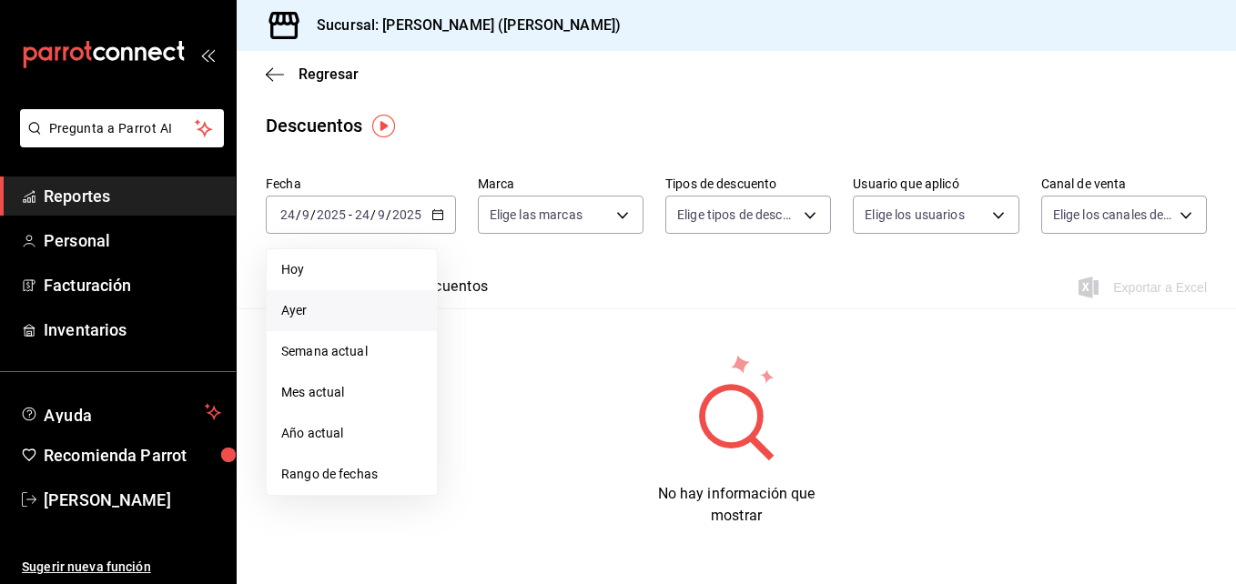
click at [315, 303] on span "Ayer" at bounding box center [351, 310] width 141 height 19
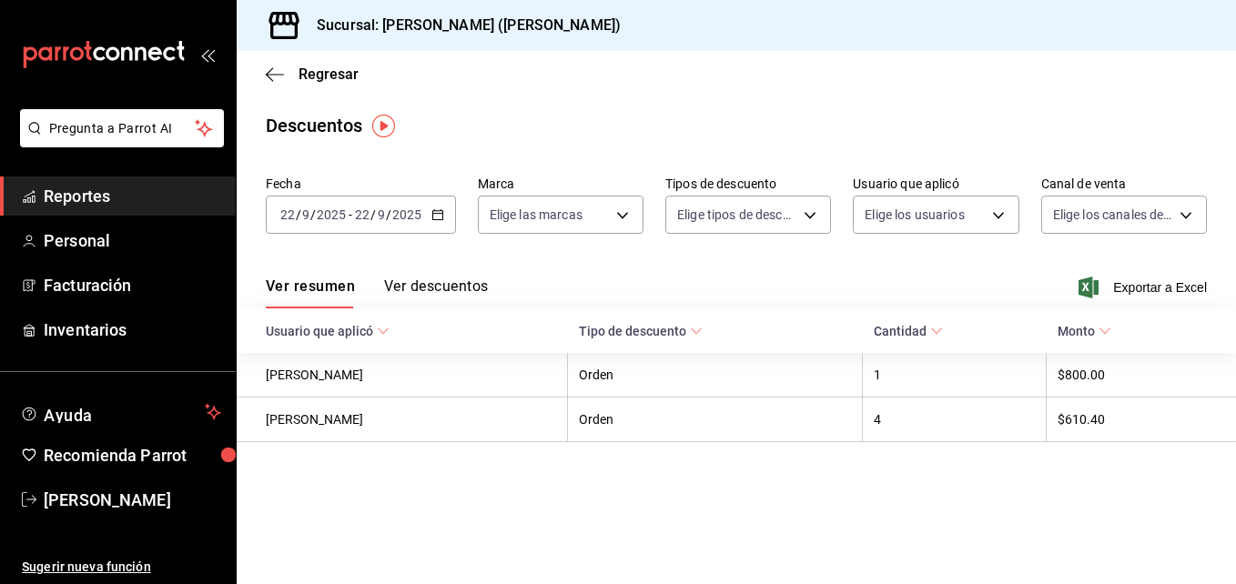
click at [445, 216] on div "[DATE] [DATE] - [DATE] [DATE]" at bounding box center [361, 215] width 190 height 38
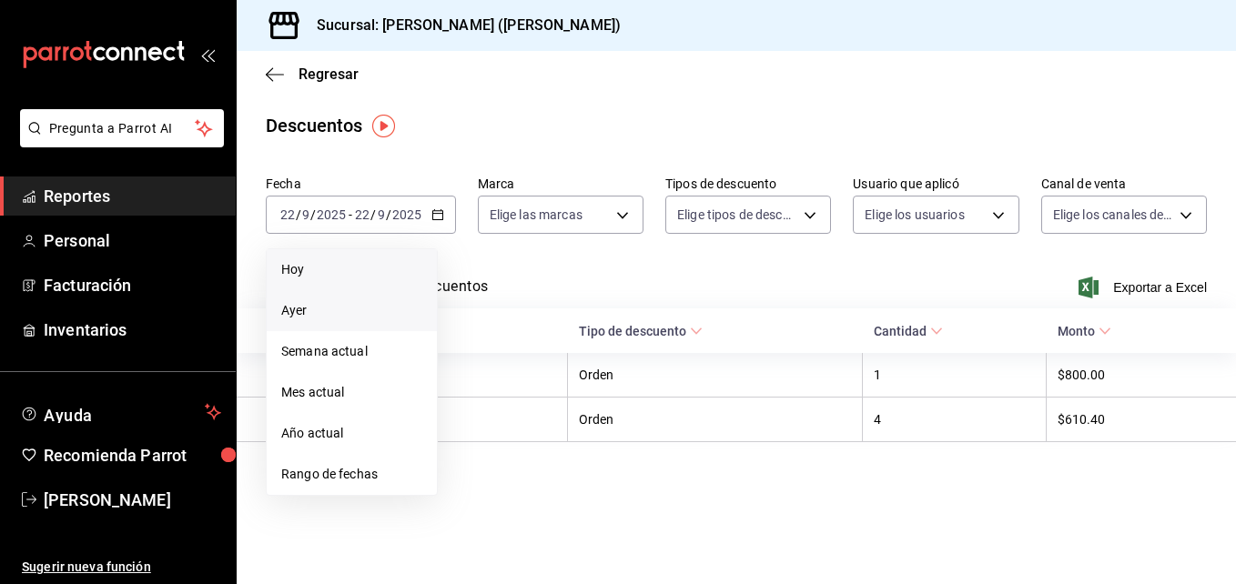
click at [339, 278] on span "Hoy" at bounding box center [351, 269] width 141 height 19
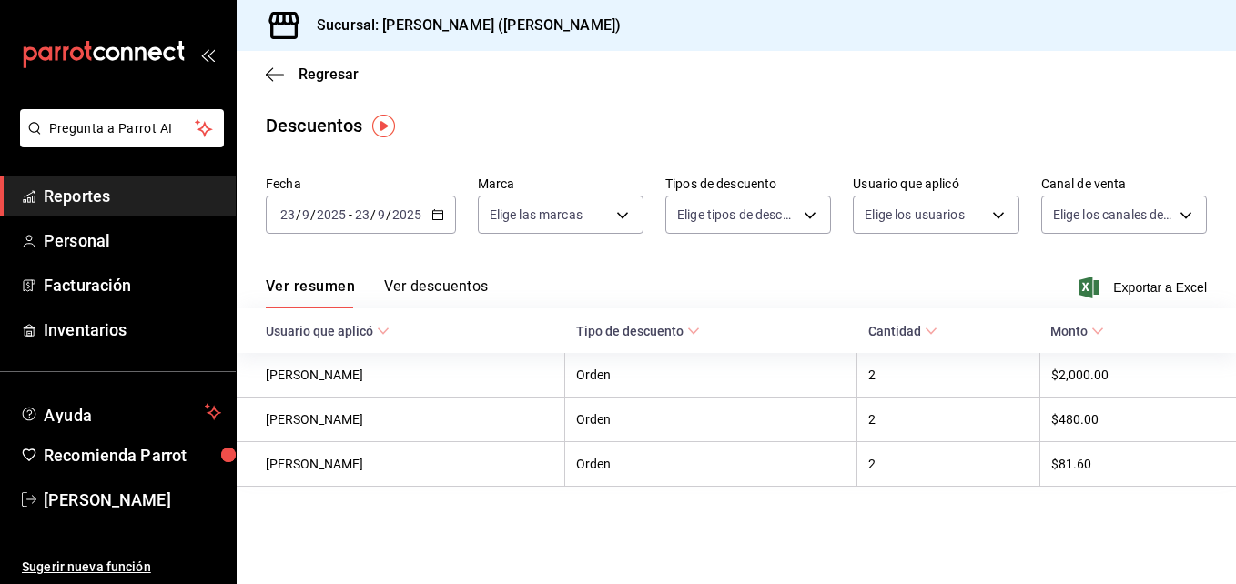
click at [417, 288] on button "Ver descuentos" at bounding box center [436, 293] width 104 height 31
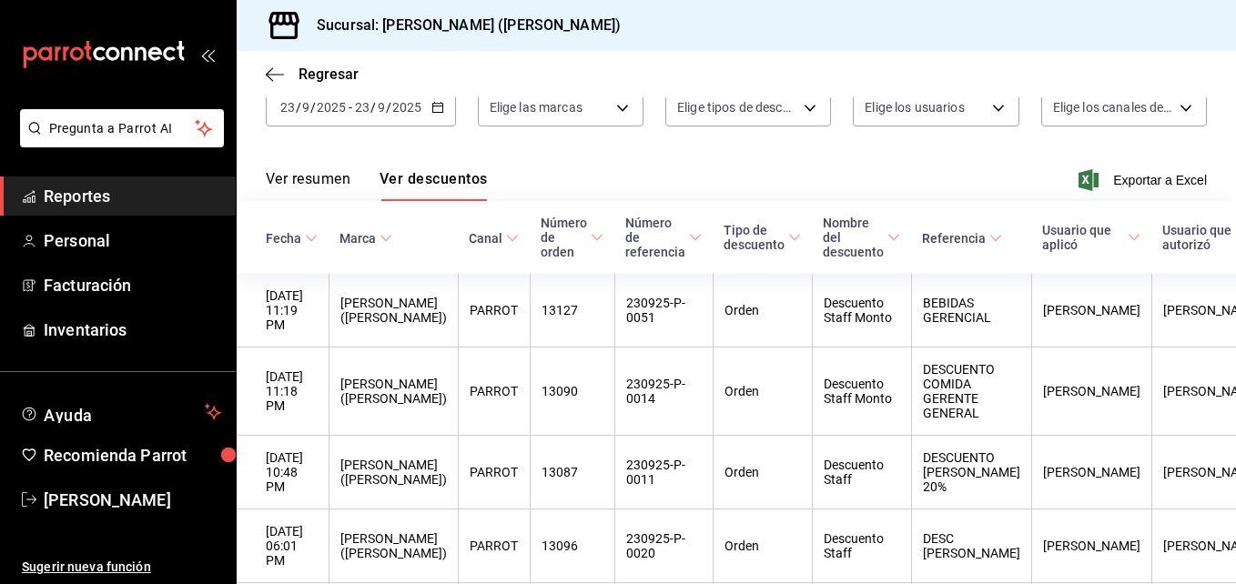
scroll to position [109, 0]
click at [328, 173] on button "Ver resumen" at bounding box center [308, 183] width 85 height 31
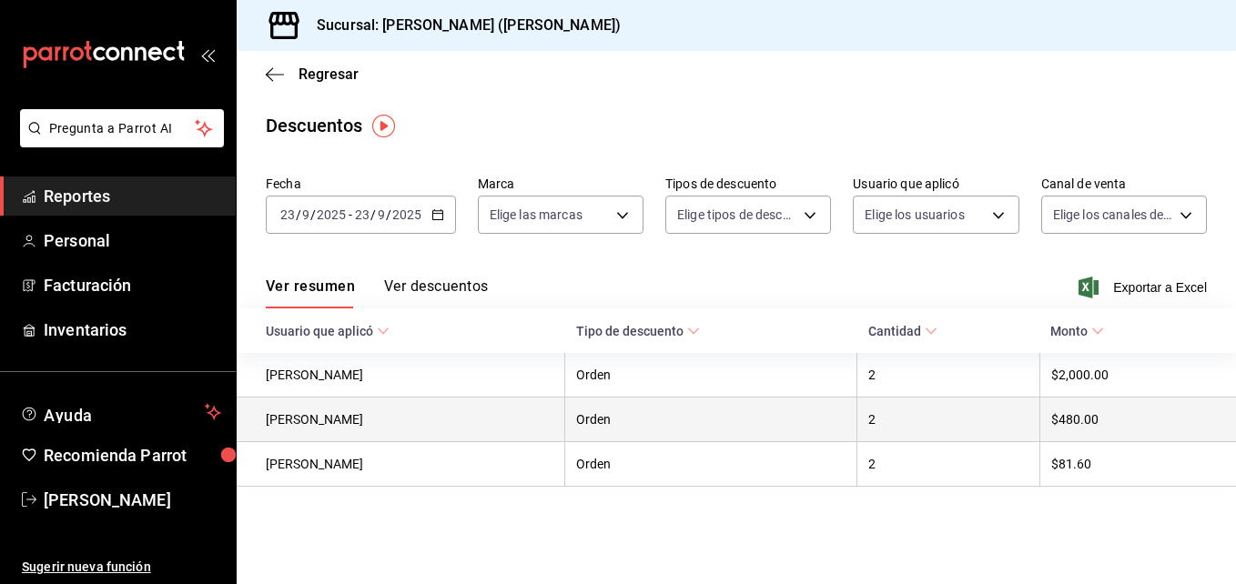
click at [442, 426] on th "[PERSON_NAME]" at bounding box center [401, 420] width 329 height 45
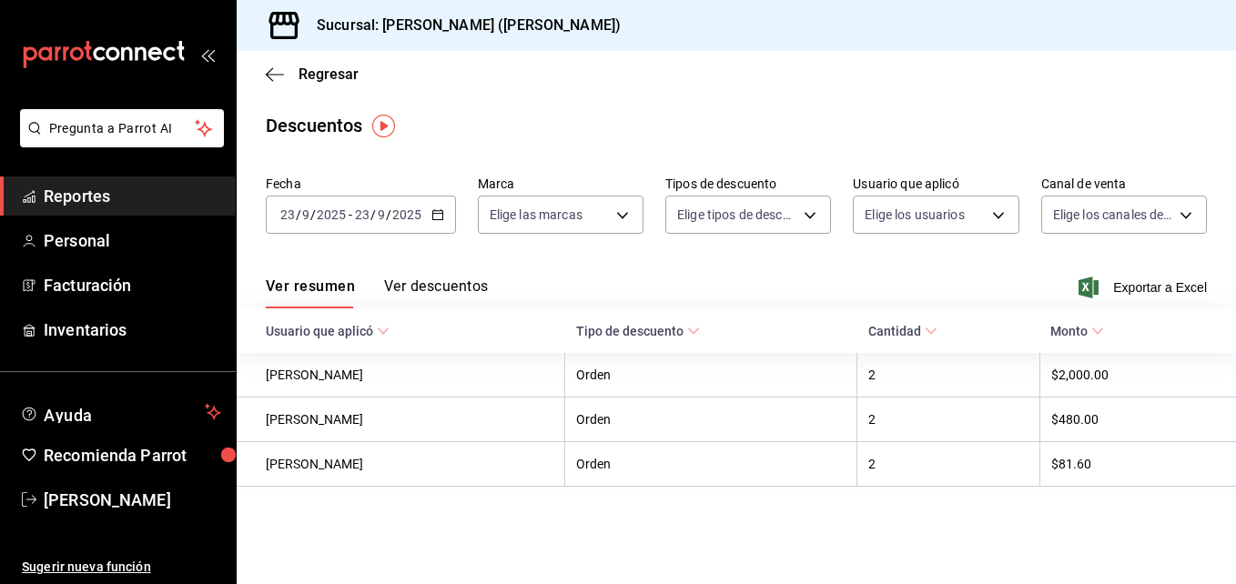
drag, startPoint x: 443, startPoint y: 278, endPoint x: 428, endPoint y: 311, distance: 37.1
click at [428, 311] on div "Fecha [DATE] [DATE] - [DATE] [DATE] Marca Elige las marcas Tipos de descuento E…" at bounding box center [736, 327] width 999 height 318
click at [438, 289] on button "Ver descuentos" at bounding box center [436, 293] width 104 height 31
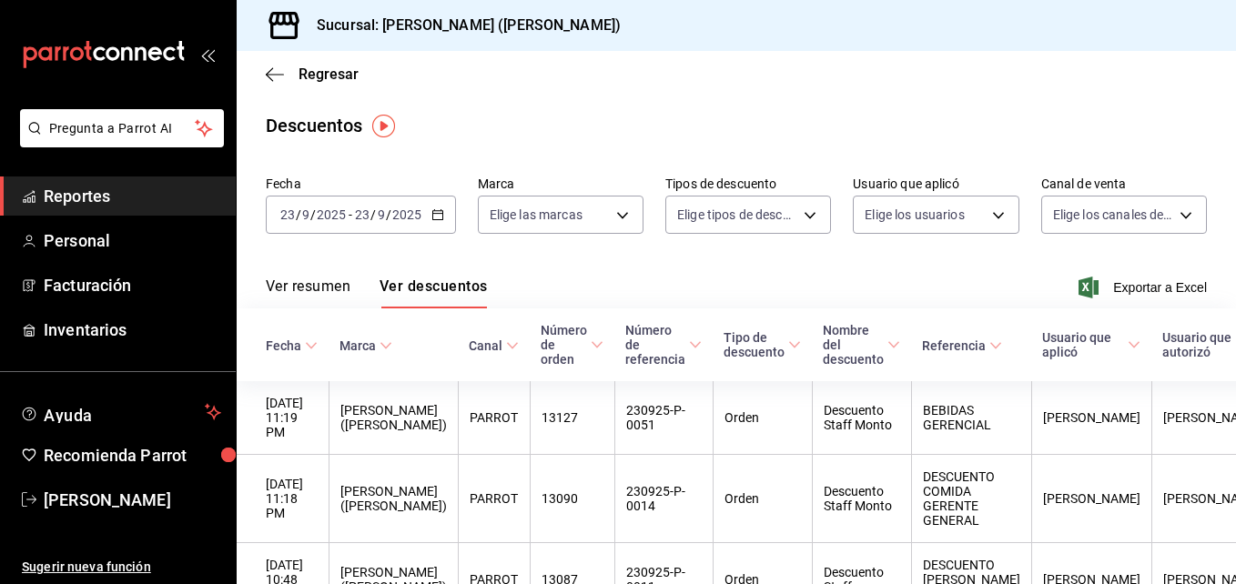
click at [432, 216] on \(Stroke\) "button" at bounding box center [437, 215] width 11 height 10
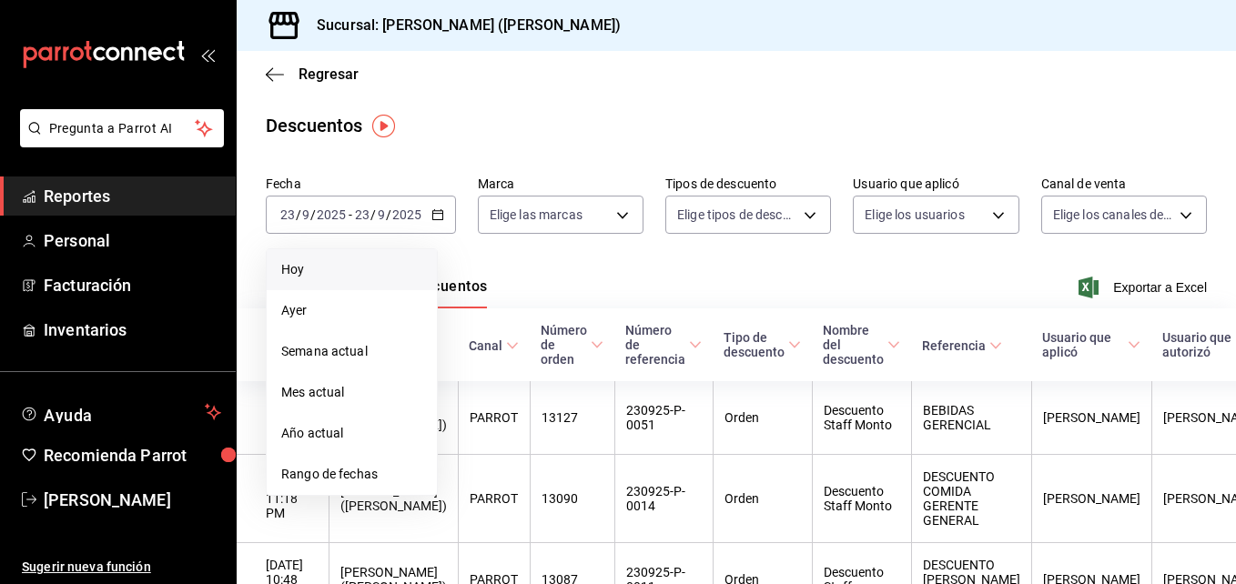
click at [377, 274] on span "Hoy" at bounding box center [351, 269] width 141 height 19
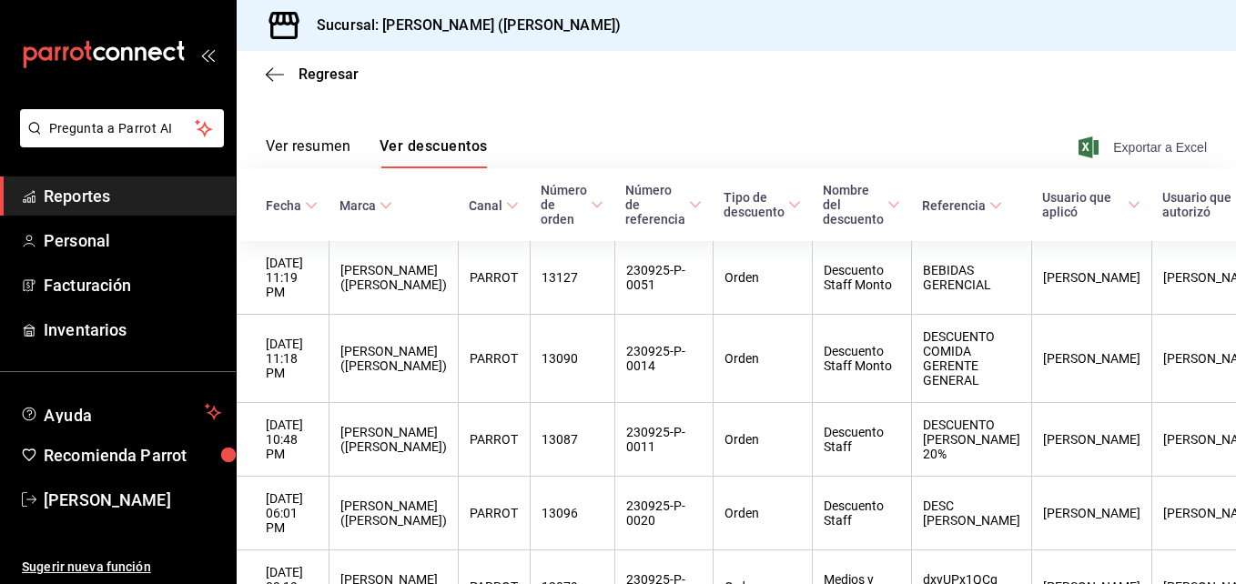
scroll to position [139, 0]
click at [1144, 157] on span "Exportar a Excel" at bounding box center [1144, 148] width 125 height 22
click at [741, 136] on div "Ver resumen Ver descuentos Exportar a Excel" at bounding box center [736, 142] width 999 height 53
click at [275, 75] on icon "button" at bounding box center [275, 74] width 18 height 1
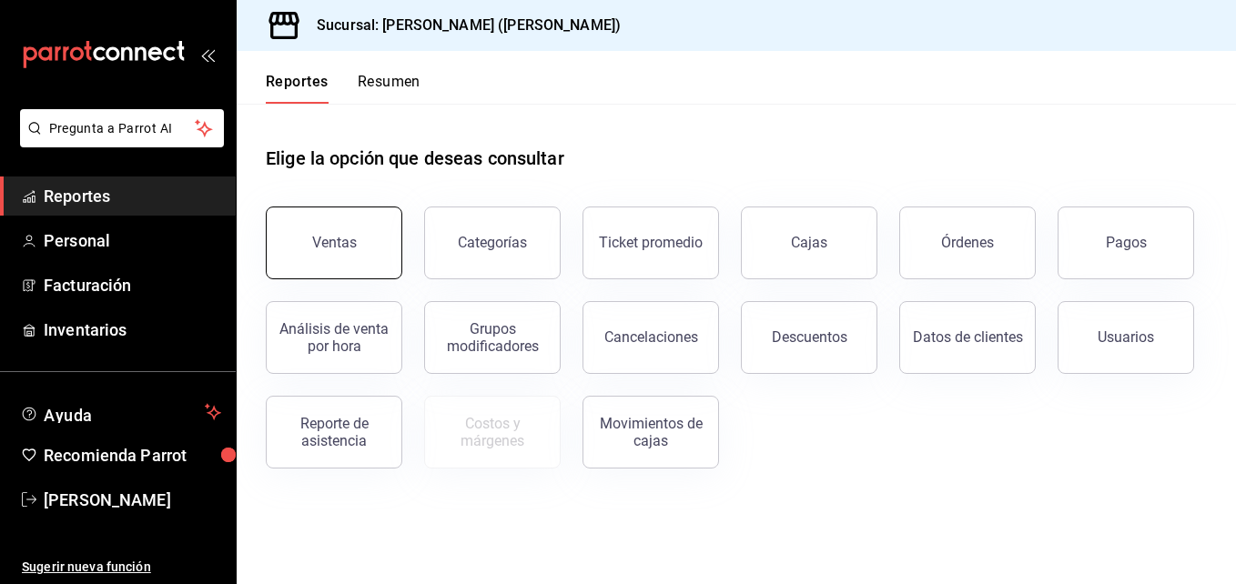
click at [359, 236] on button "Ventas" at bounding box center [334, 243] width 136 height 73
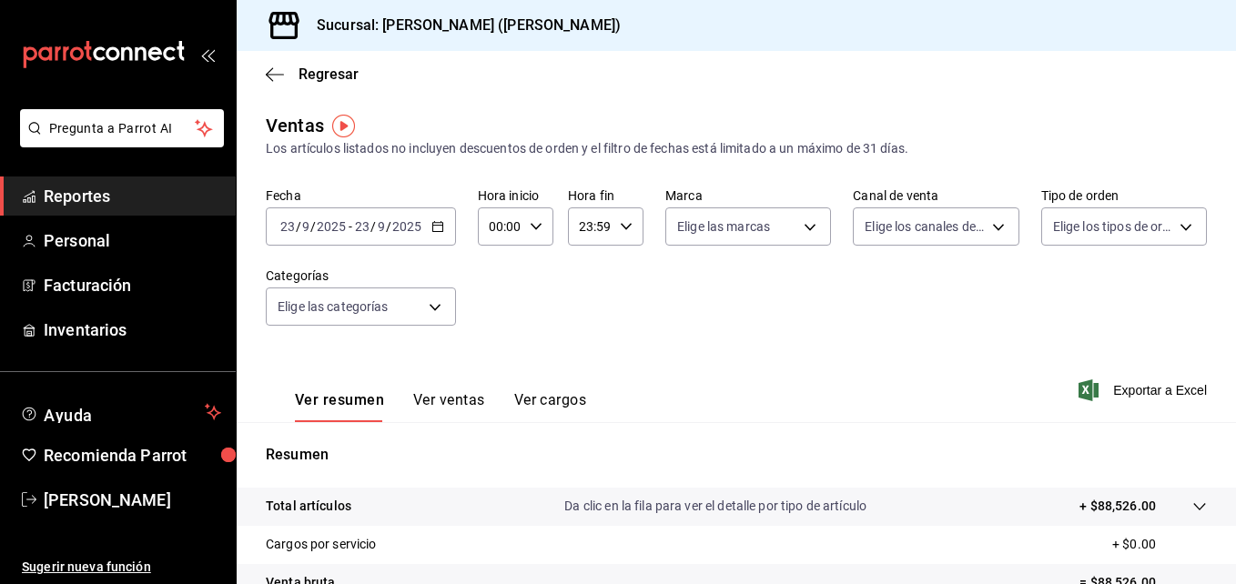
click at [431, 223] on icon "button" at bounding box center [437, 226] width 13 height 13
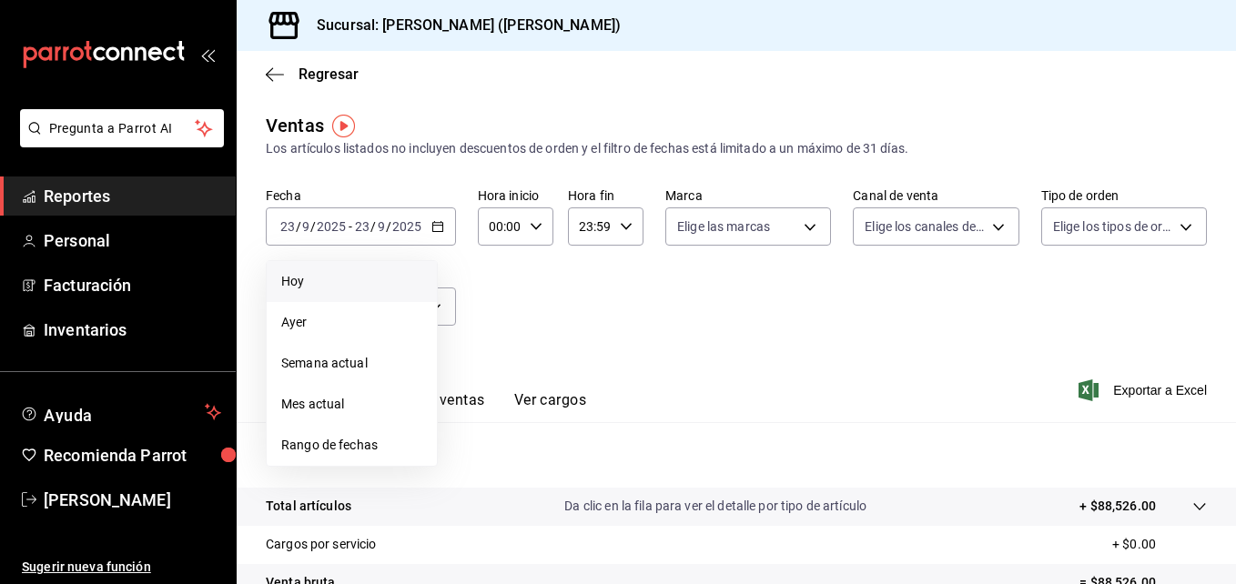
click at [348, 291] on li "Hoy" at bounding box center [352, 281] width 170 height 41
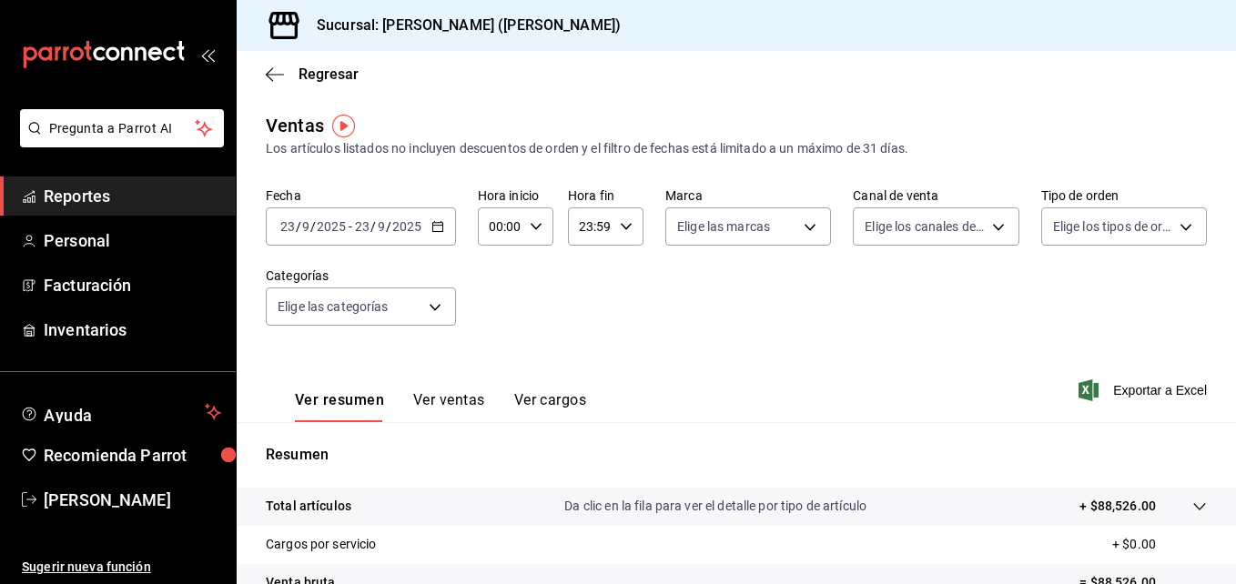
click at [536, 225] on icon "button" at bounding box center [536, 226] width 13 height 13
click at [500, 360] on span "02" at bounding box center [495, 360] width 8 height 15
type input "02:00"
click at [501, 360] on div "05" at bounding box center [495, 382] width 37 height 44
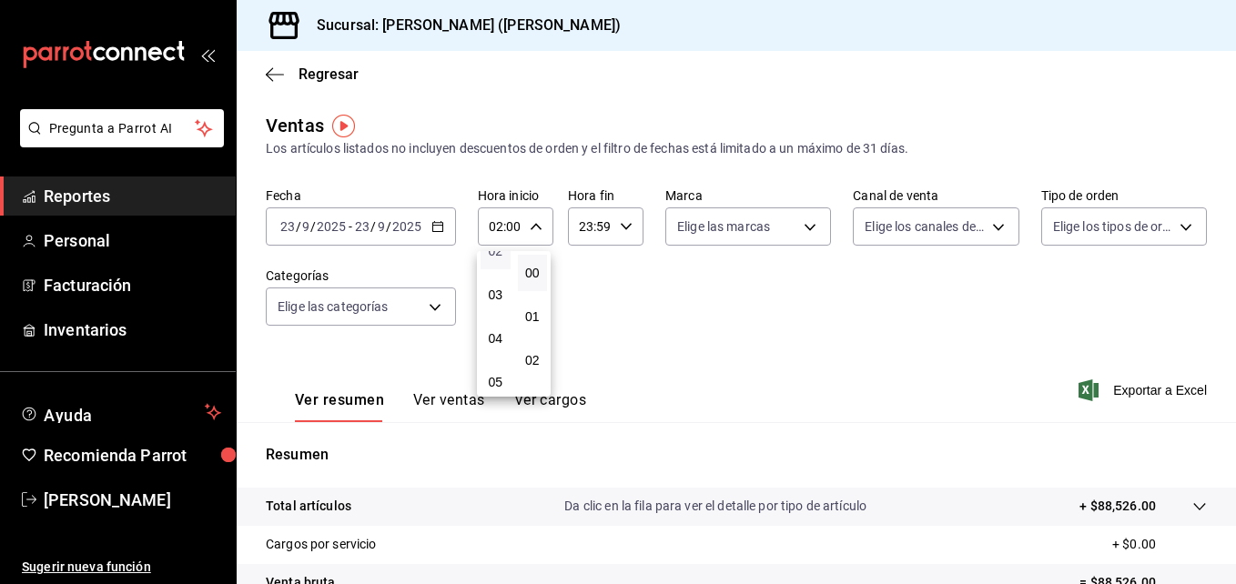
click at [501, 360] on div "05" at bounding box center [495, 382] width 37 height 44
click at [500, 376] on span "05" at bounding box center [495, 382] width 8 height 15
type input "05:00"
click at [450, 410] on div at bounding box center [618, 292] width 1236 height 584
click at [450, 404] on button "Ver ventas" at bounding box center [449, 406] width 72 height 31
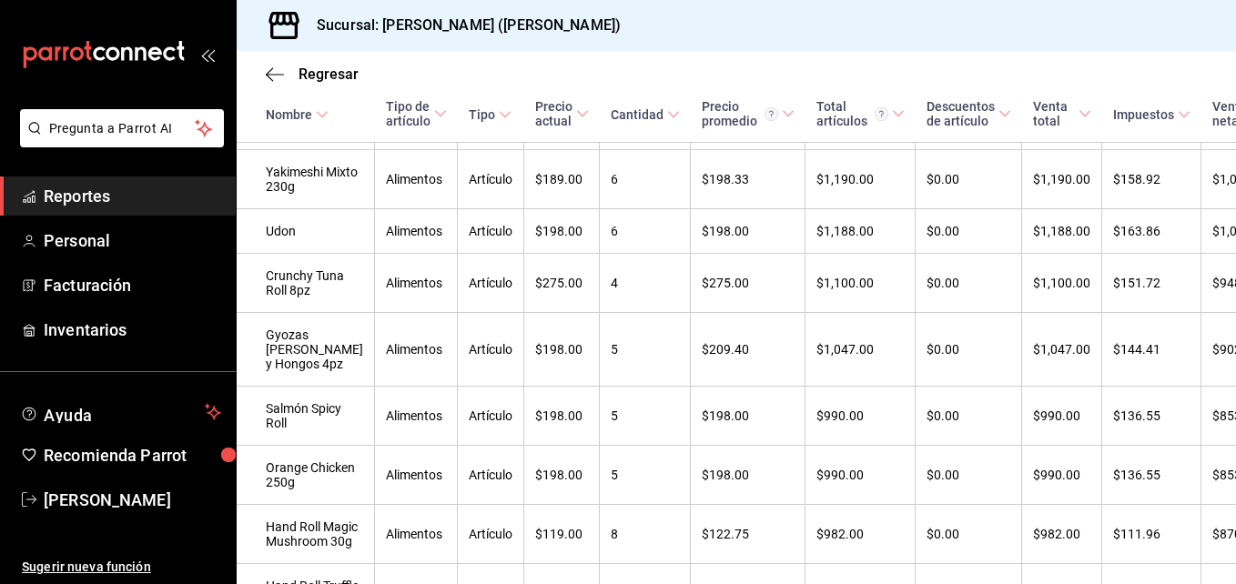
scroll to position [1893, 0]
